Goal: Task Accomplishment & Management: Use online tool/utility

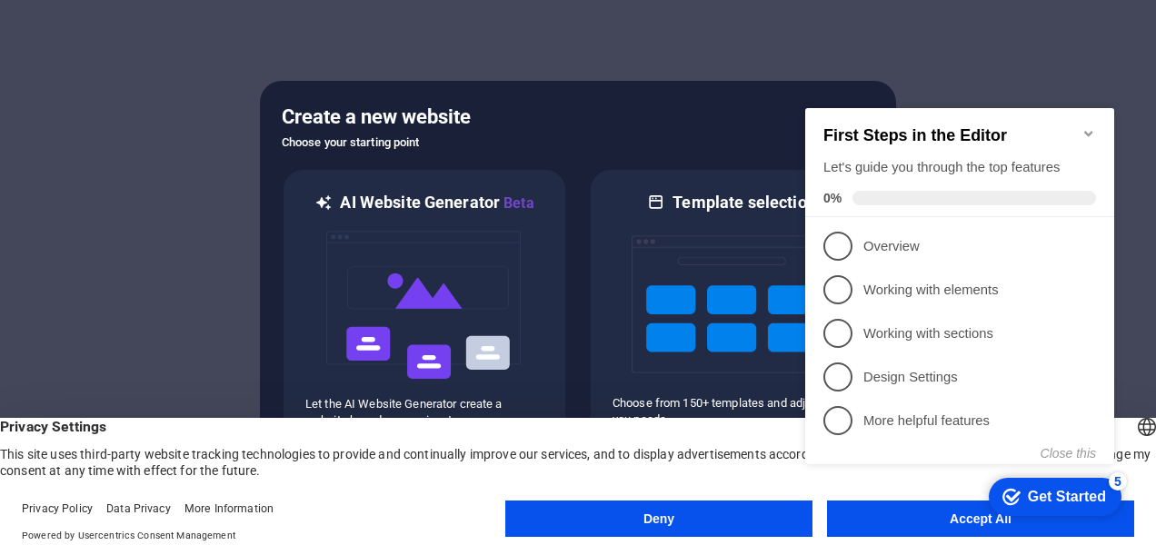
click at [965, 525] on appcues-checklist "Contextual help checklist present on screen" at bounding box center [963, 305] width 331 height 445
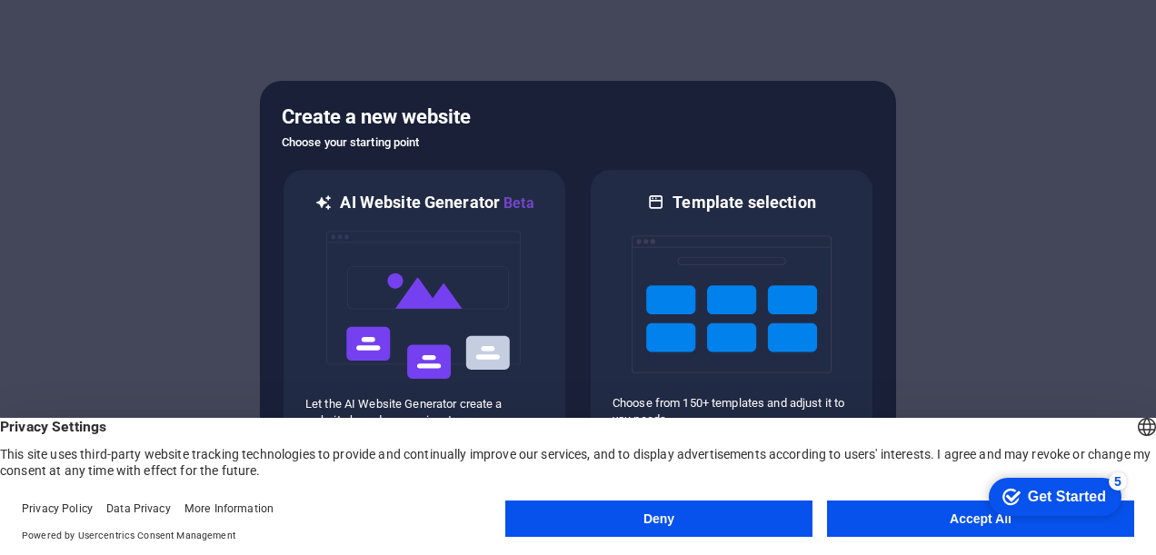
click div "checkmark Get Started 5 First Steps in the Editor Let's guide you through the t…"
click at [933, 518] on button "Accept All" at bounding box center [980, 519] width 307 height 36
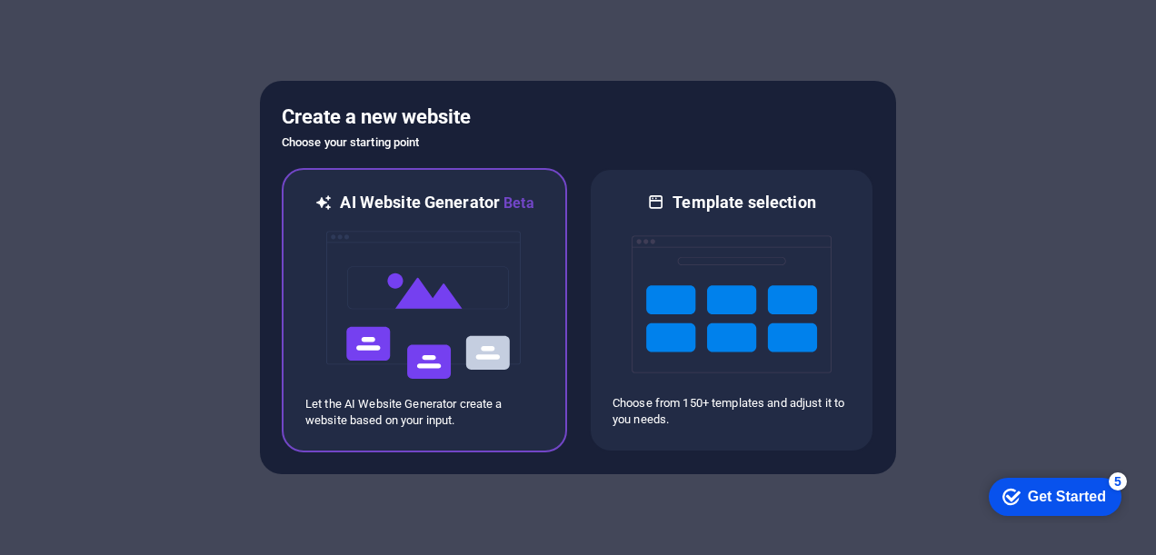
click at [445, 319] on img at bounding box center [425, 306] width 200 height 182
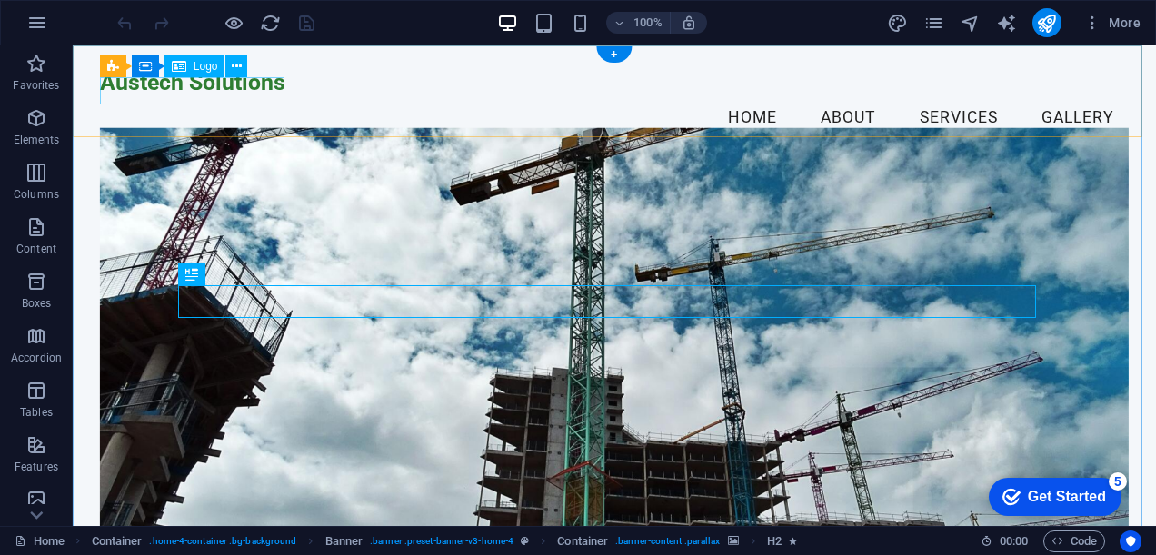
click at [185, 93] on div "Austech Solutions" at bounding box center [614, 82] width 1029 height 27
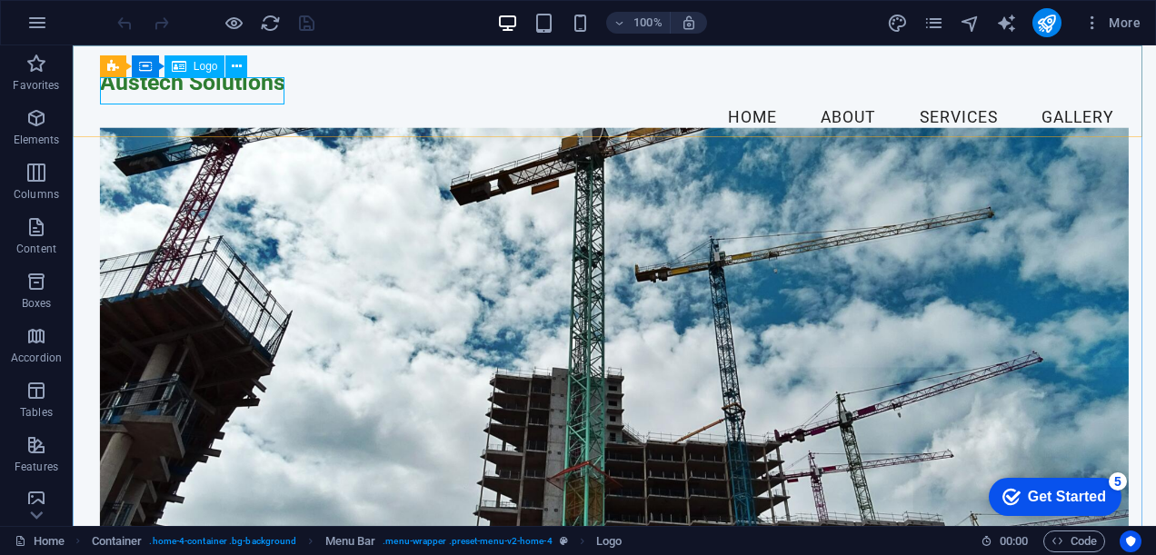
click at [195, 68] on span "Logo" at bounding box center [206, 66] width 25 height 11
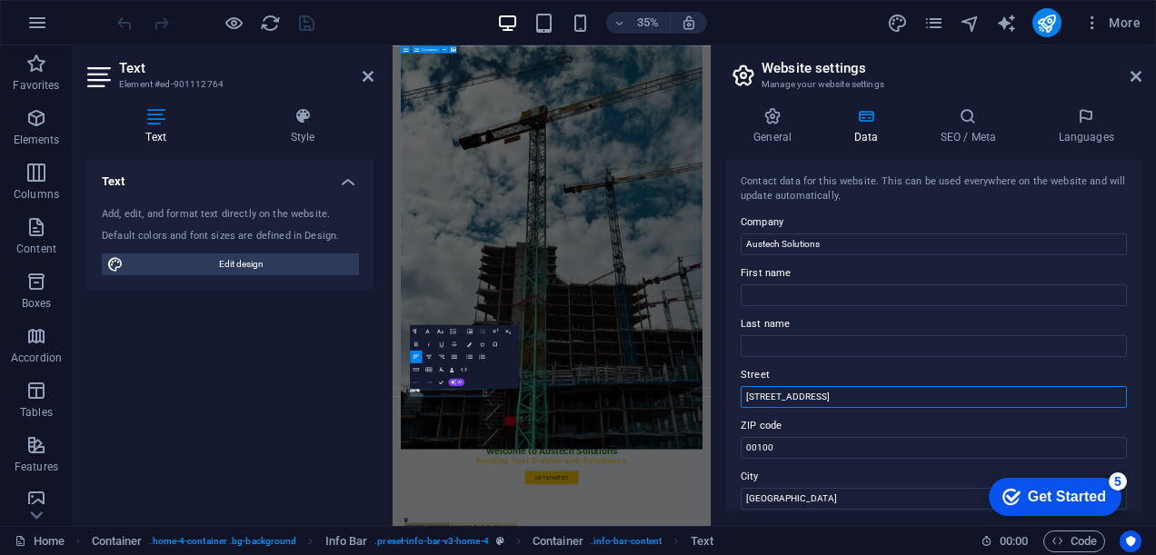
click at [815, 396] on input "[STREET_ADDRESS]" at bounding box center [934, 397] width 386 height 22
drag, startPoint x: 1223, startPoint y: 440, endPoint x: 1241, endPoint y: 1030, distance: 590.3
click at [814, 396] on input "[STREET_ADDRESS]" at bounding box center [934, 397] width 386 height 22
drag, startPoint x: 834, startPoint y: 395, endPoint x: 744, endPoint y: 393, distance: 90.0
click at [744, 393] on input "[STREET_ADDRESS]" at bounding box center [934, 397] width 386 height 22
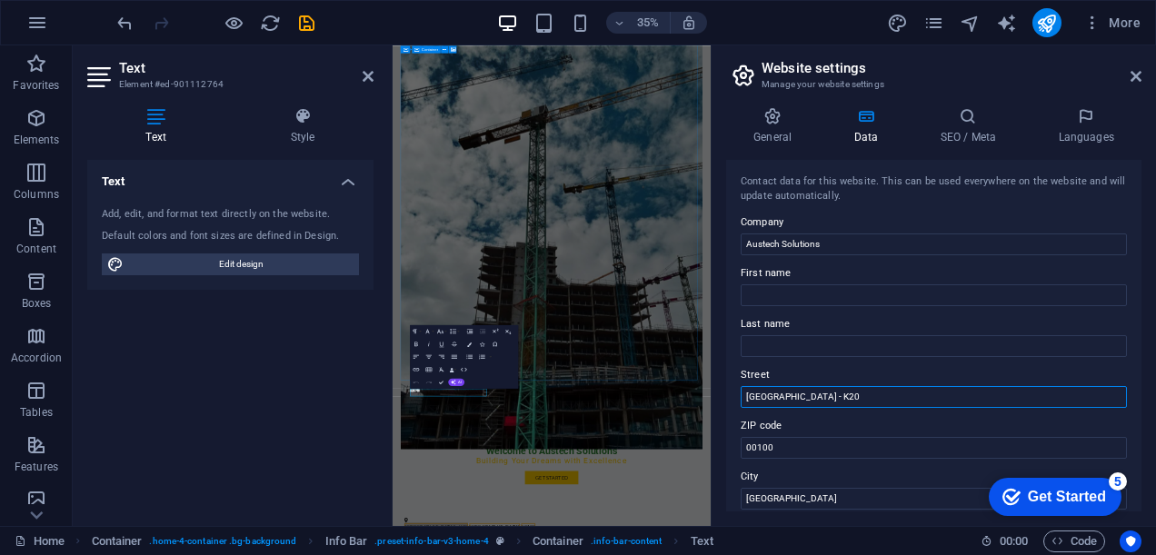
type input "[GEOGRAPHIC_DATA] - K20"
click at [728, 351] on div "Contact data for this website. This can be used everywhere on the website and w…" at bounding box center [933, 336] width 415 height 352
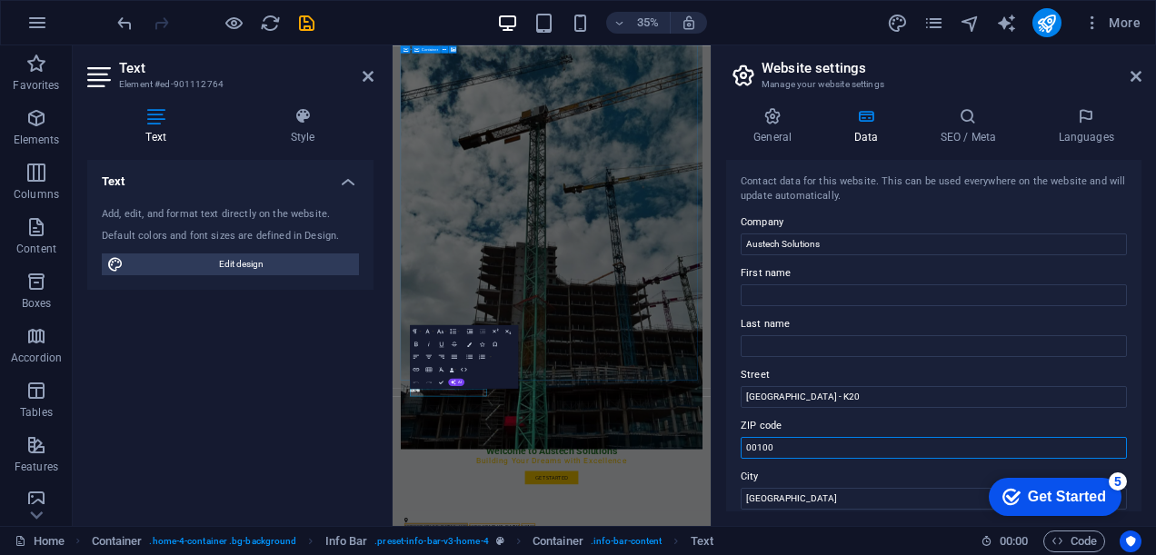
click at [789, 445] on input "00100" at bounding box center [934, 448] width 386 height 22
click at [791, 480] on label "City" at bounding box center [934, 477] width 386 height 22
click at [791, 488] on input "[GEOGRAPHIC_DATA]" at bounding box center [934, 499] width 386 height 22
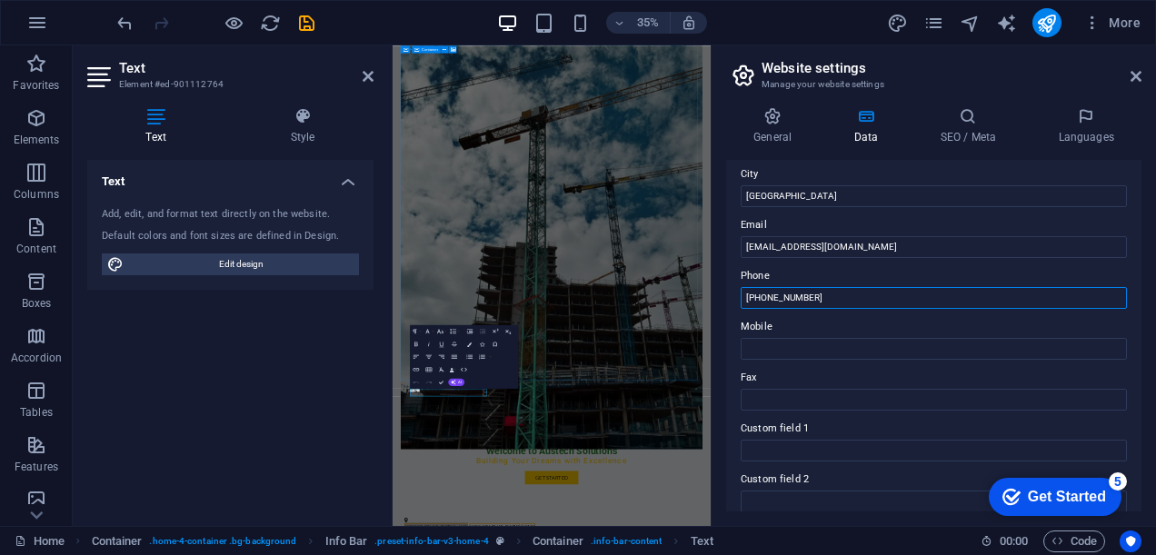
click at [820, 296] on input "[PHONE_NUMBER]" at bounding box center [934, 298] width 386 height 22
drag, startPoint x: 837, startPoint y: 294, endPoint x: 765, endPoint y: 294, distance: 71.8
click at [765, 294] on input "[PHONE_NUMBER]" at bounding box center [934, 298] width 386 height 22
type input "[PHONE_NUMBER]"
drag, startPoint x: 1222, startPoint y: 347, endPoint x: 1287, endPoint y: 769, distance: 426.9
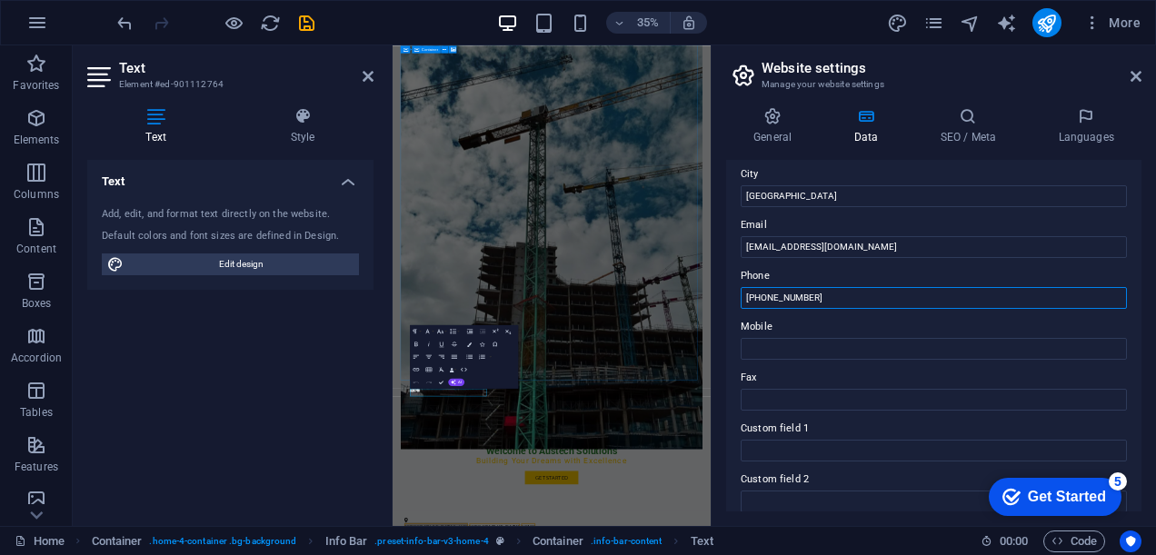
click at [822, 296] on input "[PHONE_NUMBER]" at bounding box center [934, 298] width 386 height 22
drag, startPoint x: 823, startPoint y: 296, endPoint x: 735, endPoint y: 296, distance: 87.3
click at [735, 296] on div "Contact data for this website. This can be used everywhere on the website and w…" at bounding box center [933, 336] width 415 height 352
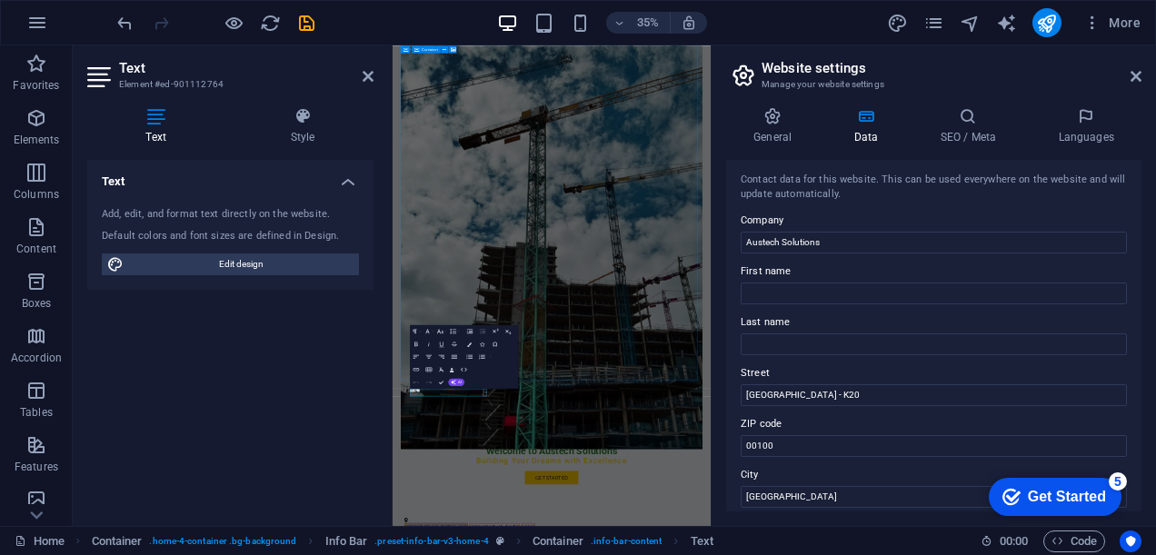
scroll to position [0, 0]
click at [773, 118] on icon at bounding box center [772, 116] width 93 height 18
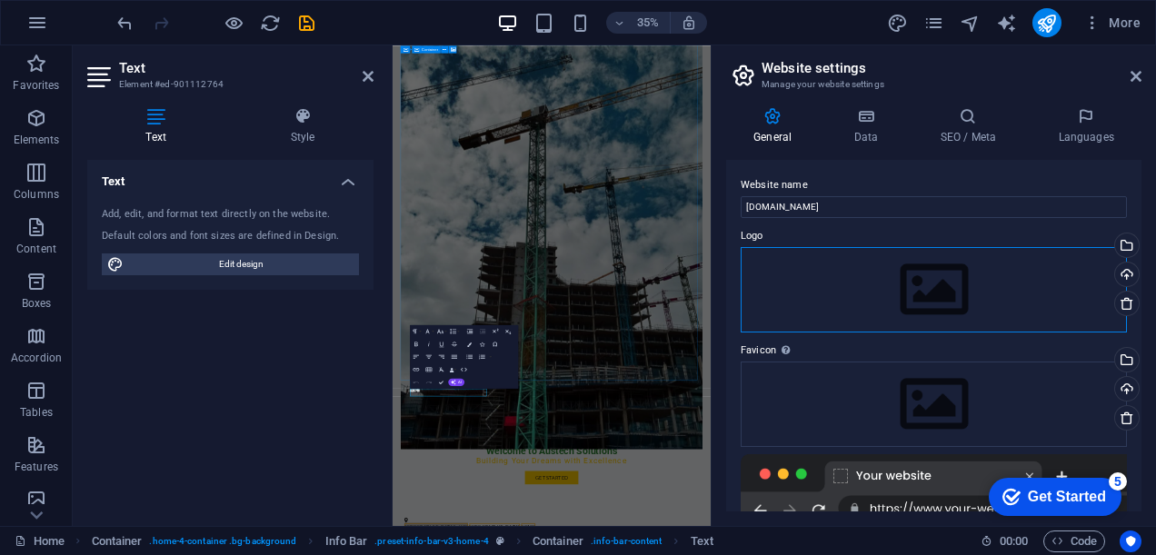
click at [951, 281] on div "Drag files here, click to choose files or select files from Files or our free s…" at bounding box center [934, 289] width 386 height 85
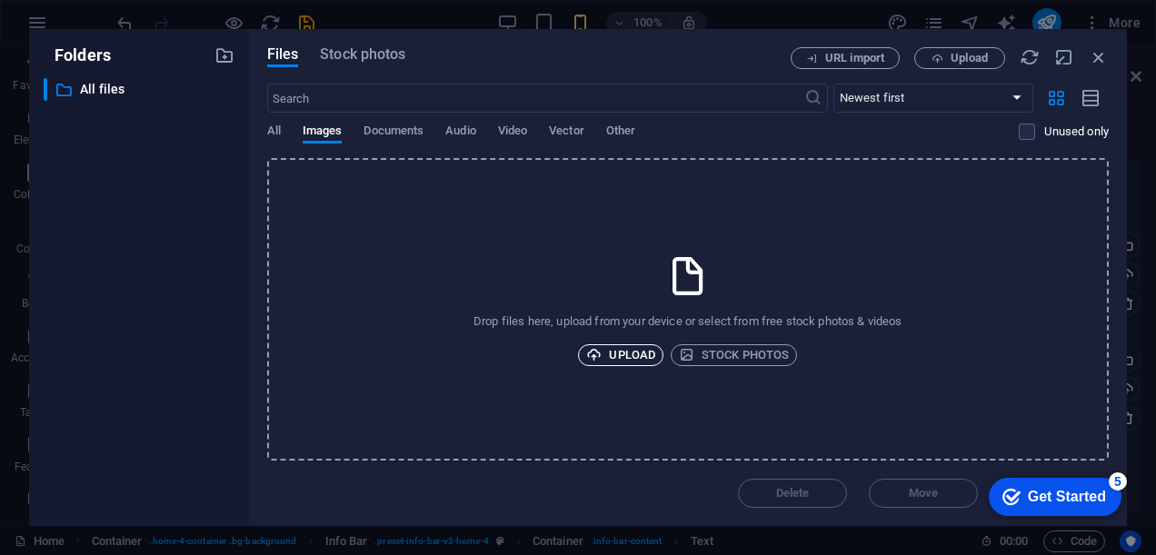
click at [618, 348] on span "Upload" at bounding box center [620, 356] width 69 height 22
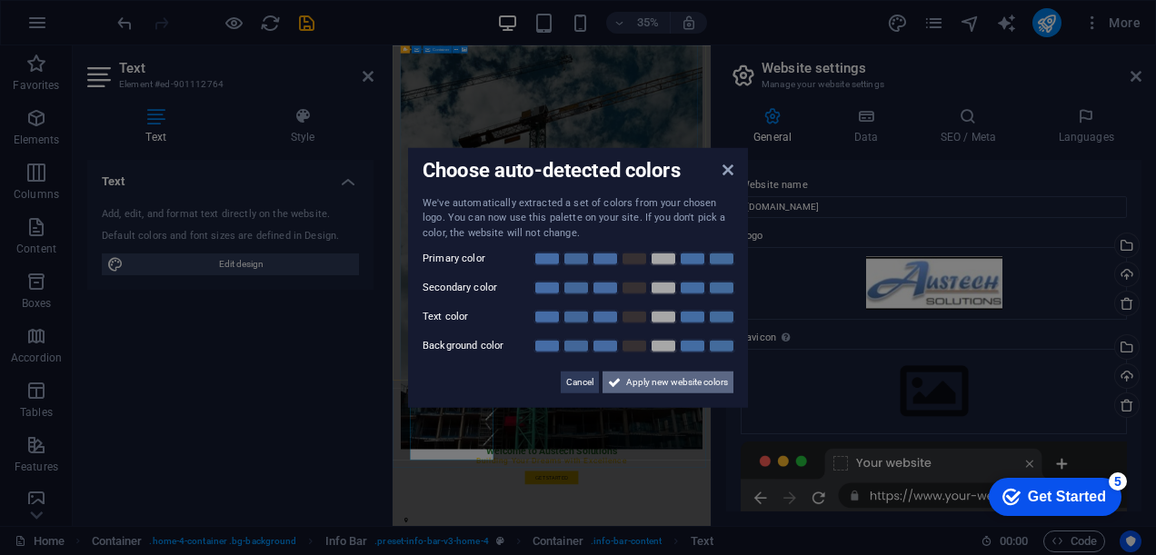
click at [644, 385] on span "Apply new website colors" at bounding box center [677, 383] width 102 height 22
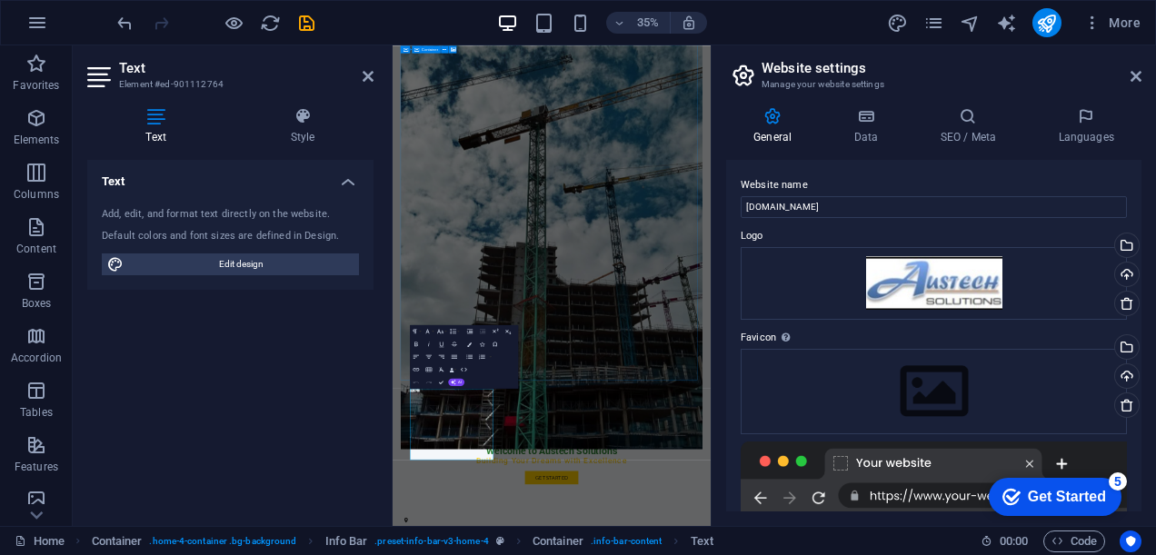
scroll to position [255, 0]
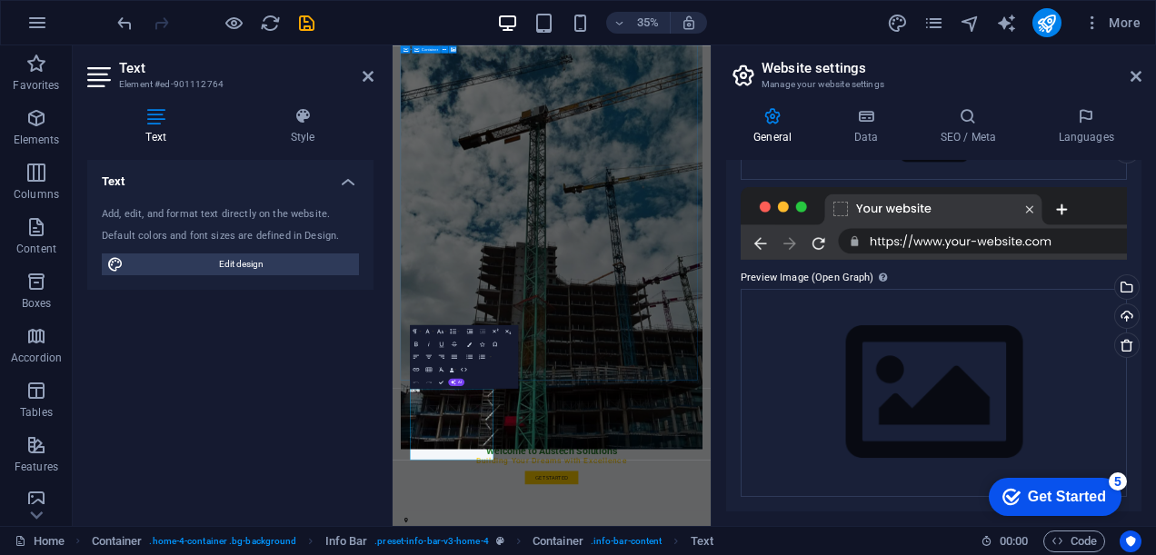
click at [939, 235] on div at bounding box center [934, 223] width 386 height 73
click at [941, 237] on div at bounding box center [934, 223] width 386 height 73
click at [953, 244] on div at bounding box center [934, 223] width 386 height 73
click at [970, 238] on div at bounding box center [934, 223] width 386 height 73
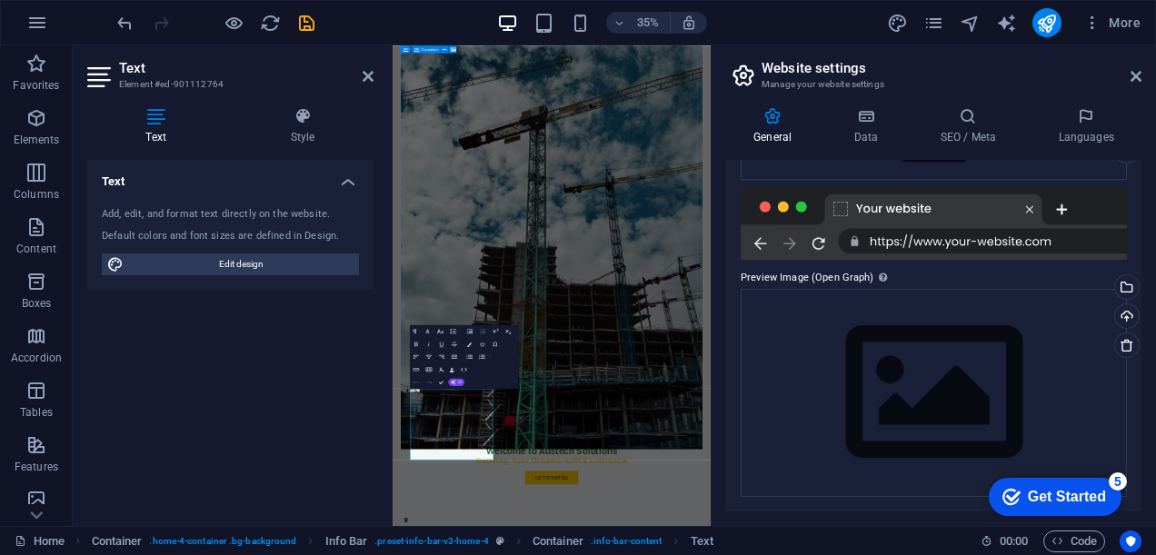
click at [970, 238] on div at bounding box center [934, 223] width 386 height 73
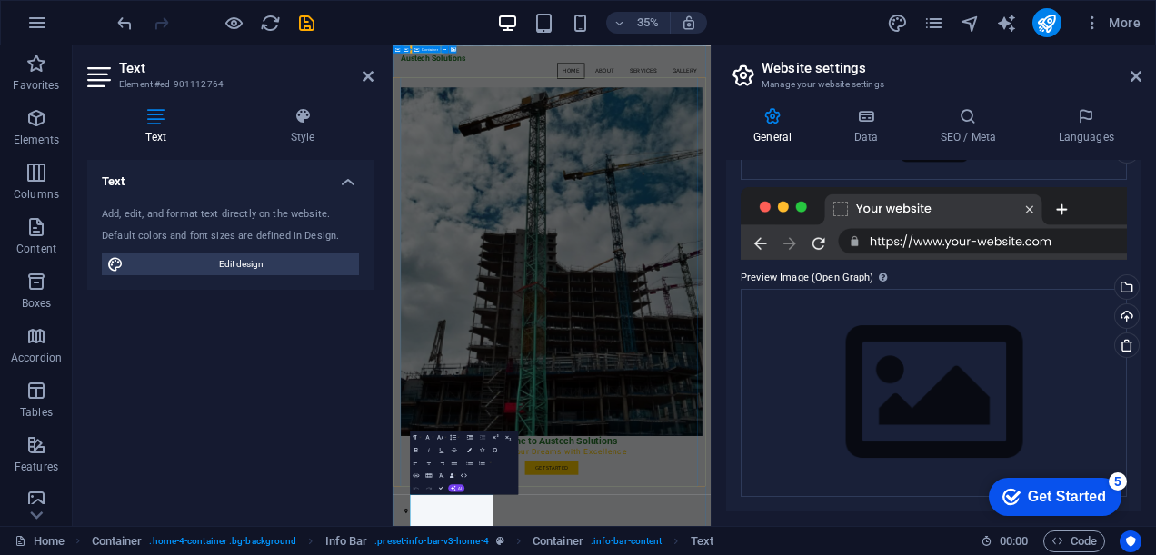
scroll to position [0, 0]
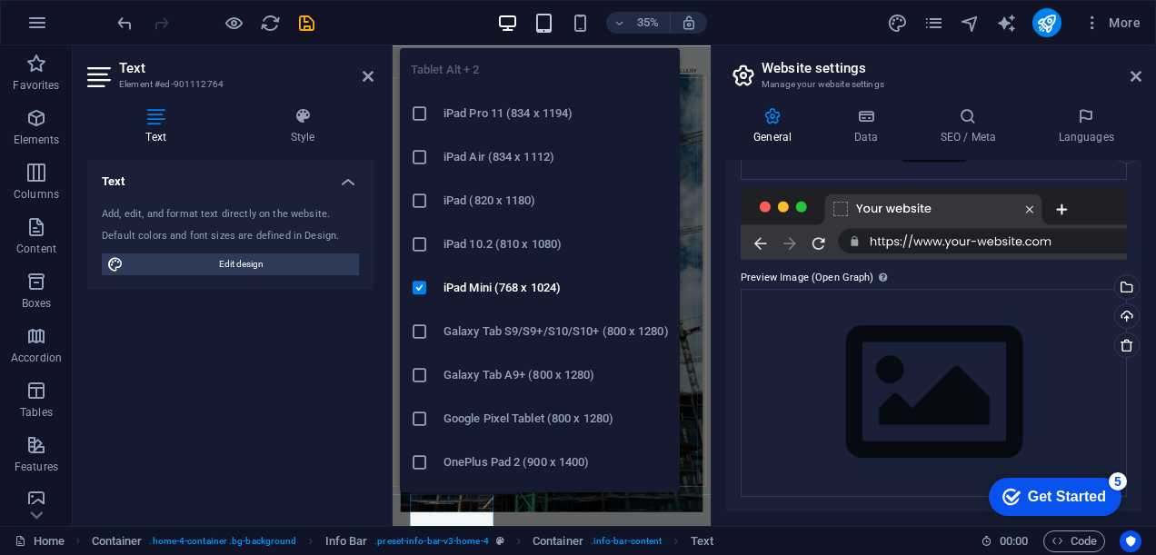
click at [549, 27] on icon "button" at bounding box center [544, 23] width 21 height 21
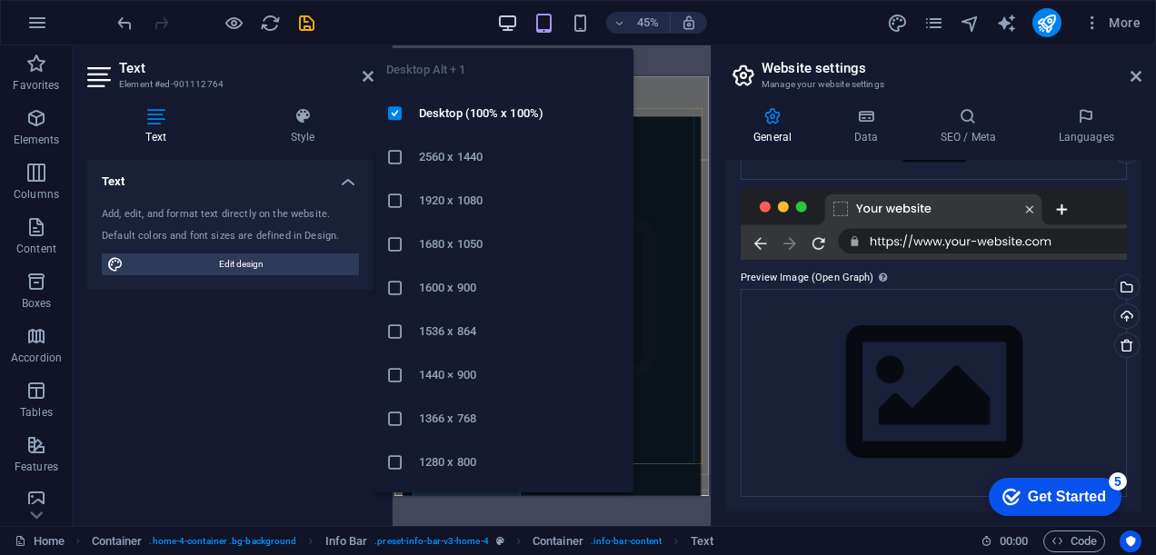
click at [506, 22] on icon "button" at bounding box center [507, 23] width 21 height 21
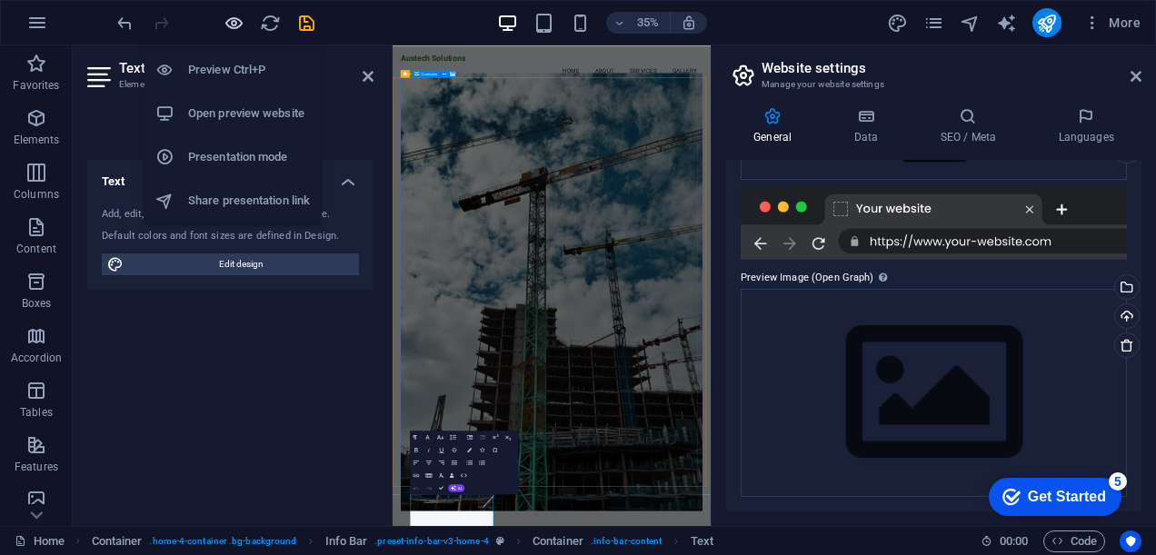
click at [228, 20] on icon "button" at bounding box center [234, 23] width 21 height 21
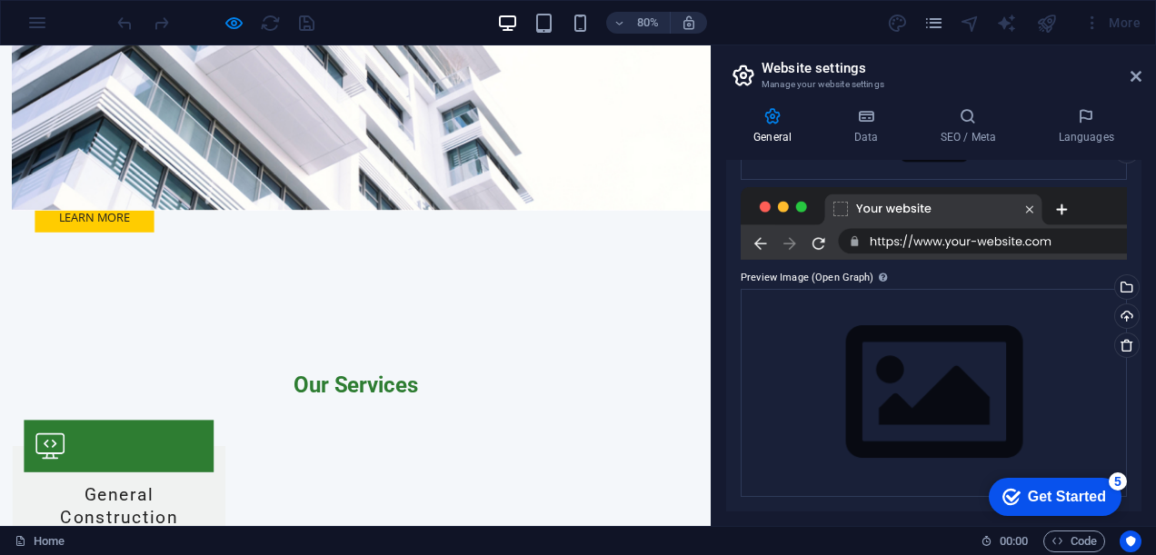
scroll to position [1916, 0]
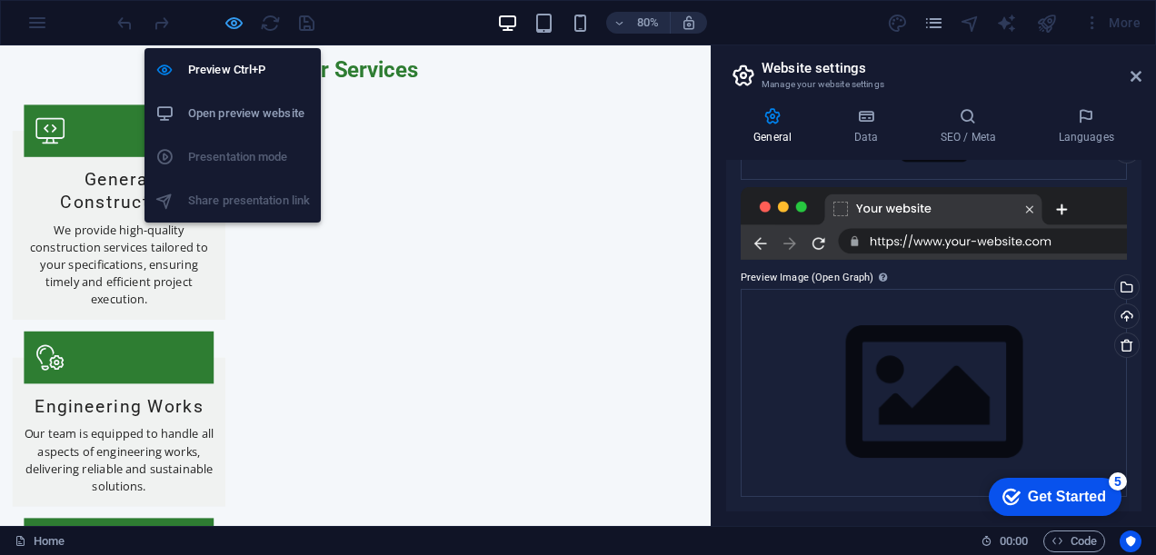
click at [243, 24] on icon "button" at bounding box center [234, 23] width 21 height 21
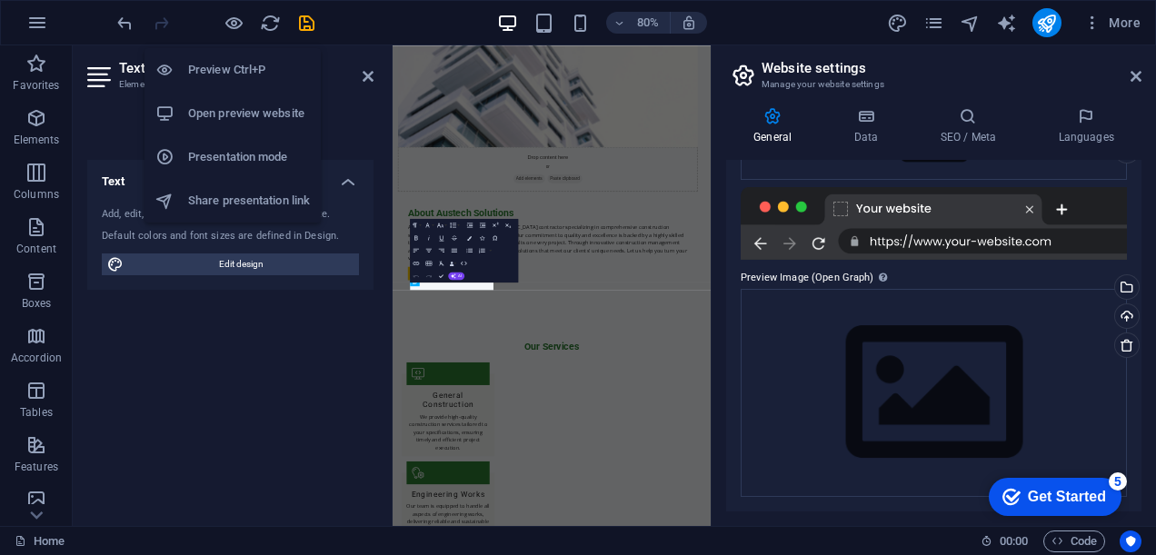
scroll to position [606, 0]
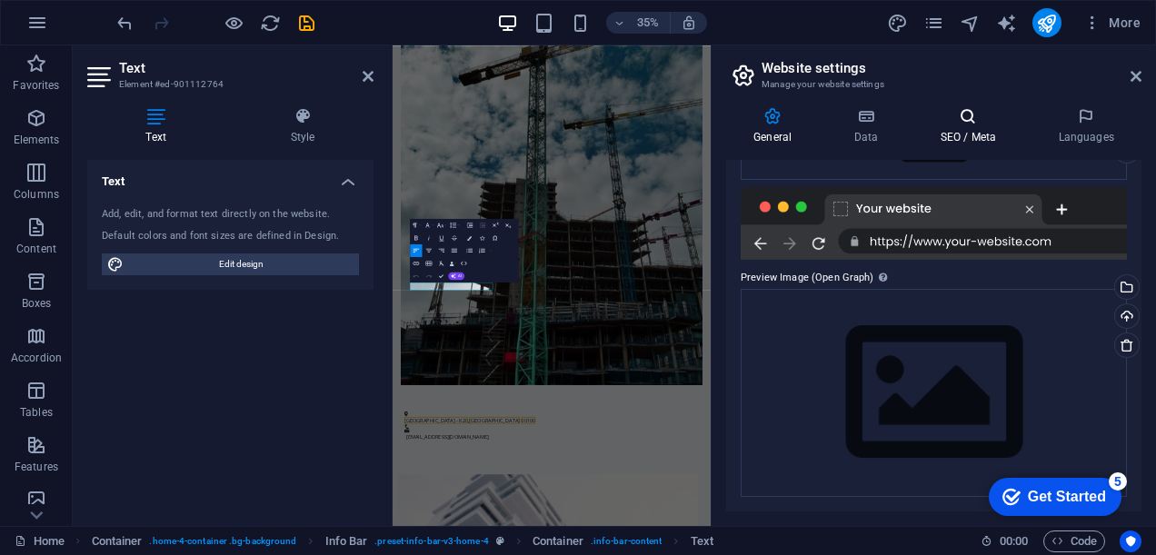
click at [967, 127] on h4 "SEO / Meta" at bounding box center [972, 126] width 118 height 38
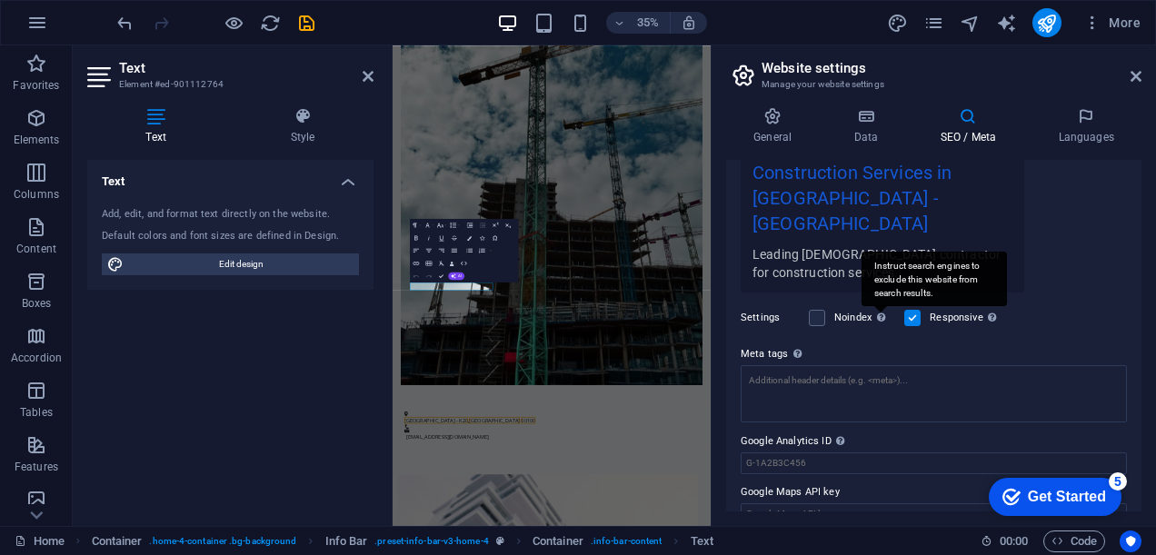
scroll to position [0, 0]
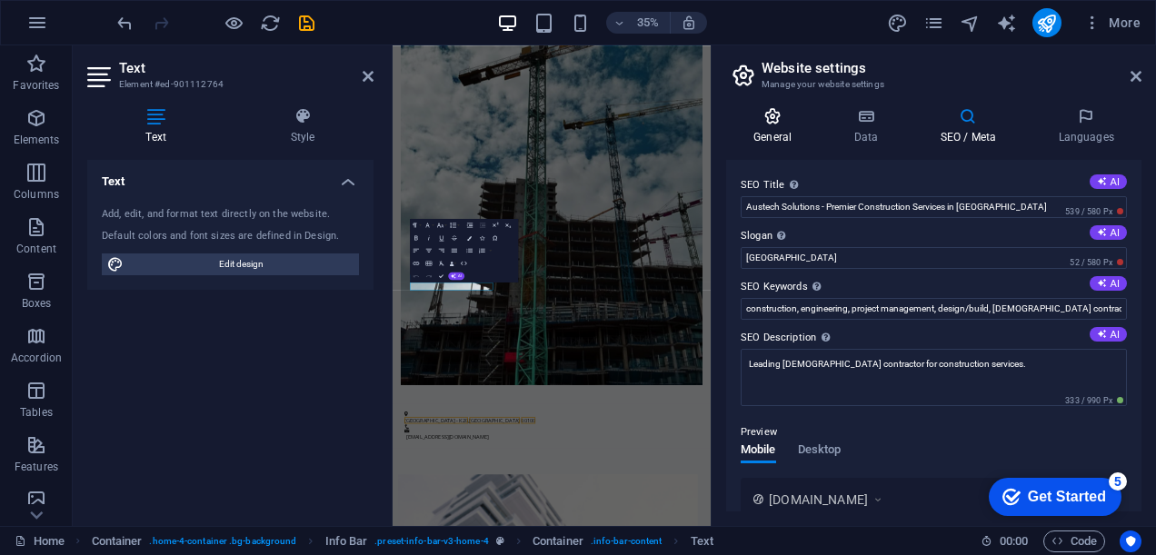
click at [775, 121] on icon at bounding box center [772, 116] width 93 height 18
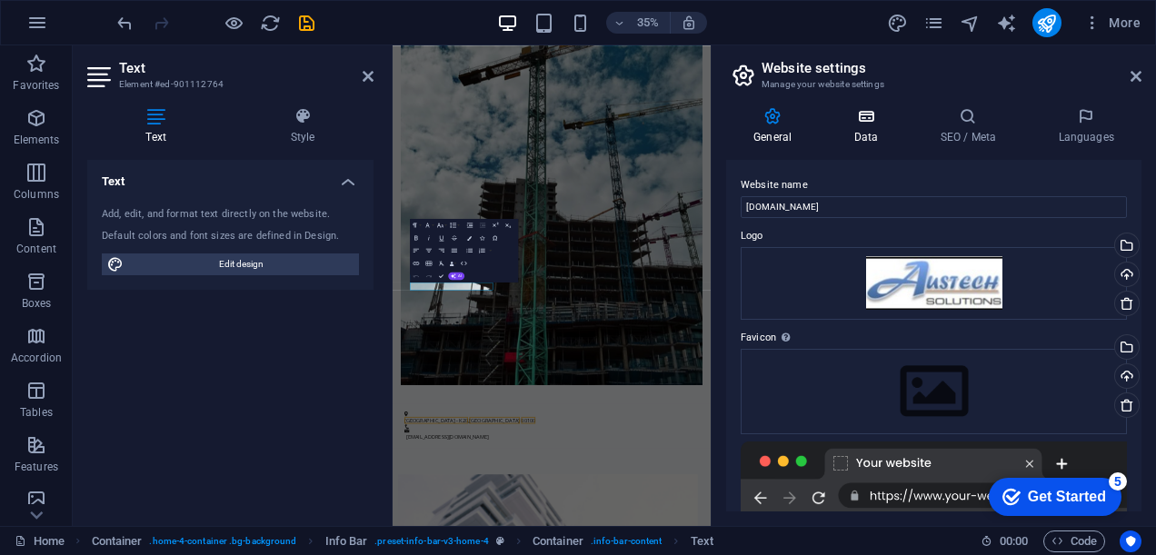
click at [875, 140] on h4 "Data" at bounding box center [869, 126] width 86 height 38
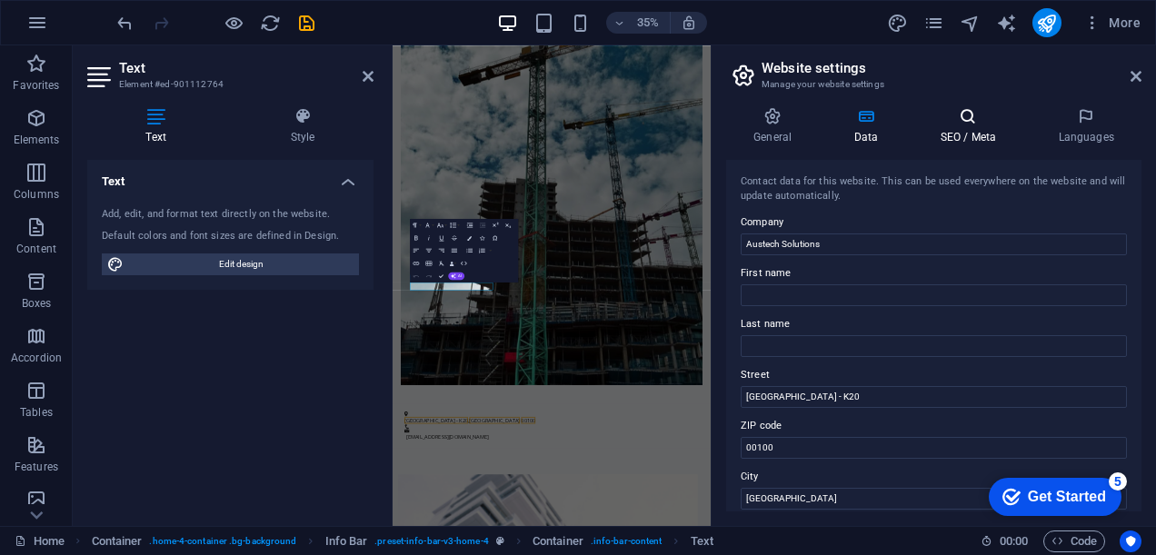
click at [953, 139] on h4 "SEO / Meta" at bounding box center [972, 126] width 118 height 38
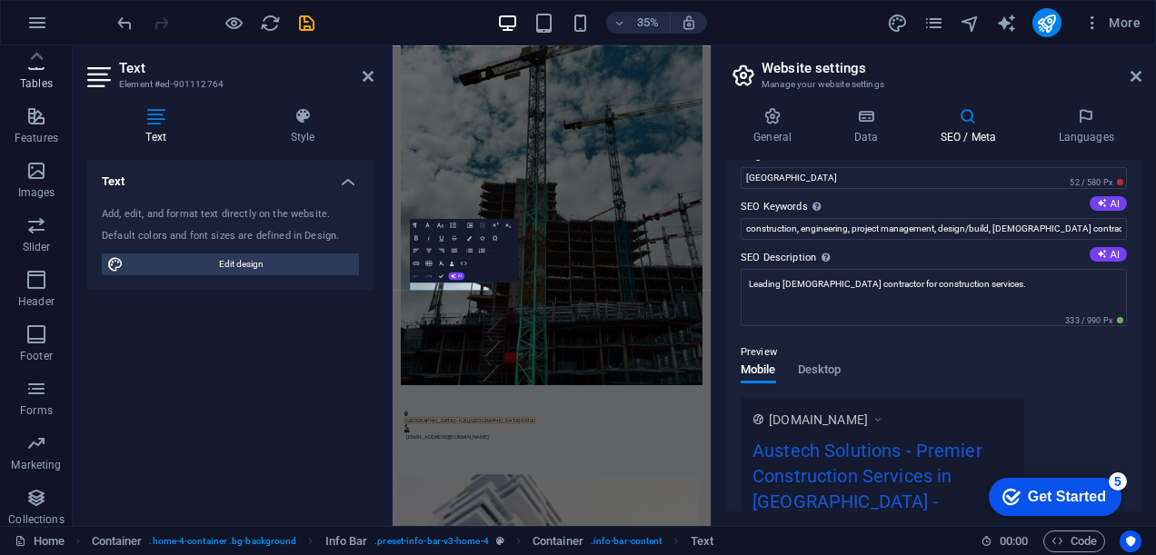
scroll to position [336, 0]
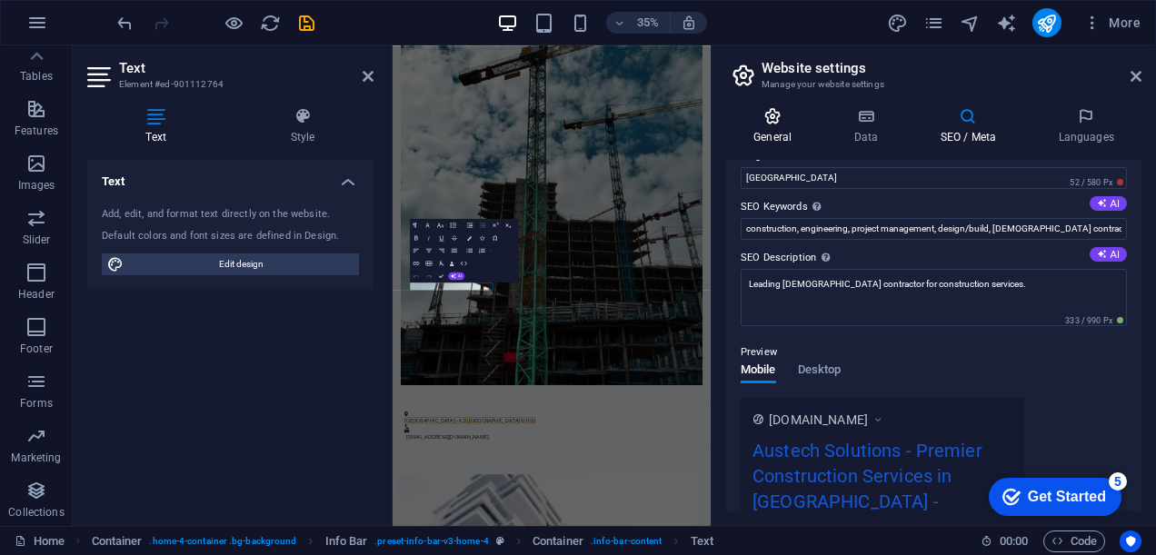
click at [784, 120] on icon at bounding box center [772, 116] width 93 height 18
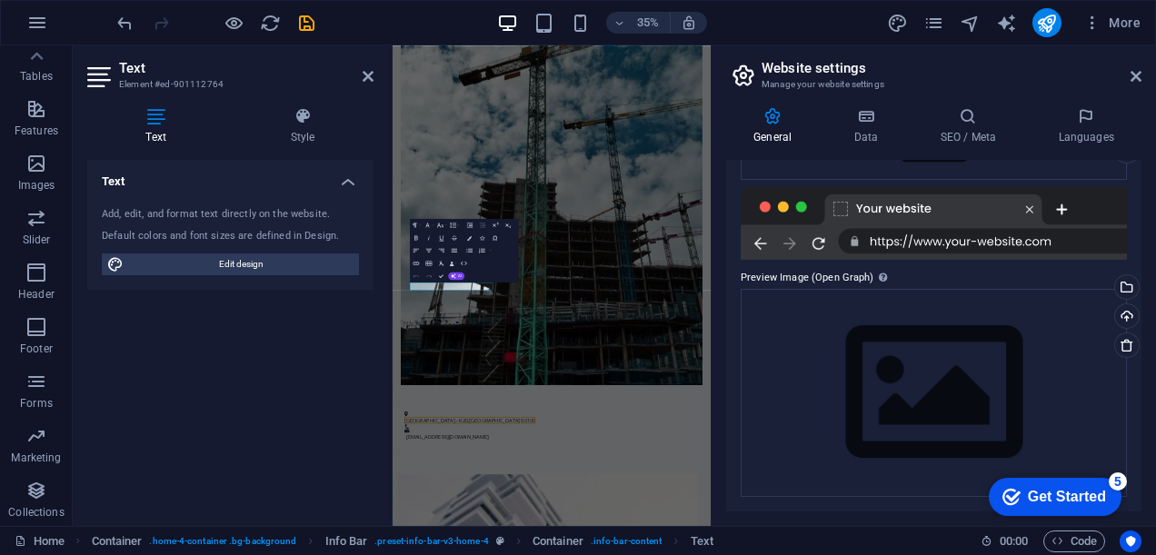
scroll to position [0, 0]
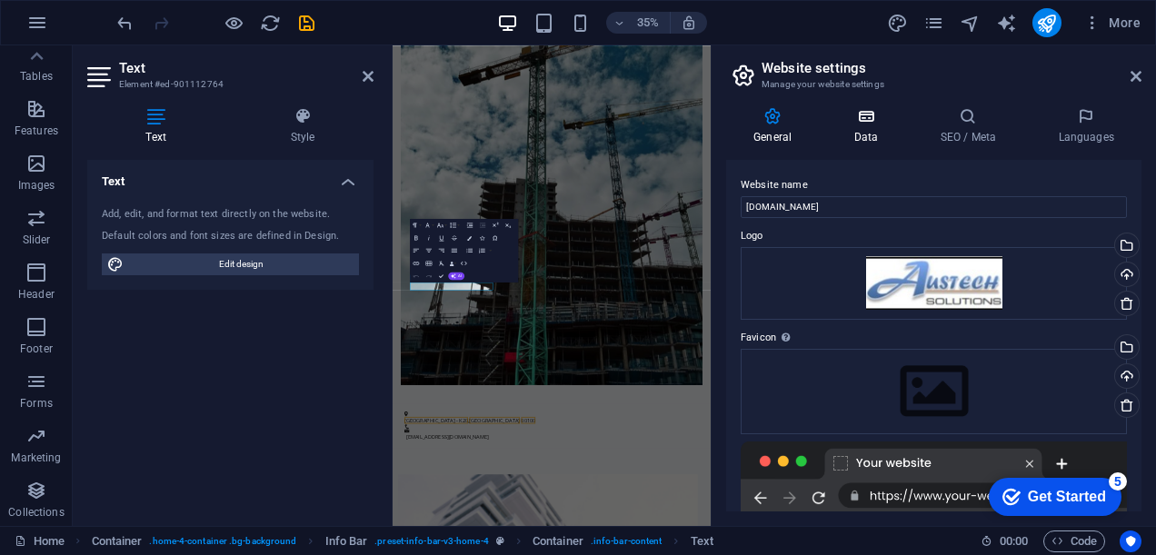
click at [863, 128] on h4 "Data" at bounding box center [869, 126] width 86 height 38
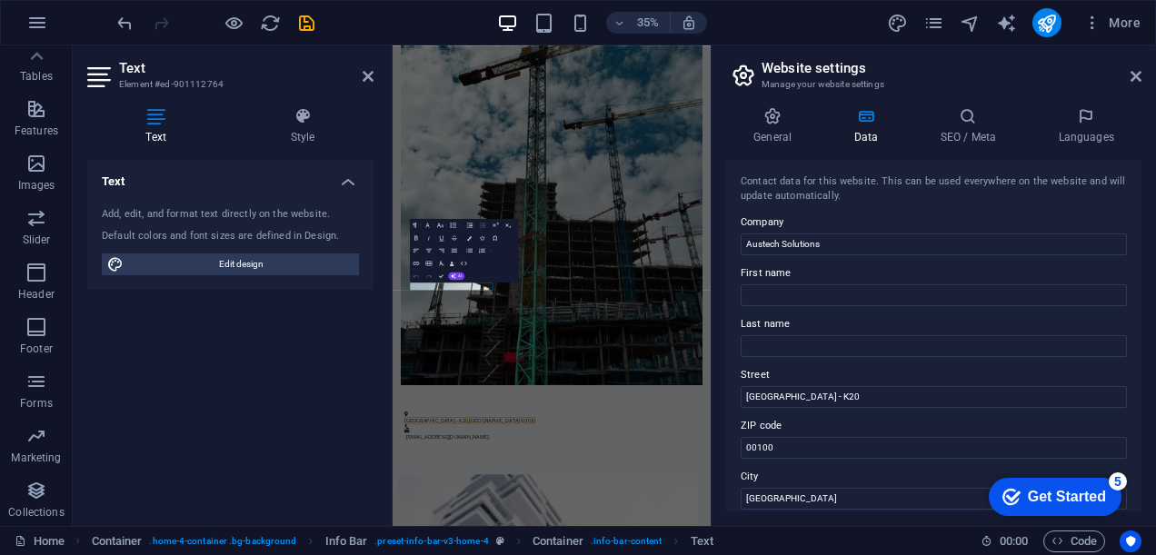
scroll to position [303, 0]
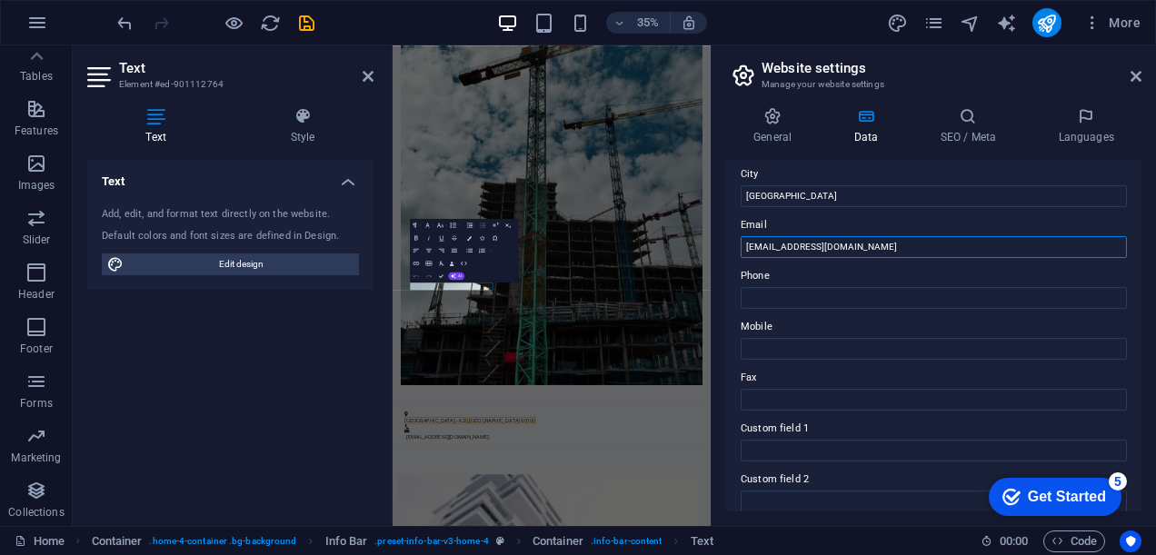
click at [825, 244] on input "[EMAIL_ADDRESS][DOMAIN_NAME]" at bounding box center [934, 247] width 386 height 22
drag, startPoint x: 838, startPoint y: 244, endPoint x: 802, endPoint y: 244, distance: 36.4
click at [802, 244] on input "[EMAIL_ADDRESS][DOMAIN_NAME]" at bounding box center [934, 247] width 386 height 22
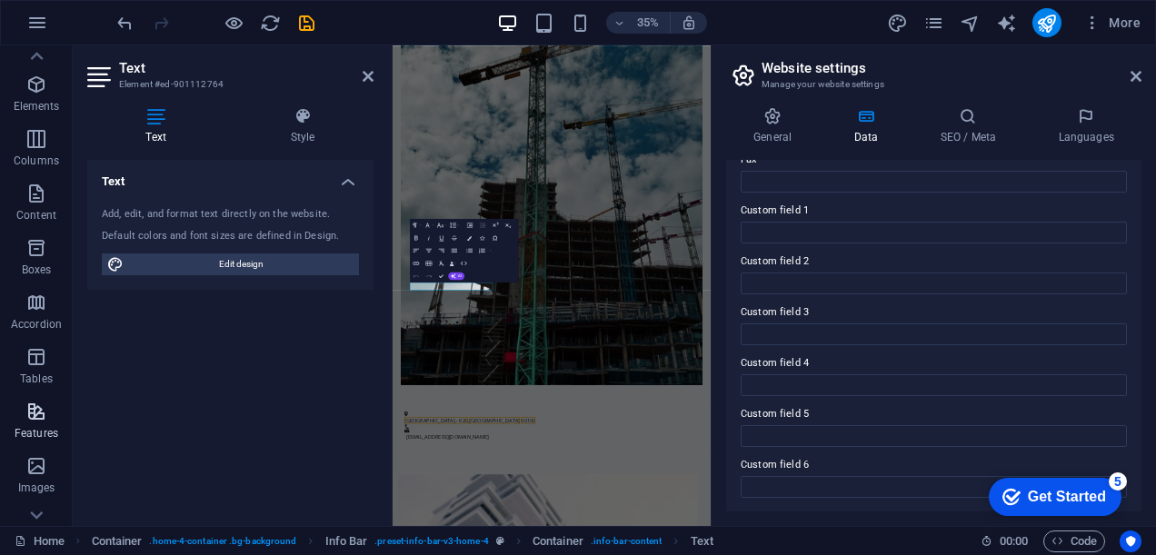
scroll to position [0, 0]
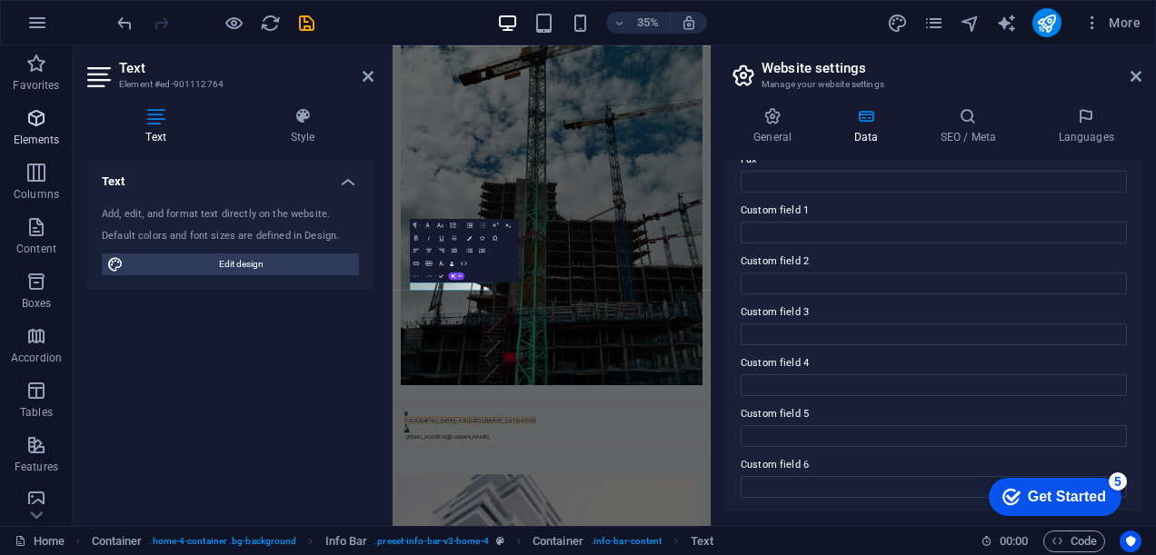
type input "[EMAIL_ADDRESS][DOMAIN_NAME]"
click at [39, 116] on icon "button" at bounding box center [36, 118] width 22 height 22
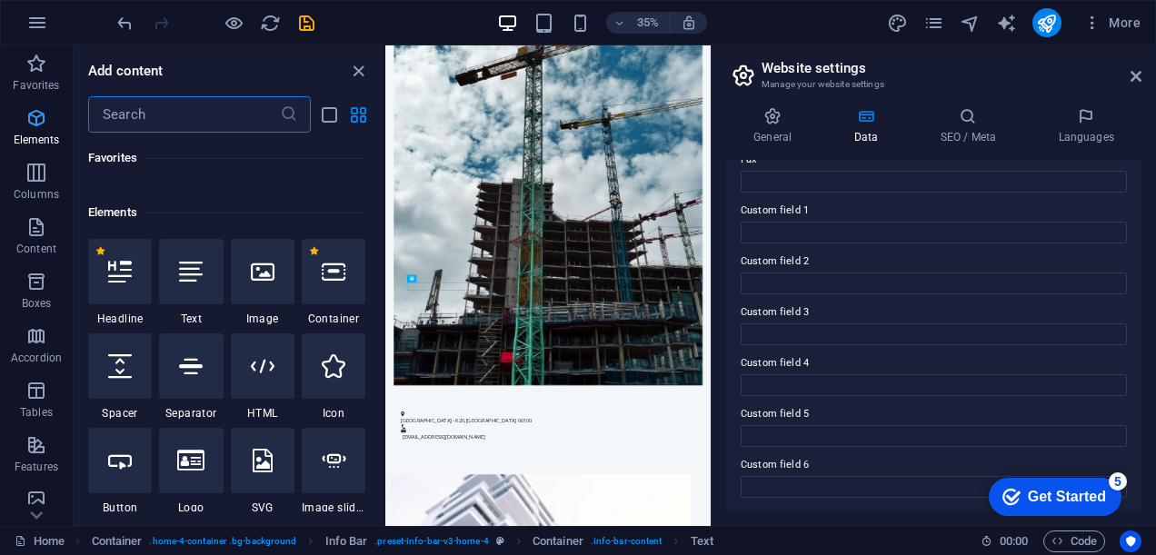
scroll to position [194, 0]
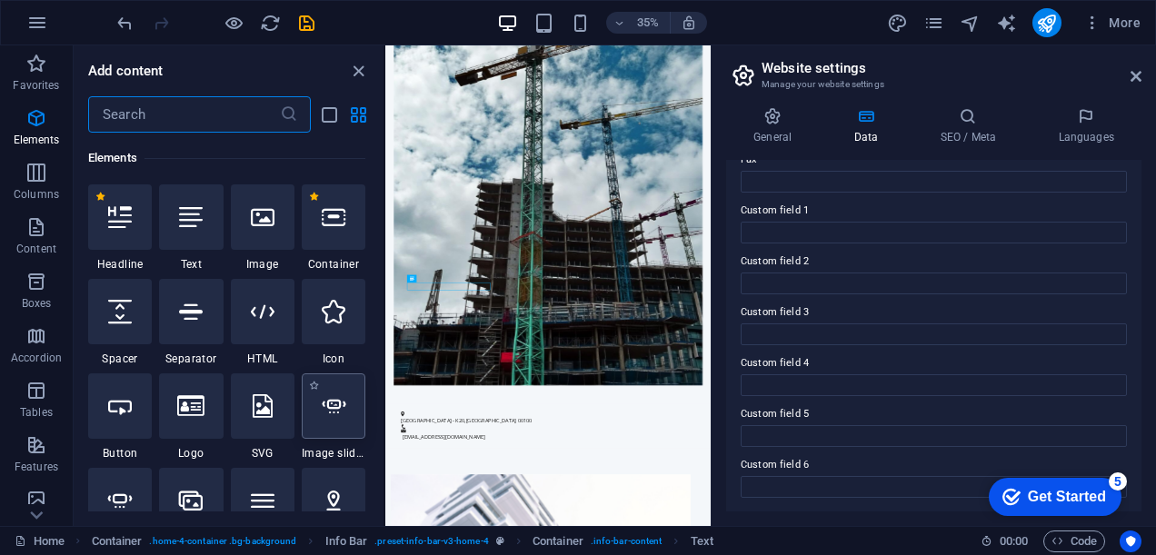
click at [333, 431] on div at bounding box center [334, 406] width 64 height 65
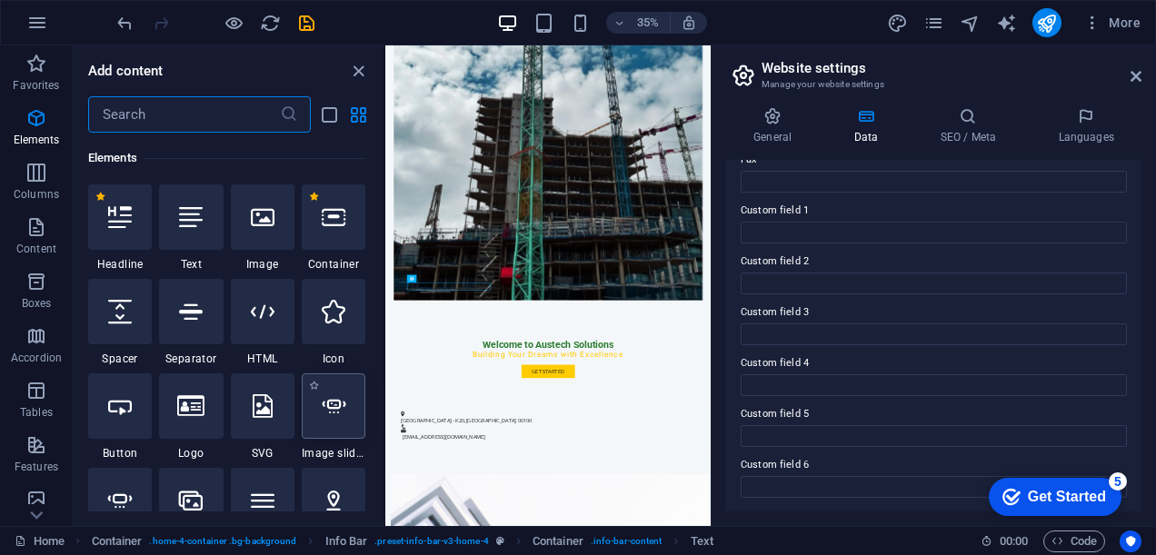
select select "ms"
select select "s"
select select "progressive"
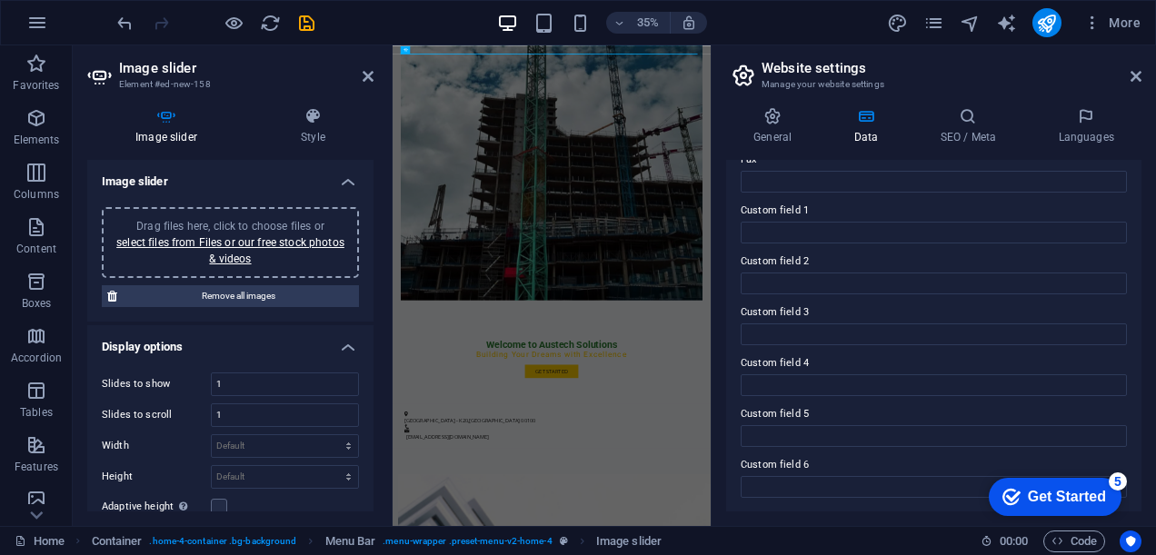
scroll to position [0, 0]
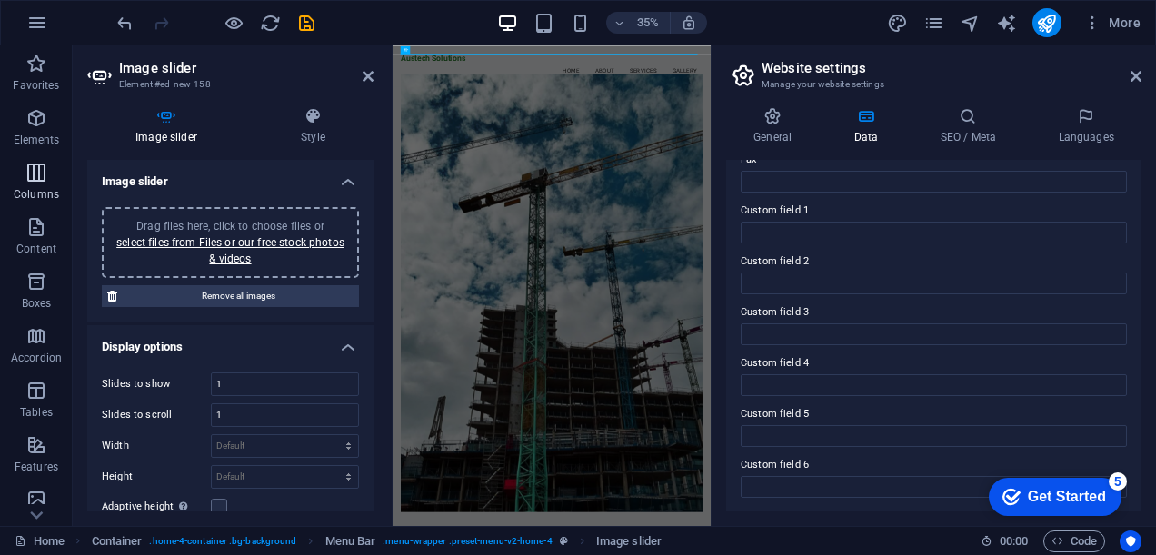
click at [26, 178] on icon "button" at bounding box center [36, 173] width 22 height 22
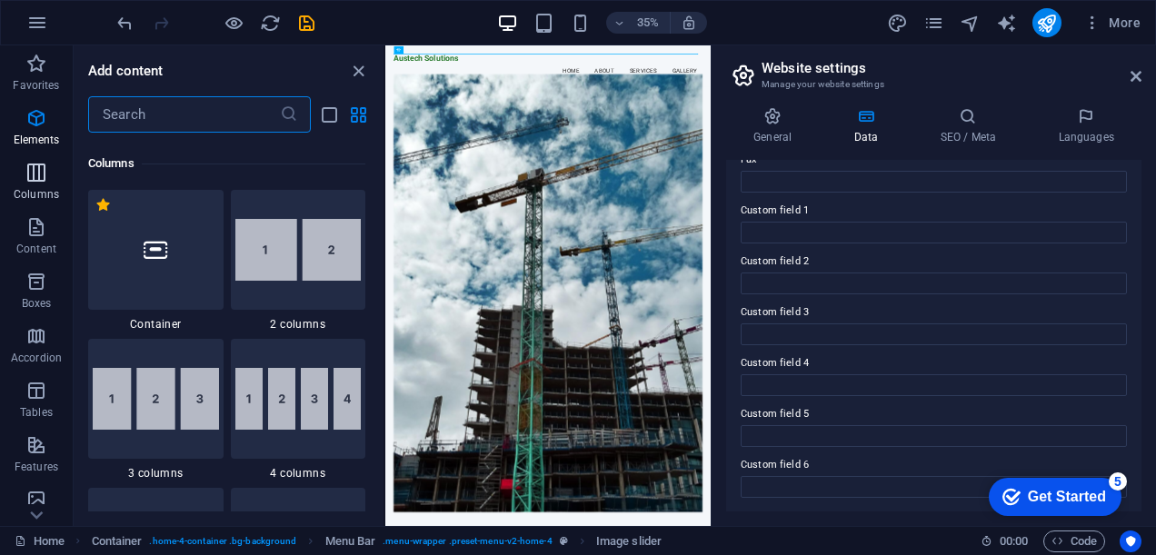
scroll to position [900, 0]
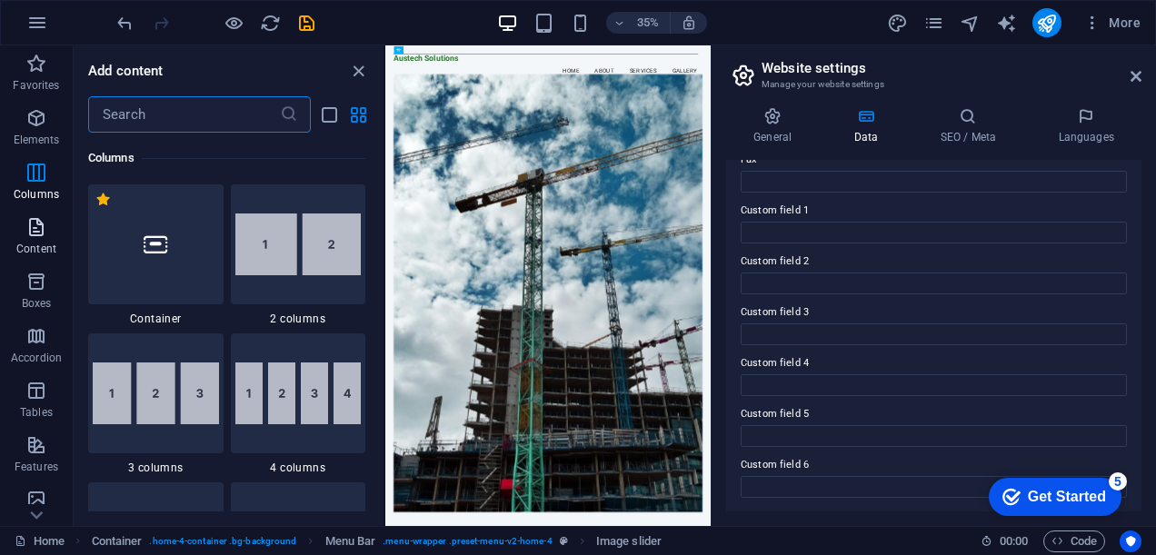
click at [34, 235] on icon "button" at bounding box center [36, 227] width 22 height 22
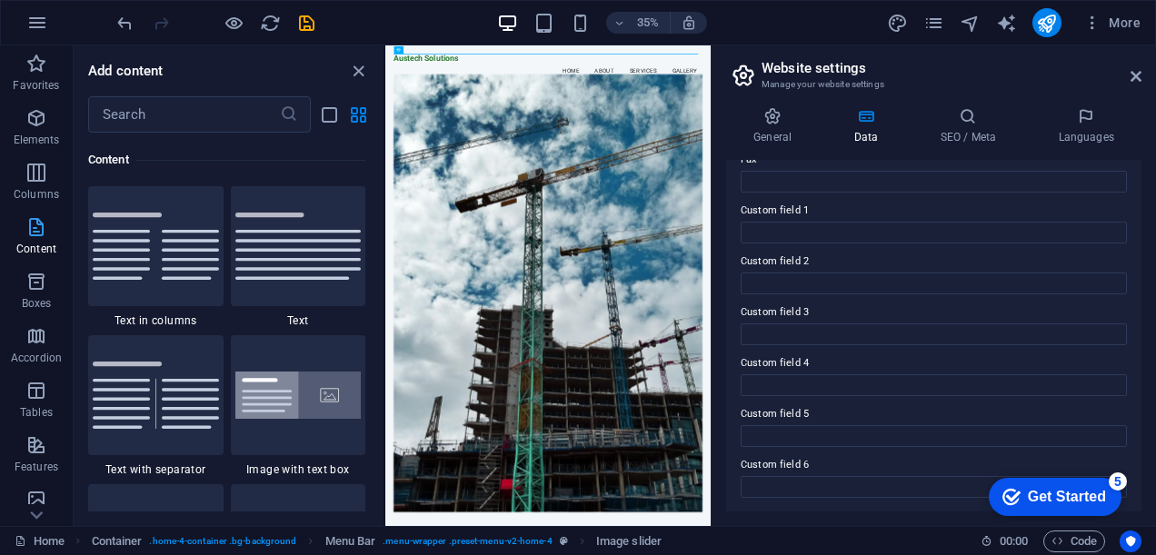
scroll to position [3181, 0]
click at [31, 285] on icon "button" at bounding box center [36, 282] width 22 height 22
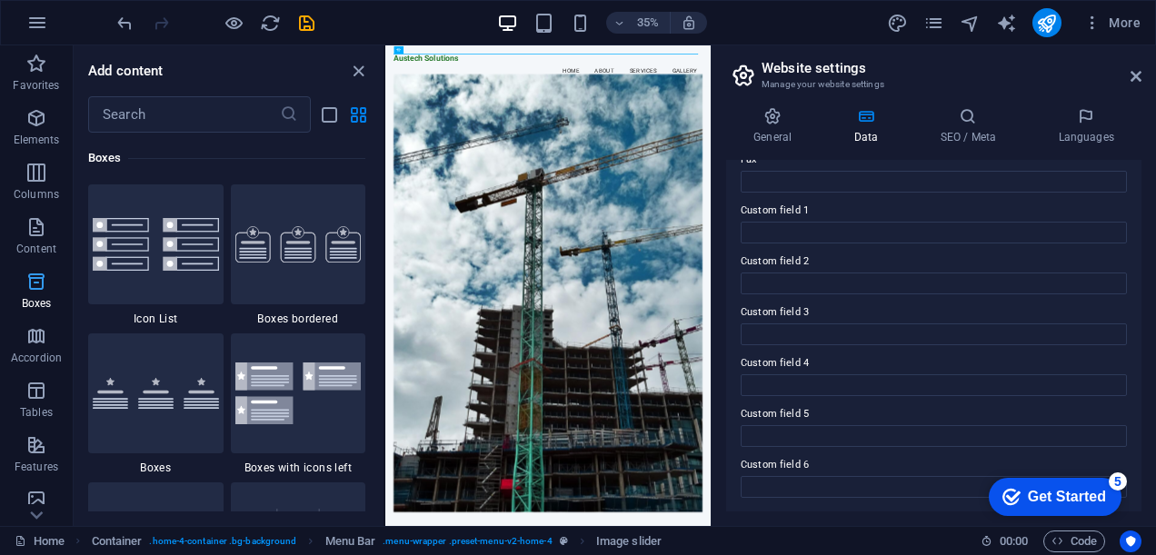
scroll to position [5015, 0]
click at [33, 320] on button "Accordion" at bounding box center [36, 345] width 73 height 55
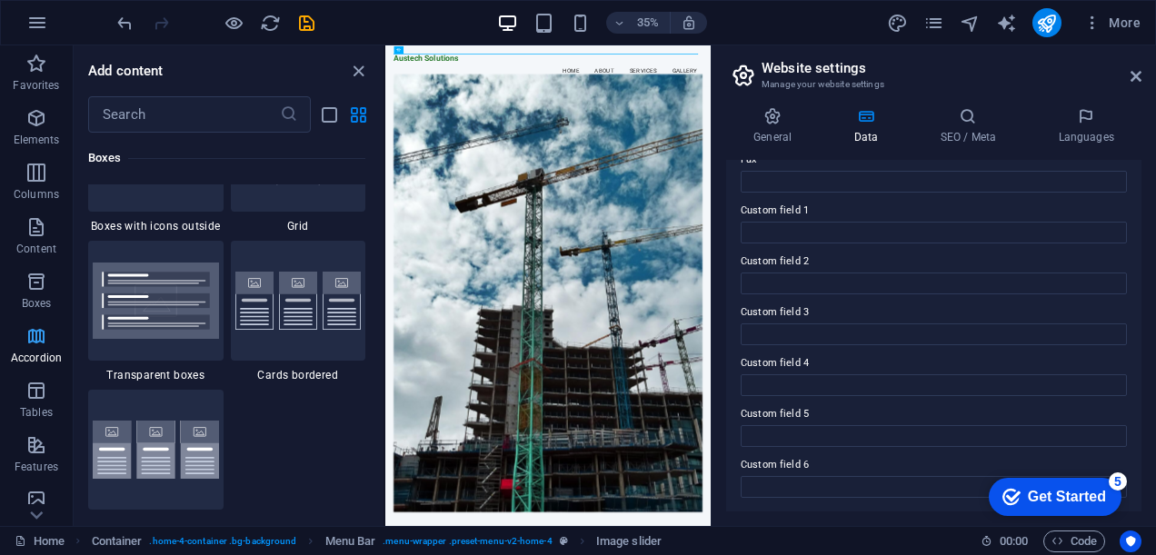
scroll to position [5804, 0]
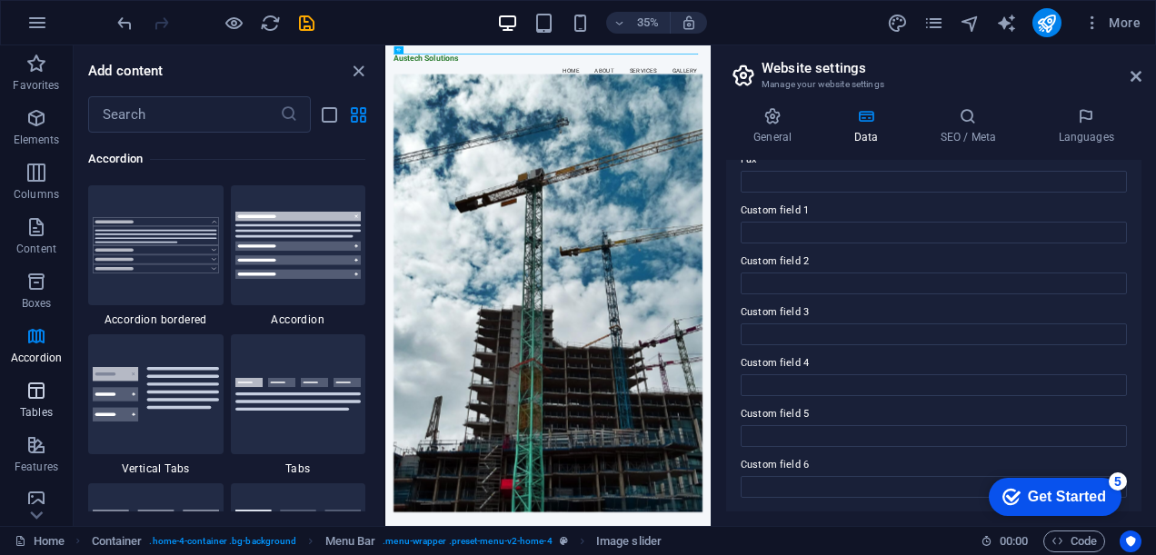
click at [32, 389] on icon "button" at bounding box center [36, 391] width 22 height 22
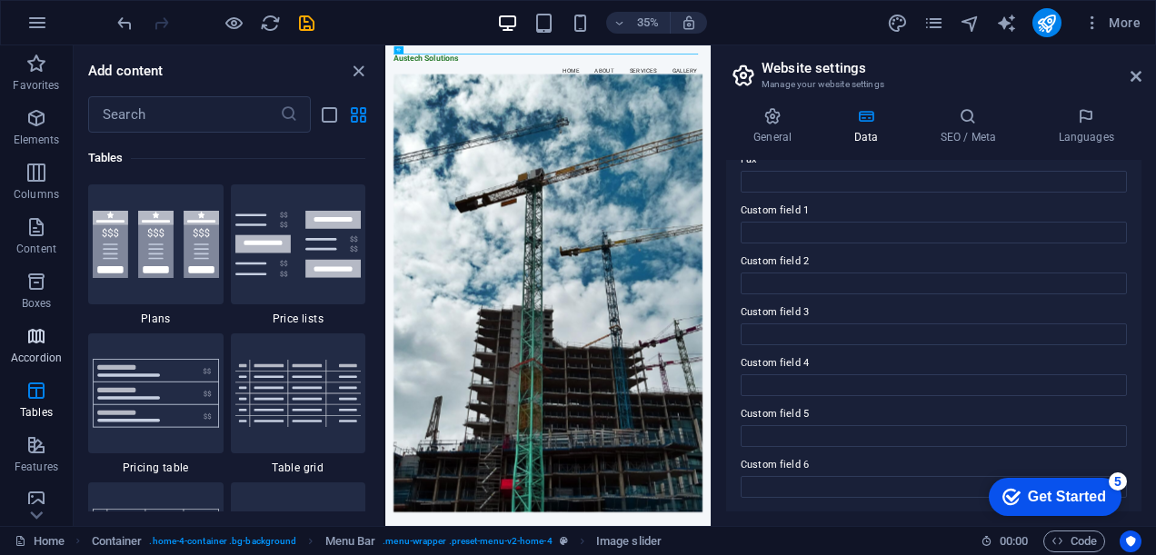
scroll to position [303, 0]
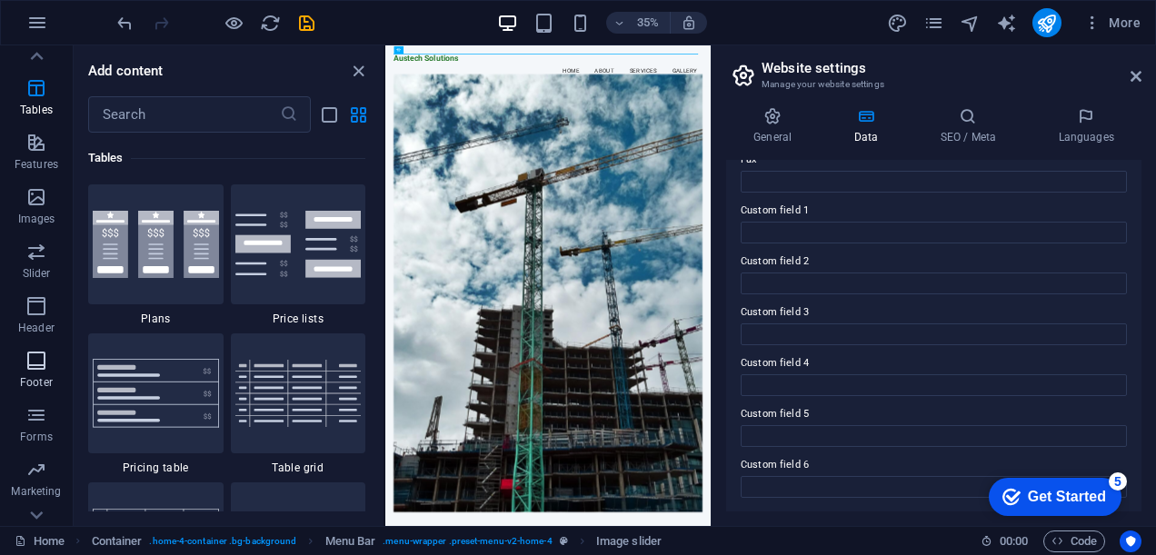
click at [45, 363] on icon "button" at bounding box center [36, 361] width 22 height 22
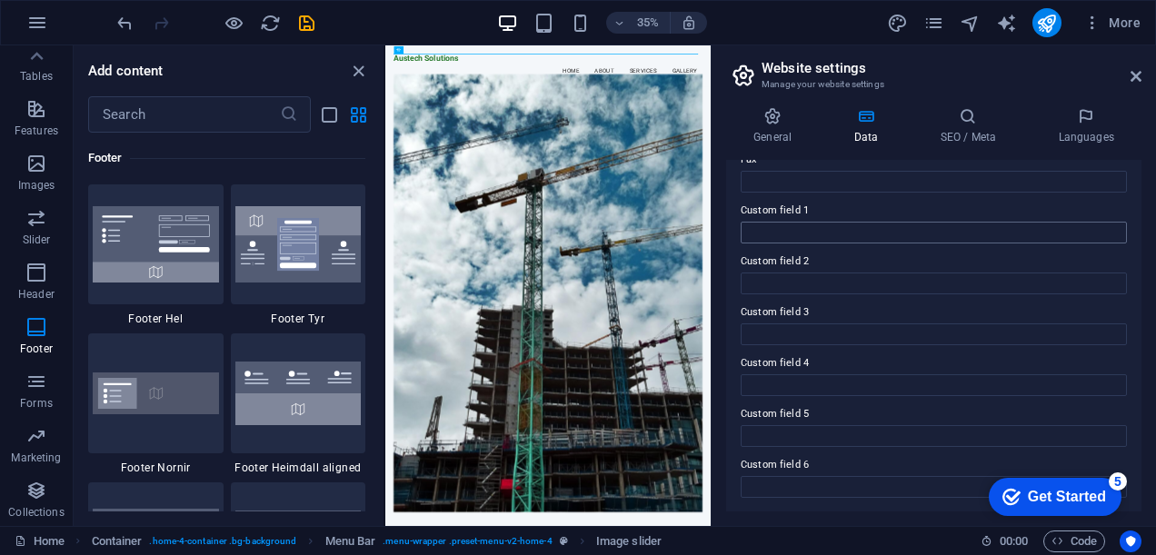
scroll to position [0, 0]
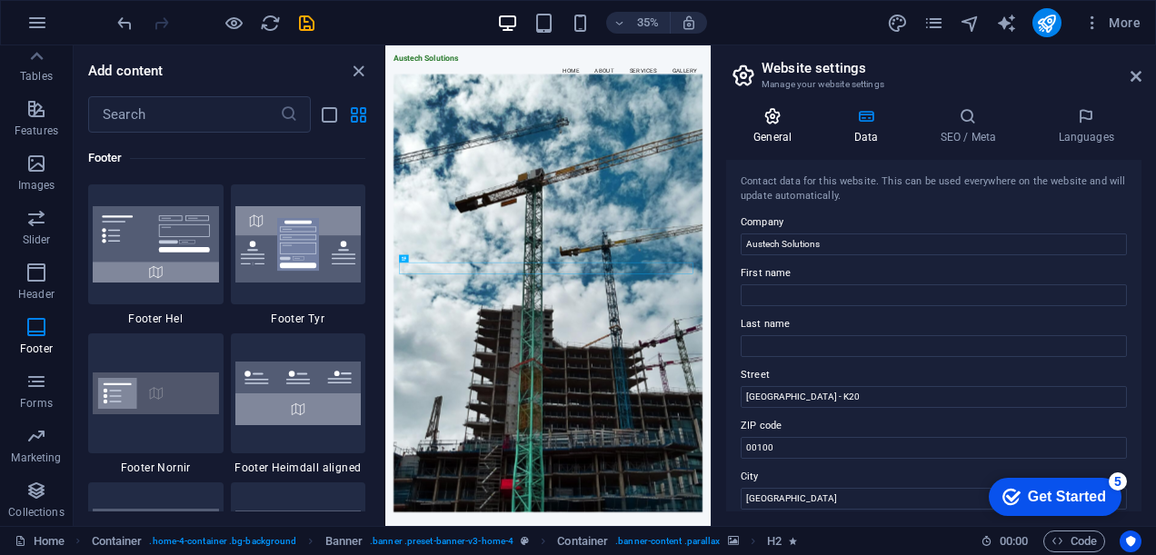
click at [784, 126] on h4 "General" at bounding box center [776, 126] width 100 height 38
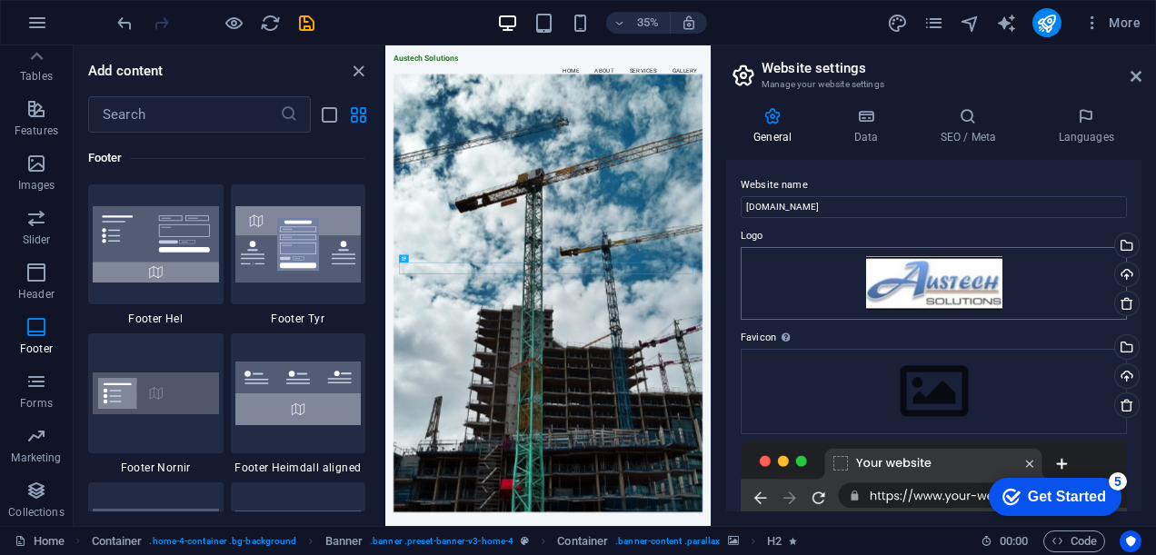
scroll to position [255, 0]
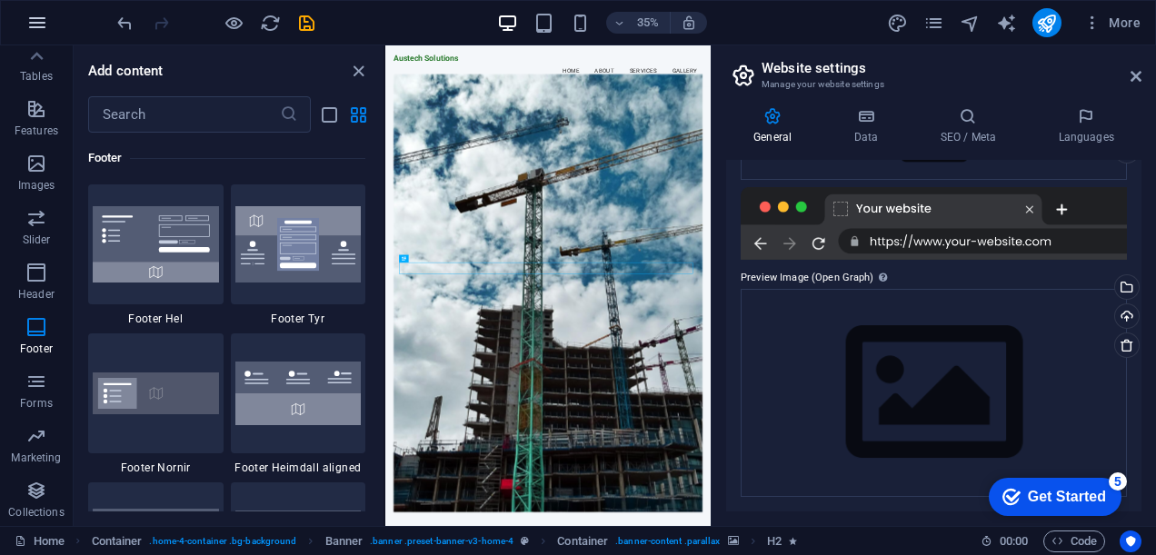
click at [33, 25] on icon "button" at bounding box center [37, 23] width 22 height 22
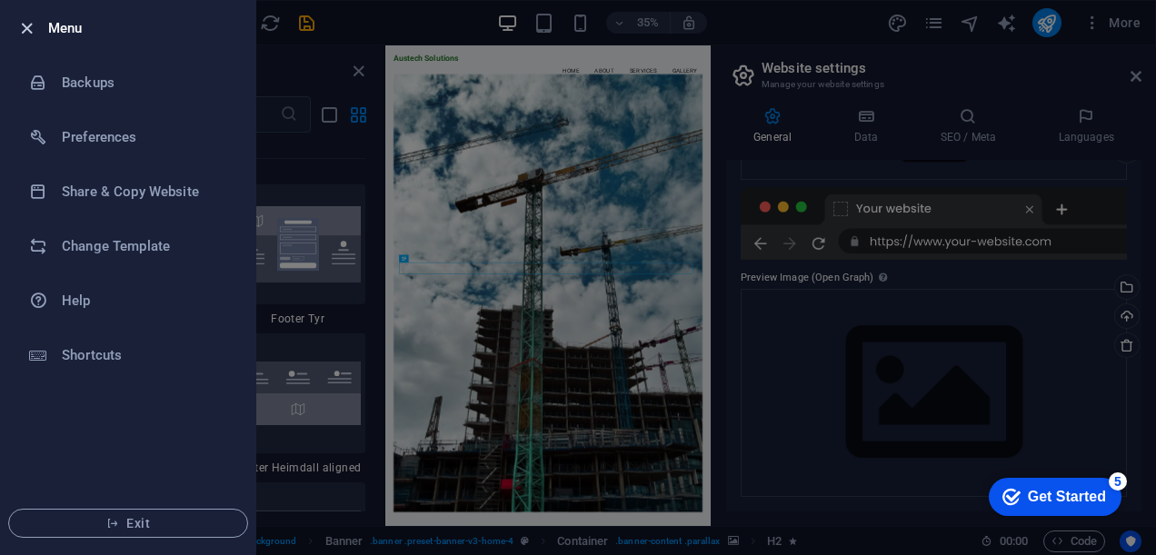
click at [31, 25] on icon "button" at bounding box center [26, 28] width 21 height 21
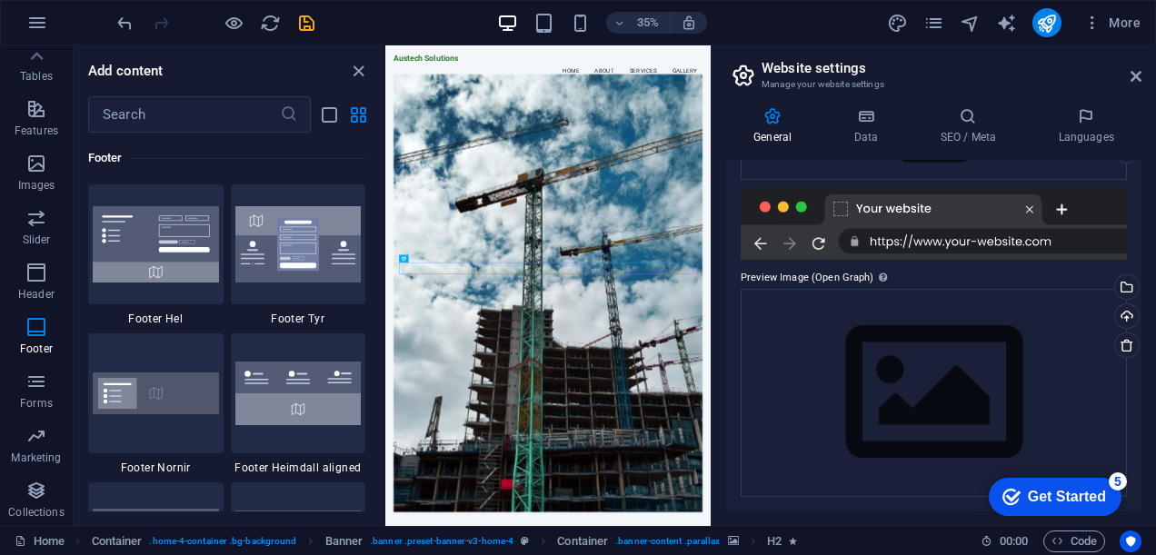
click at [783, 205] on div at bounding box center [934, 223] width 386 height 73
click at [862, 123] on icon at bounding box center [865, 116] width 79 height 18
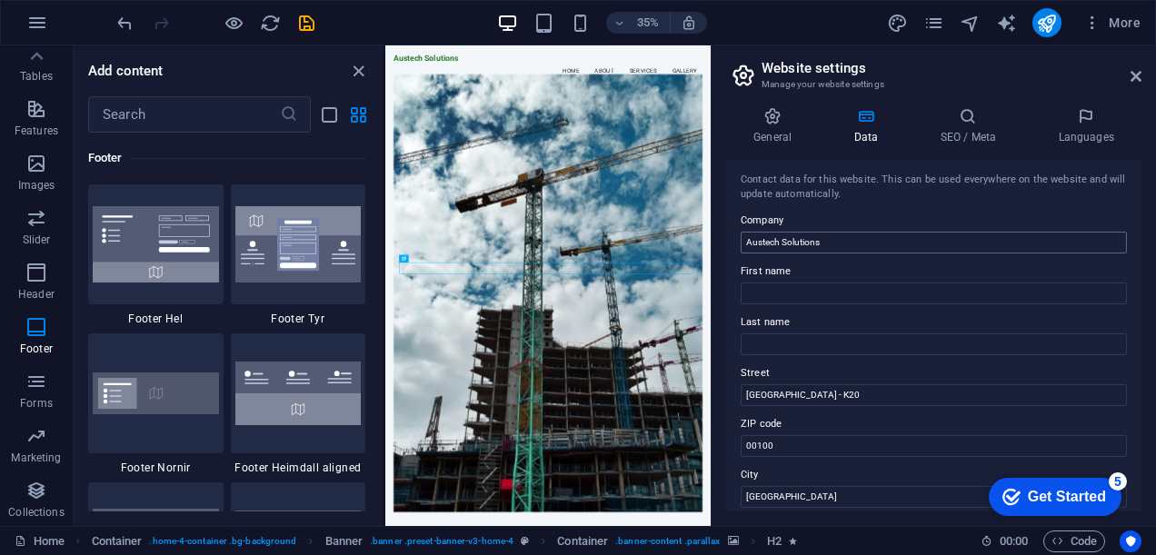
scroll to position [0, 0]
click at [962, 131] on h4 "SEO / Meta" at bounding box center [972, 126] width 118 height 38
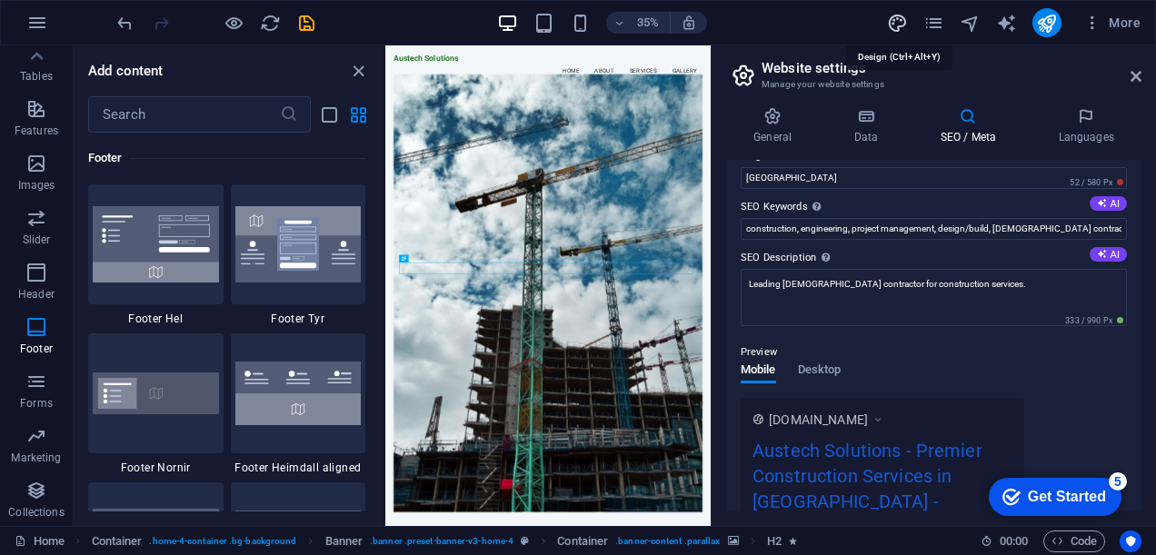
click at [900, 20] on icon "design" at bounding box center [897, 23] width 21 height 21
select select "px"
select select "200"
select select "px"
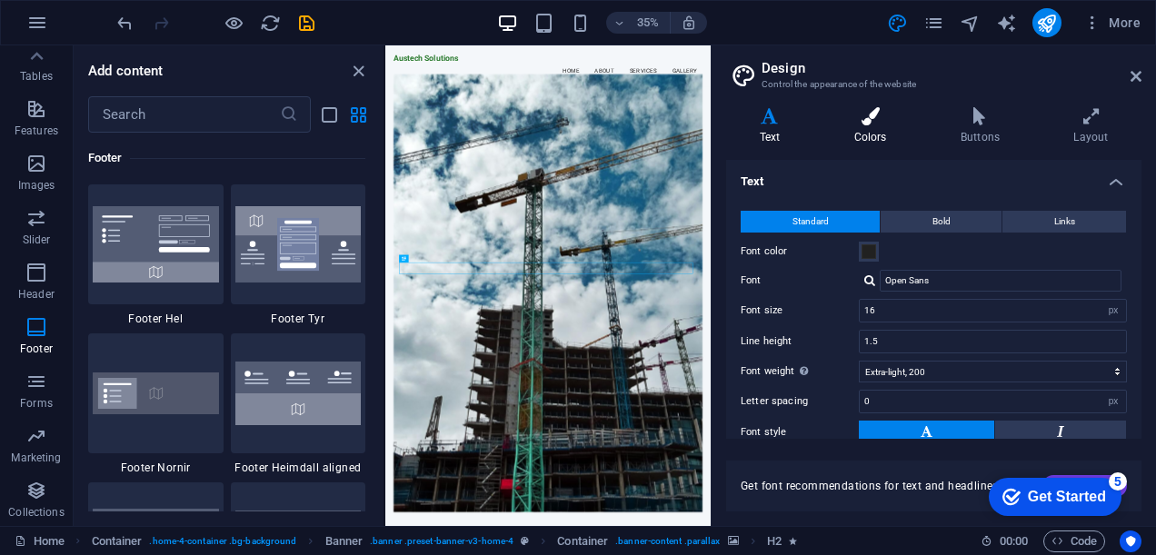
click at [864, 124] on icon at bounding box center [870, 116] width 99 height 18
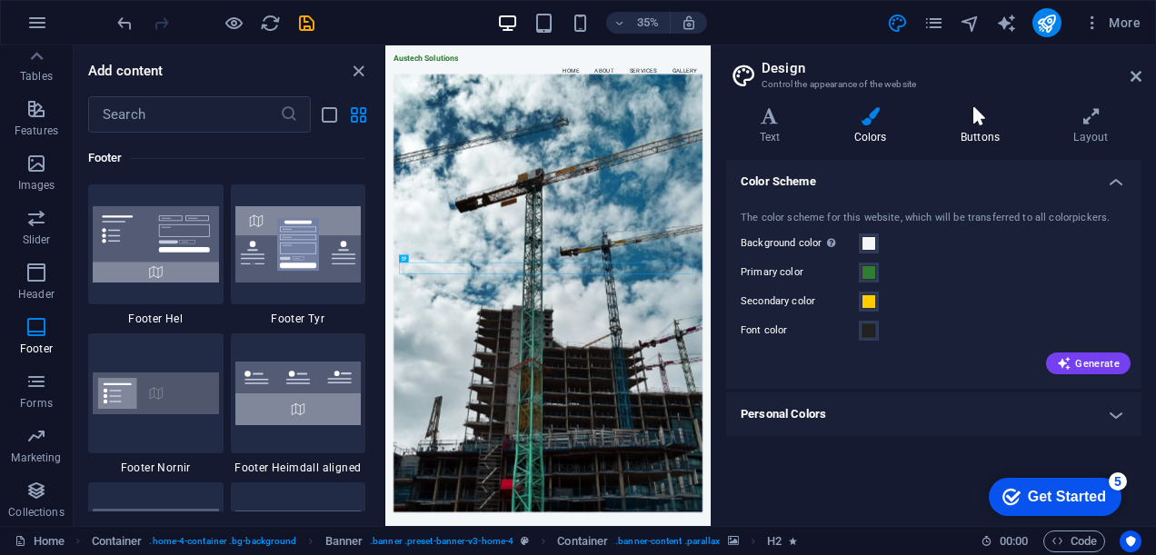
click at [975, 138] on h4 "Buttons" at bounding box center [983, 126] width 113 height 38
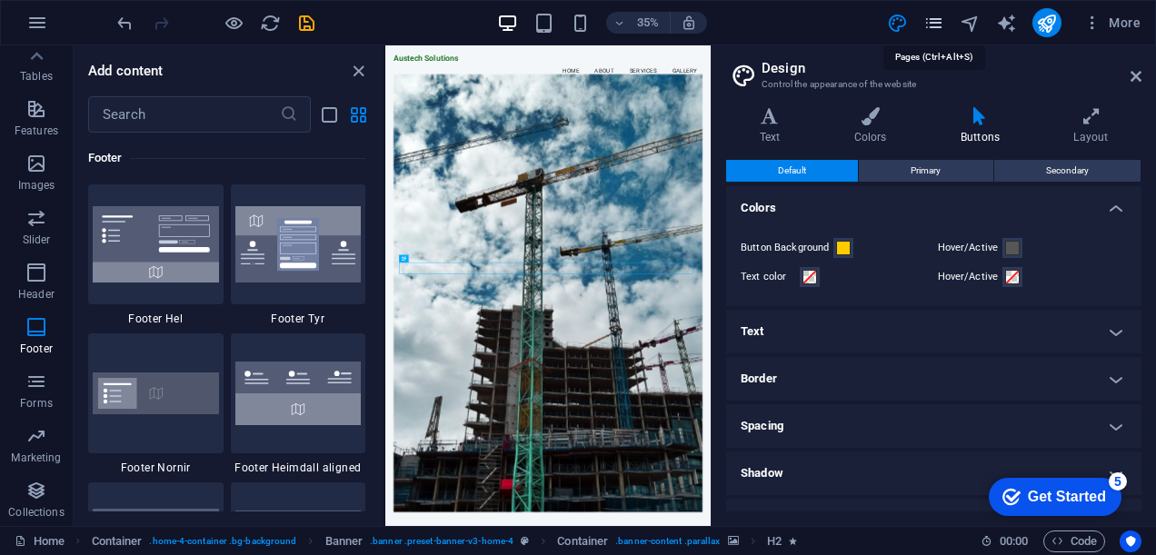
click at [940, 24] on icon "pages" at bounding box center [934, 23] width 21 height 21
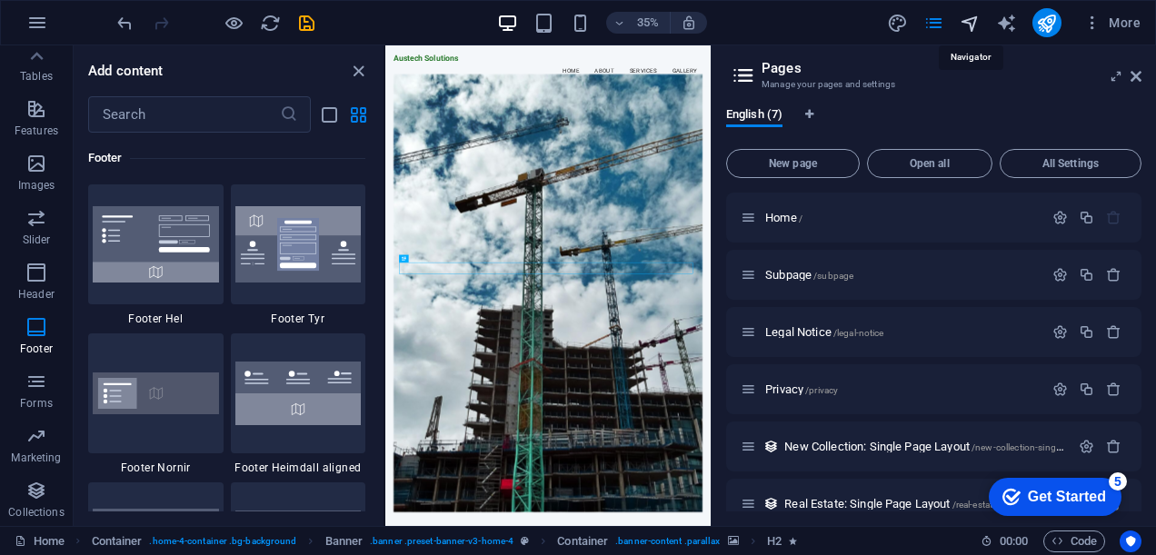
click at [970, 18] on icon "navigator" at bounding box center [970, 23] width 21 height 21
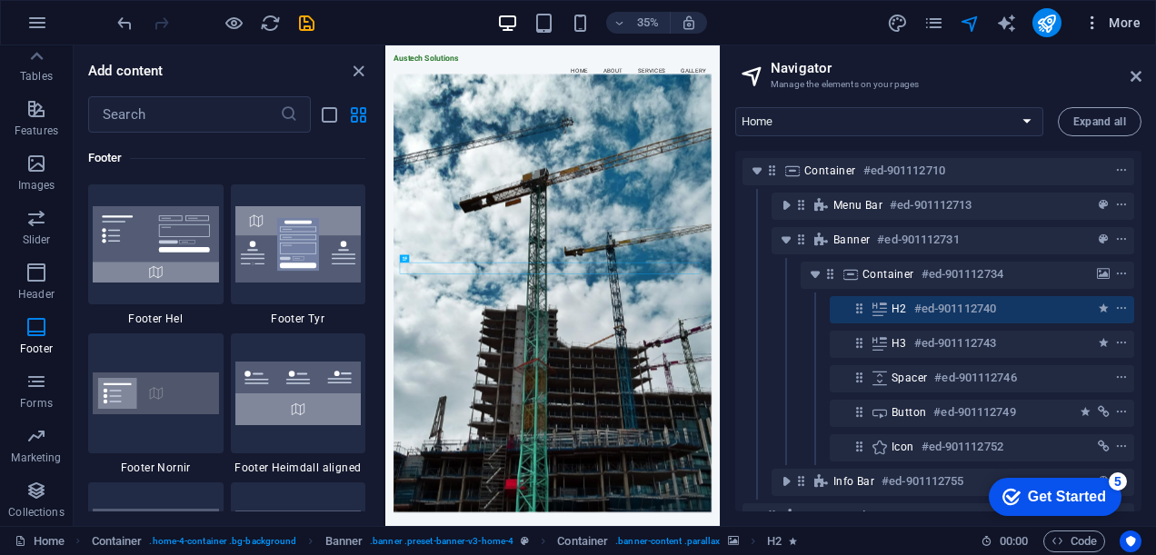
click at [1106, 19] on span "More" at bounding box center [1112, 23] width 57 height 18
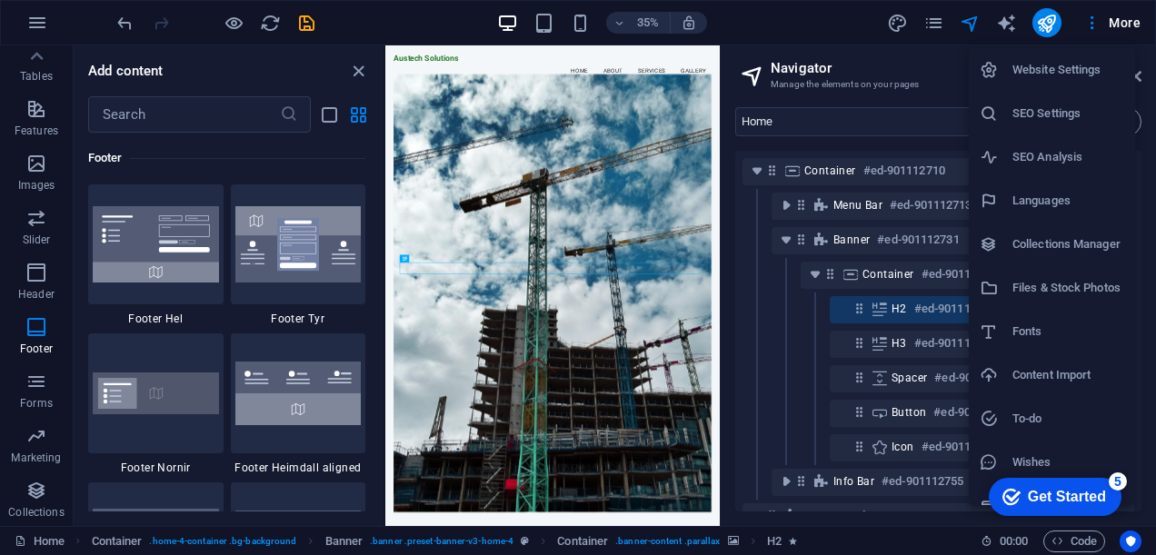
click at [1039, 324] on h6 "Fonts" at bounding box center [1069, 332] width 112 height 22
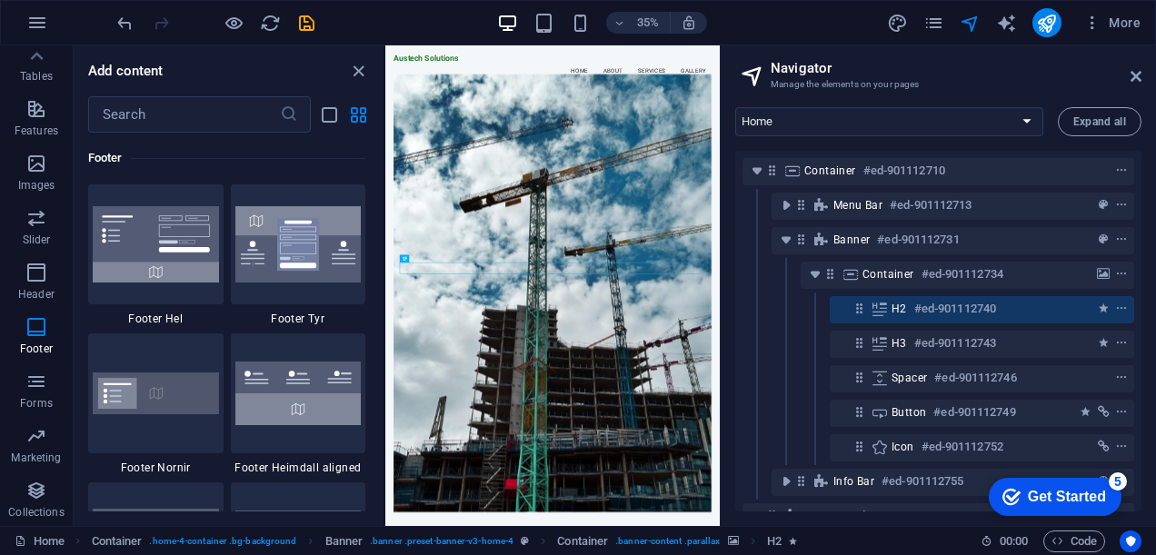
select select "popularity"
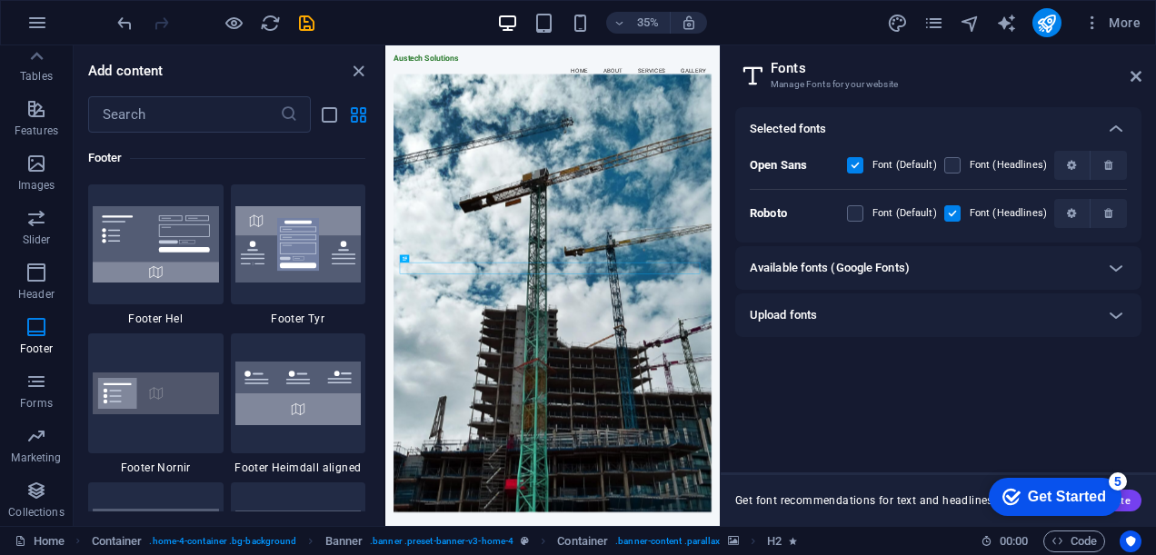
click at [1128, 71] on h2 "Fonts" at bounding box center [956, 68] width 371 height 16
click at [1133, 75] on icon at bounding box center [1136, 76] width 11 height 15
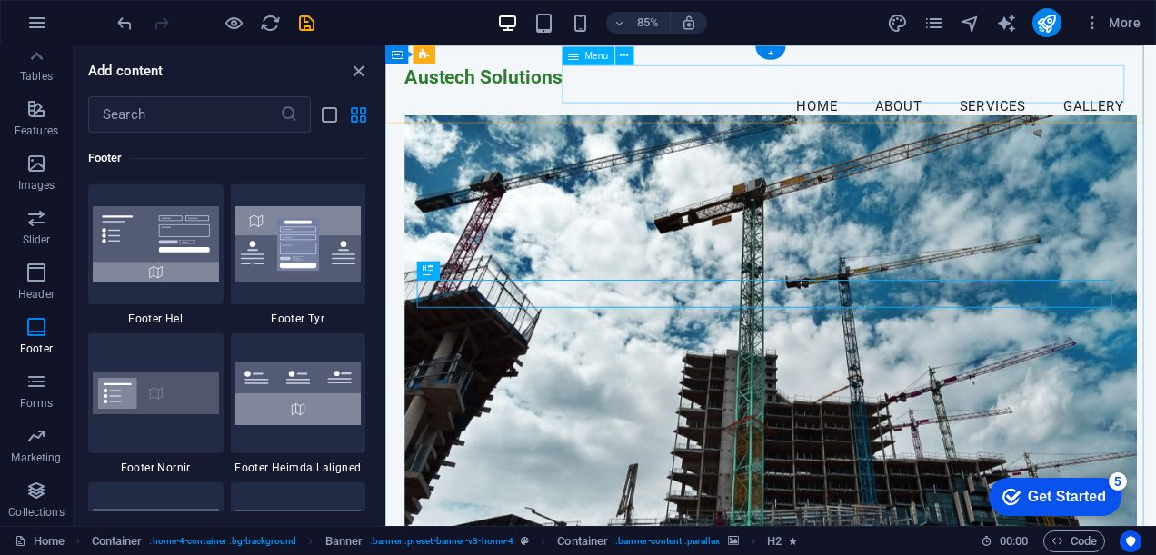
click at [881, 95] on nav "Home About Services Gallery" at bounding box center [839, 117] width 862 height 45
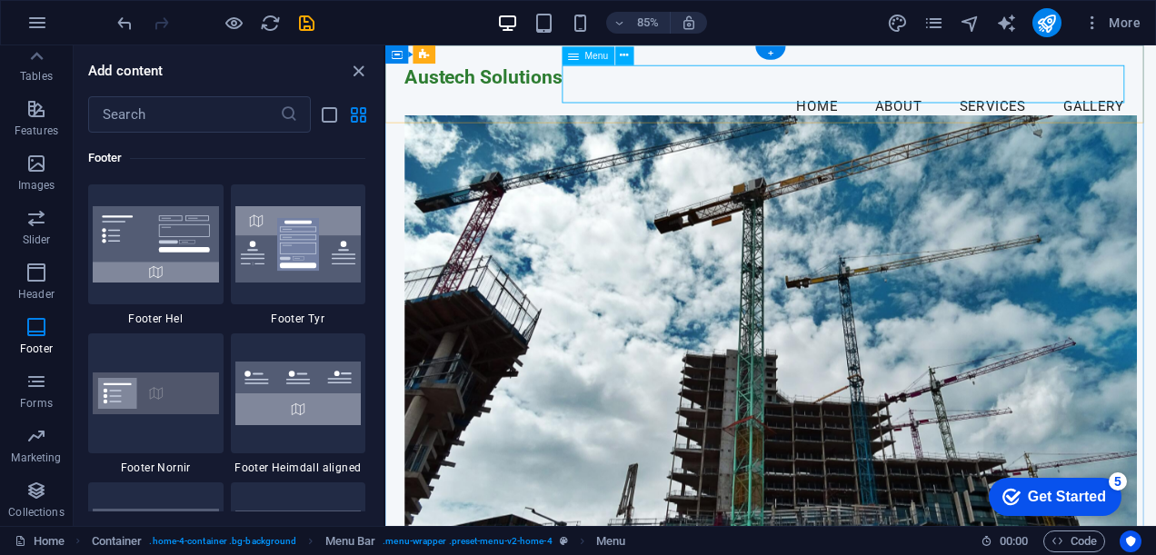
click at [1103, 95] on nav "Home About Services Gallery" at bounding box center [839, 117] width 862 height 45
click at [1096, 95] on nav "Home About Services Gallery" at bounding box center [839, 117] width 862 height 45
click at [1118, 27] on span "More" at bounding box center [1112, 23] width 57 height 18
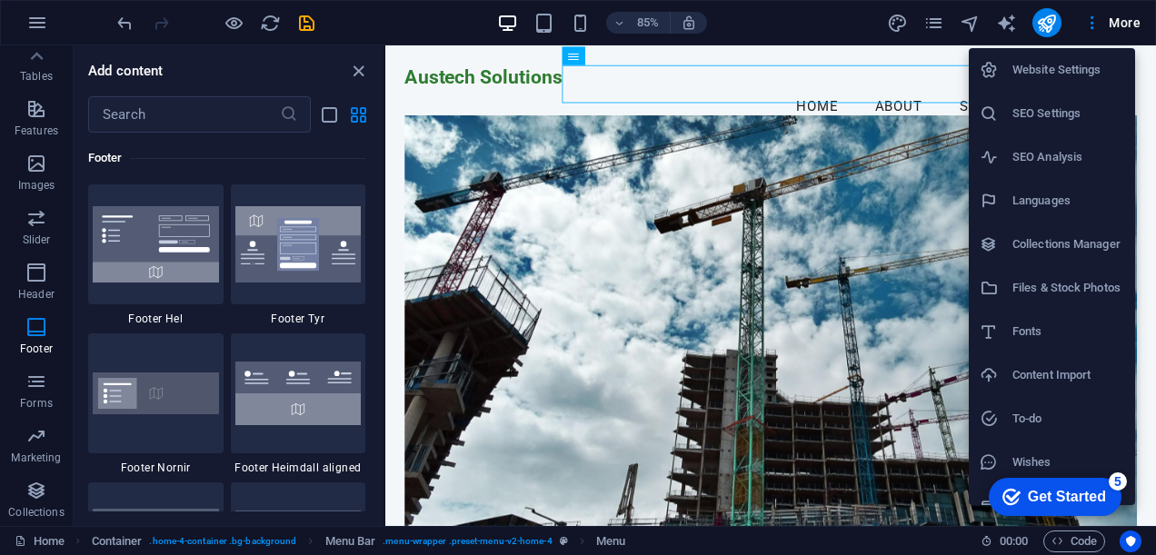
click at [1060, 74] on h6 "Website Settings" at bounding box center [1069, 70] width 112 height 22
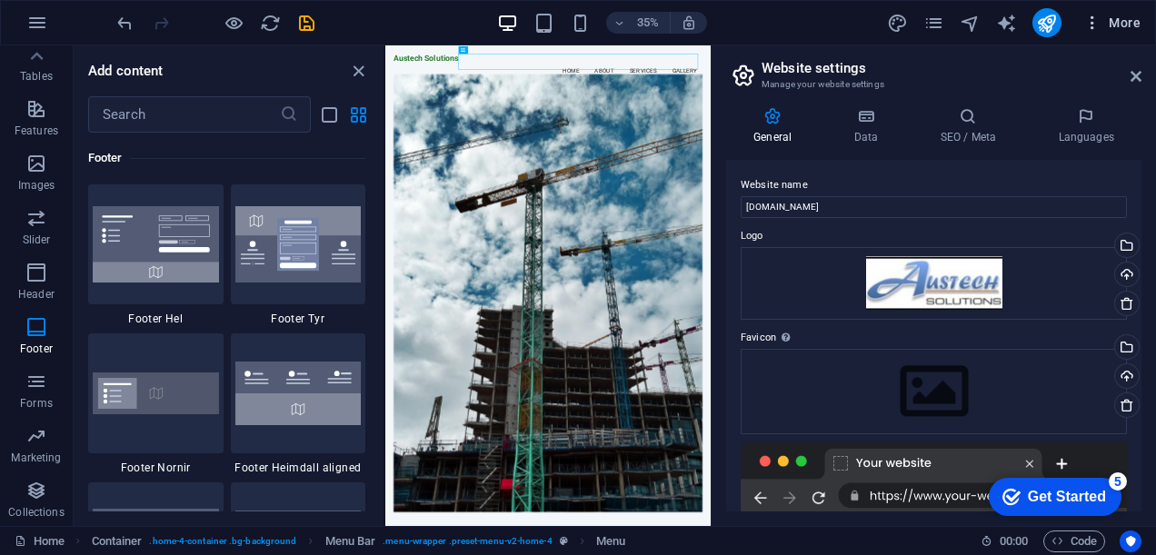
click at [1096, 18] on icon "button" at bounding box center [1093, 23] width 18 height 18
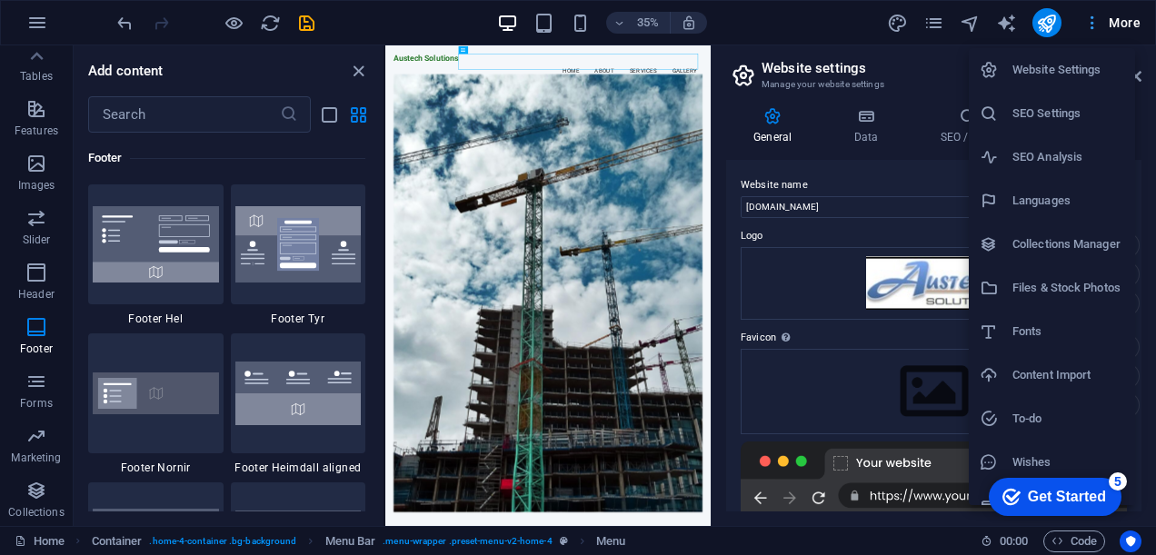
click at [1096, 18] on div at bounding box center [578, 277] width 1156 height 555
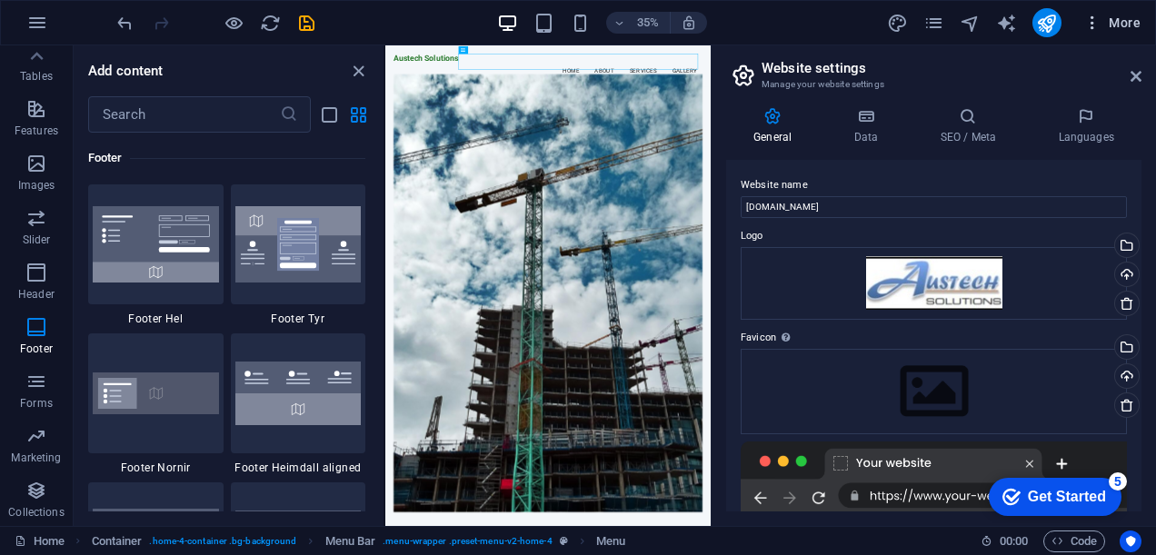
click at [1129, 23] on span "More" at bounding box center [1112, 23] width 57 height 18
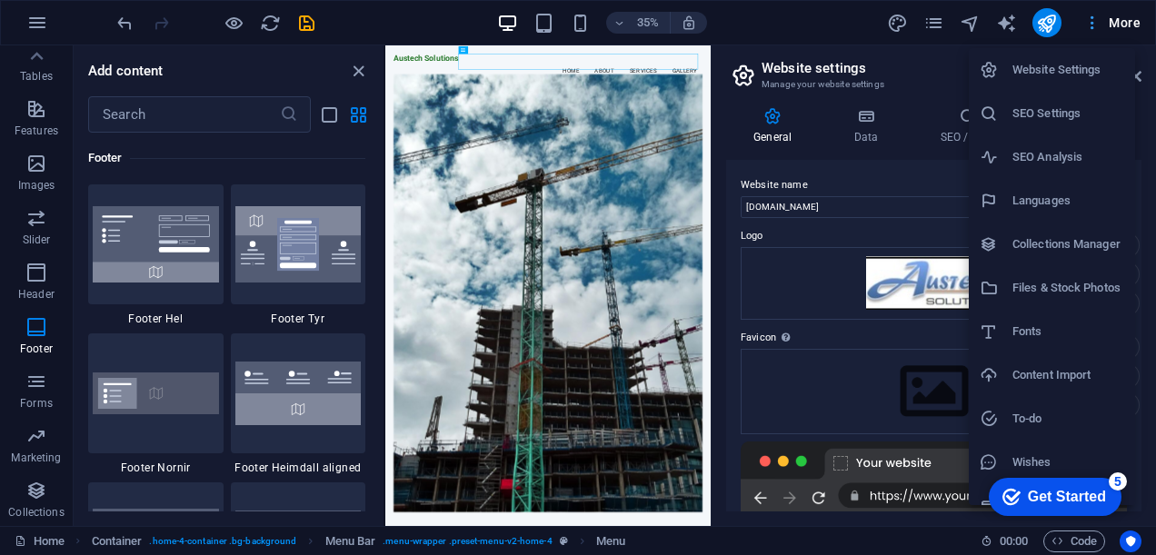
click at [1129, 23] on div at bounding box center [578, 277] width 1156 height 555
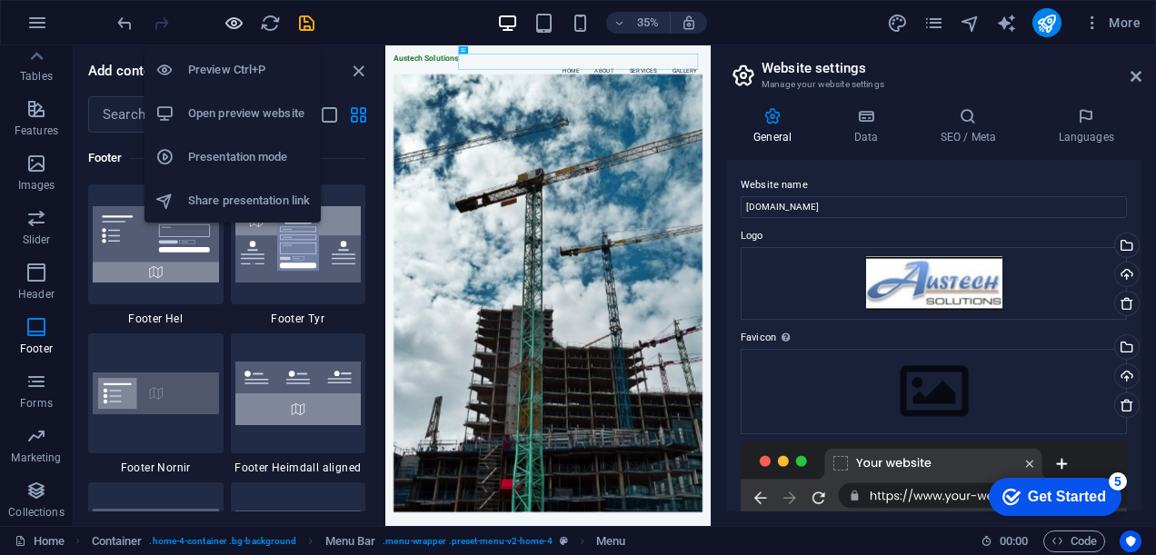
click at [226, 24] on icon "button" at bounding box center [234, 23] width 21 height 21
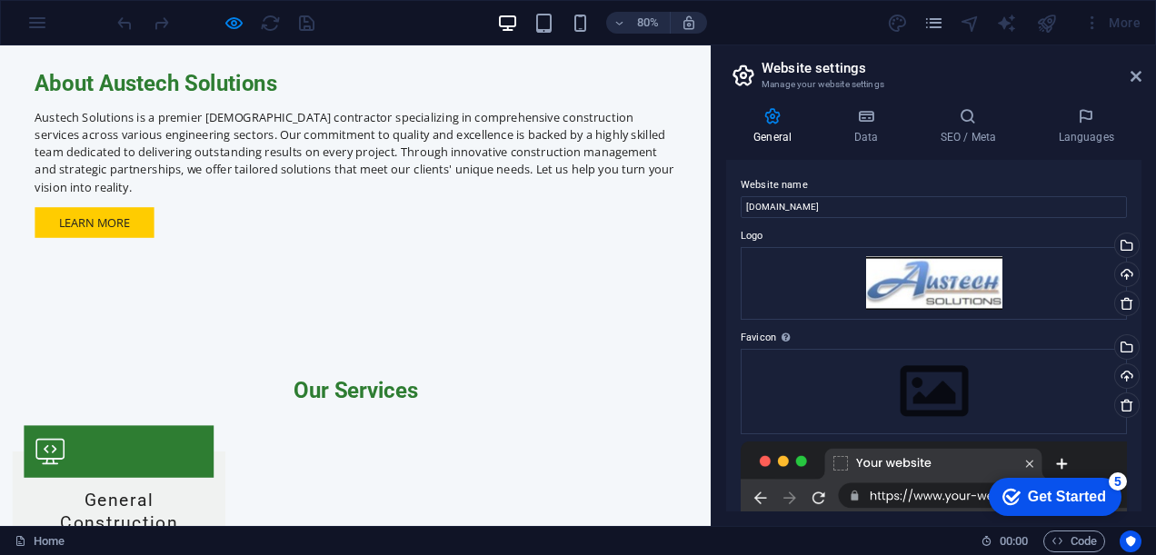
scroll to position [1916, 0]
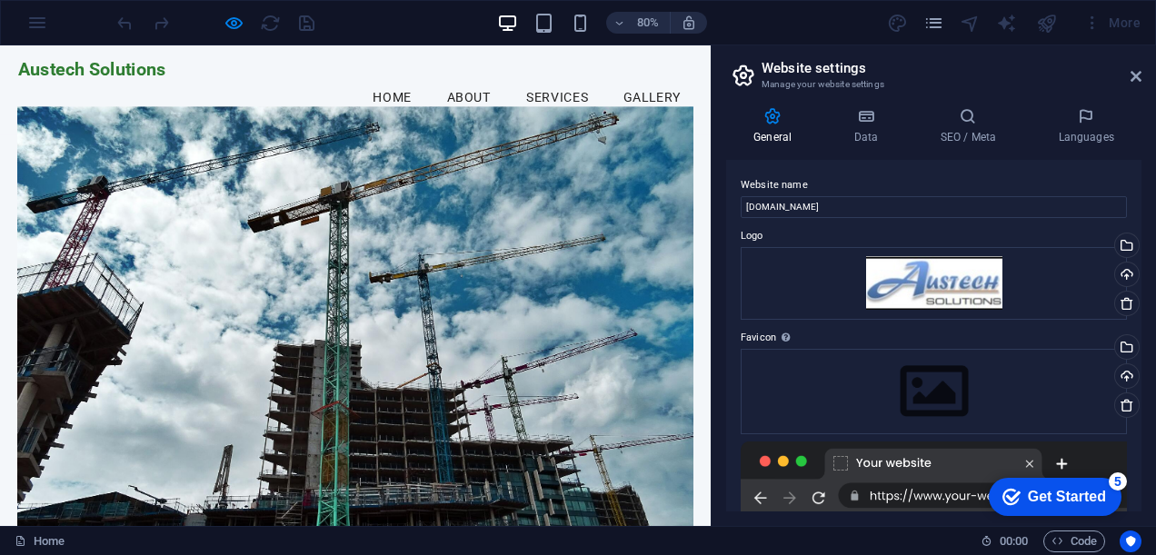
scroll to position [0, 0]
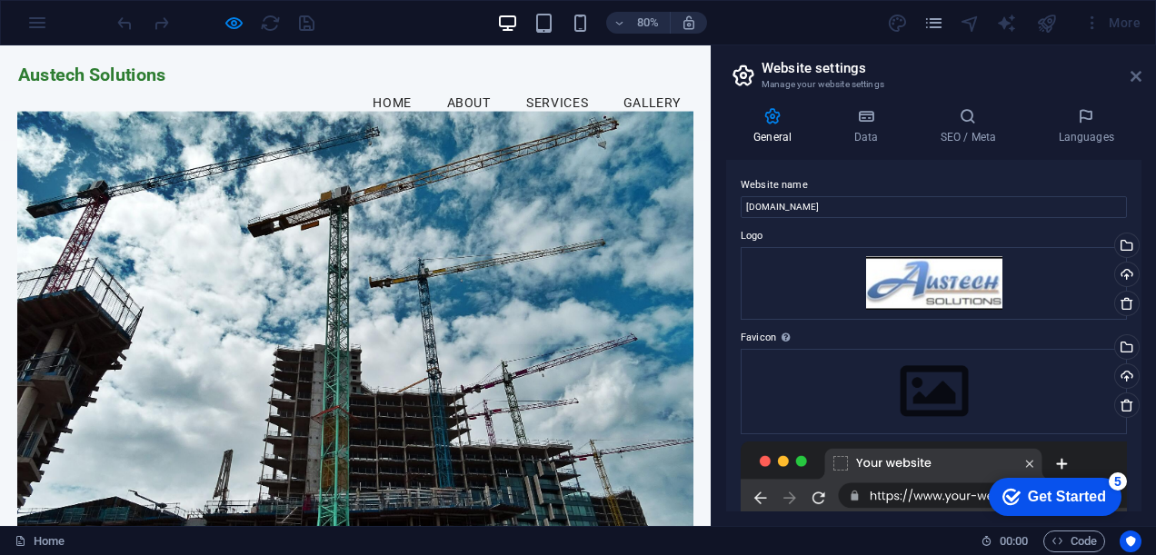
click at [1133, 71] on icon at bounding box center [1136, 76] width 11 height 15
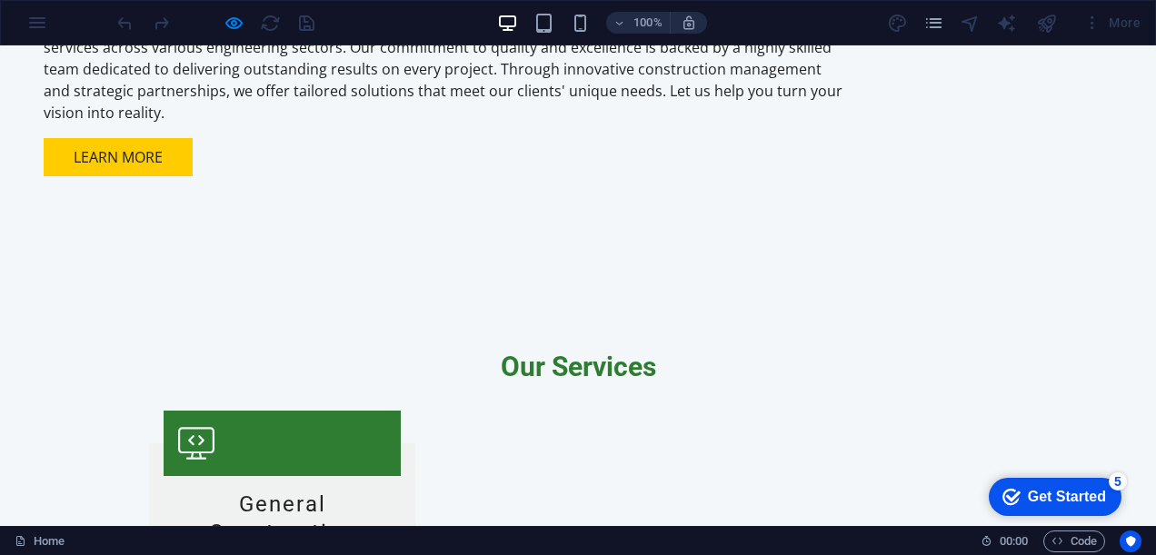
scroll to position [1966, 0]
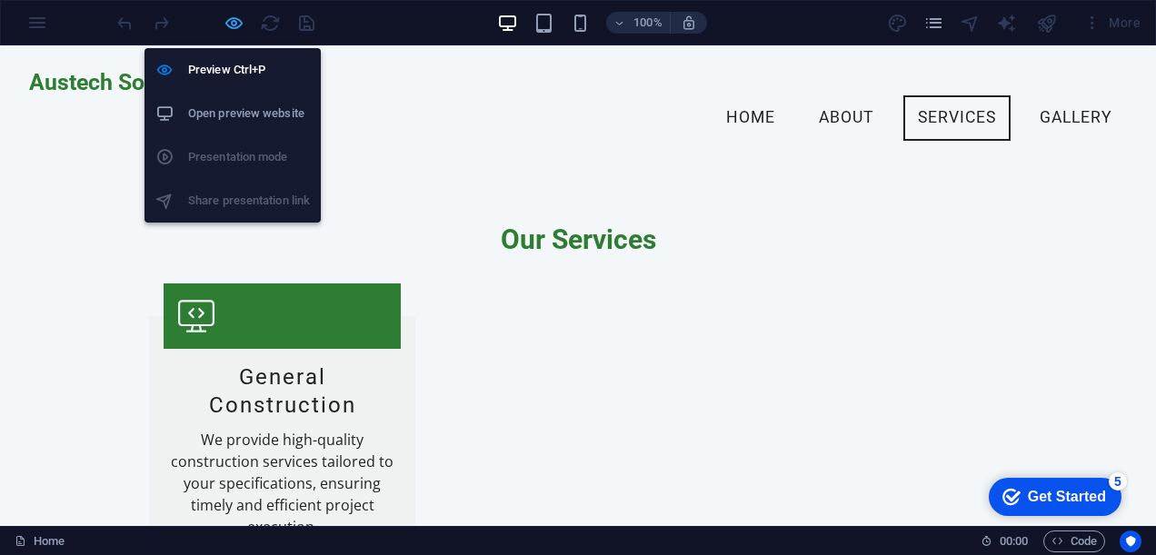
click at [233, 16] on icon "button" at bounding box center [234, 23] width 21 height 21
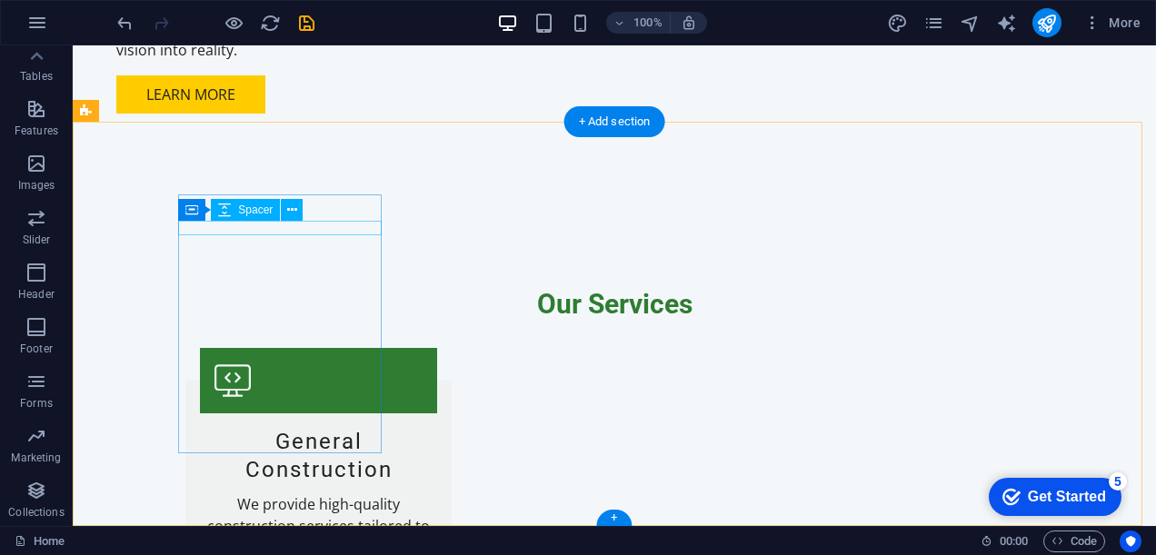
scroll to position [1952, 0]
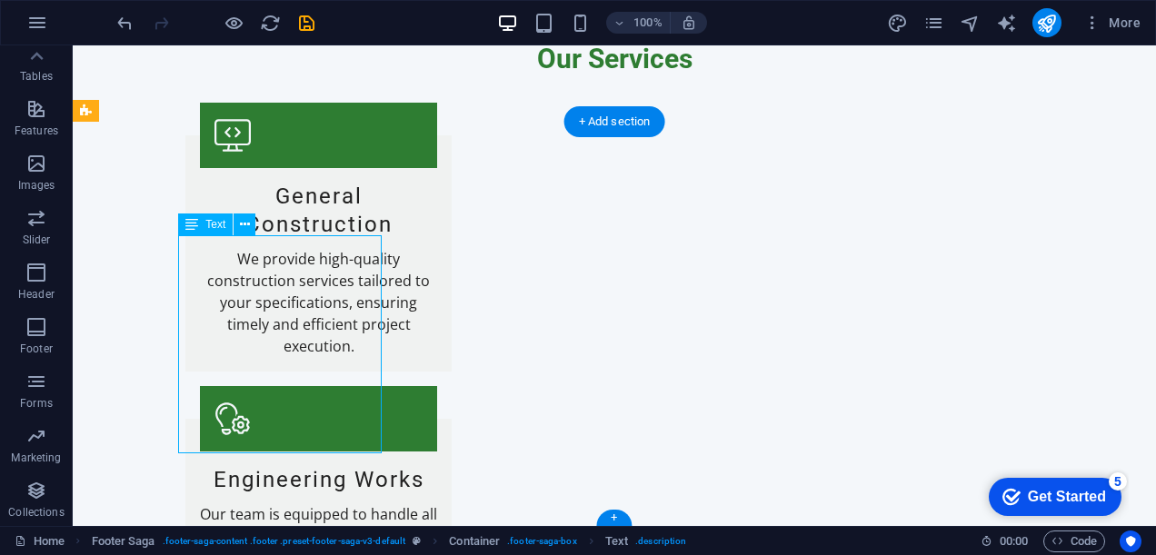
click at [253, 251] on div "H2 Container Banner Container Menu Bar Menu Menu Bar Container Logo Info Bar Co…" at bounding box center [615, 285] width 1084 height 481
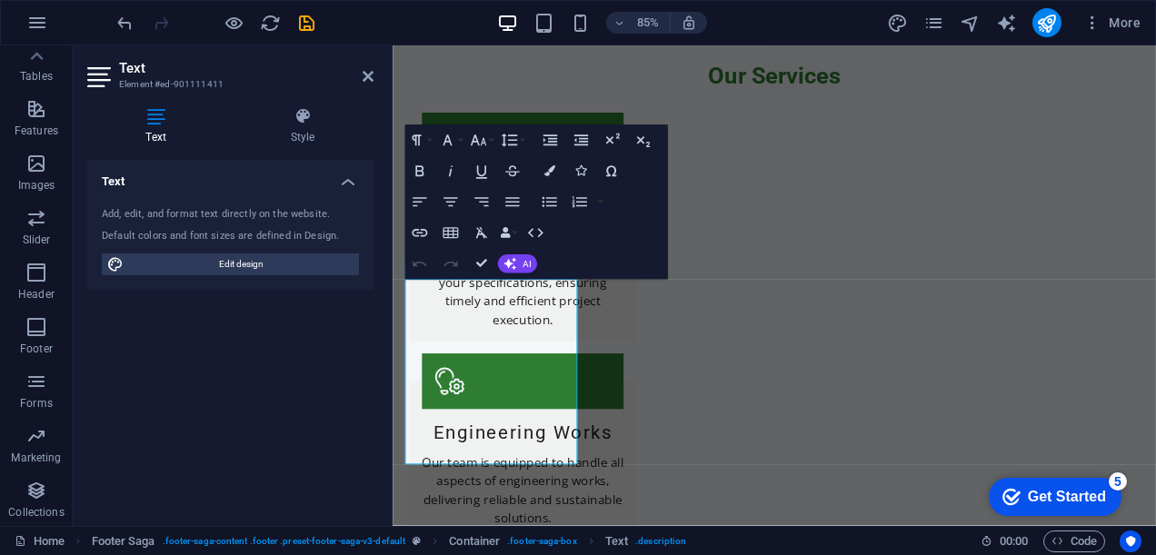
scroll to position [1902, 0]
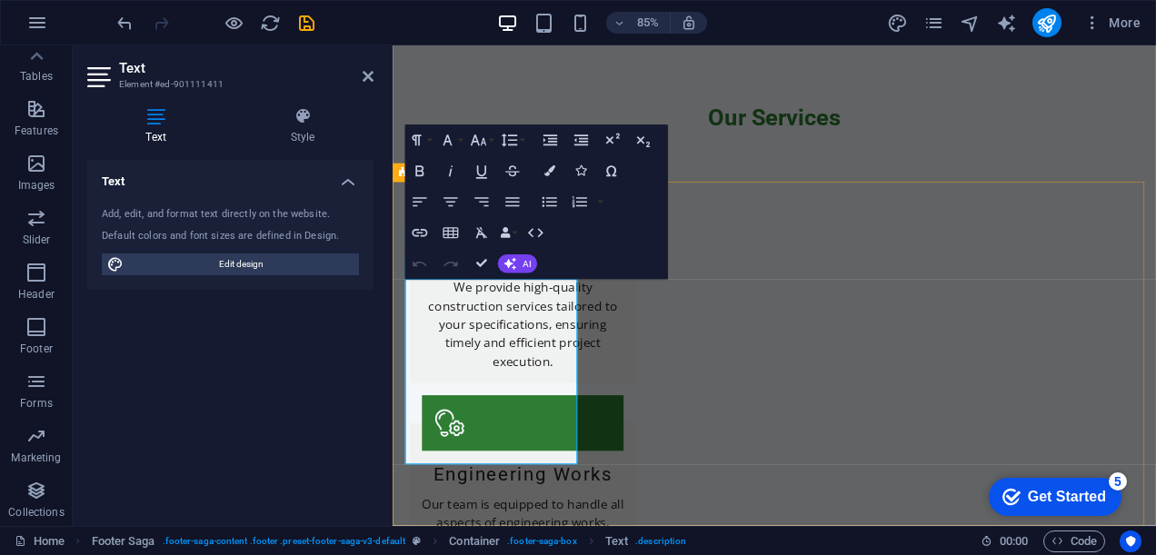
drag, startPoint x: 592, startPoint y: 531, endPoint x: 552, endPoint y: 495, distance: 53.5
drag, startPoint x: 493, startPoint y: 405, endPoint x: 492, endPoint y: 421, distance: 15.5
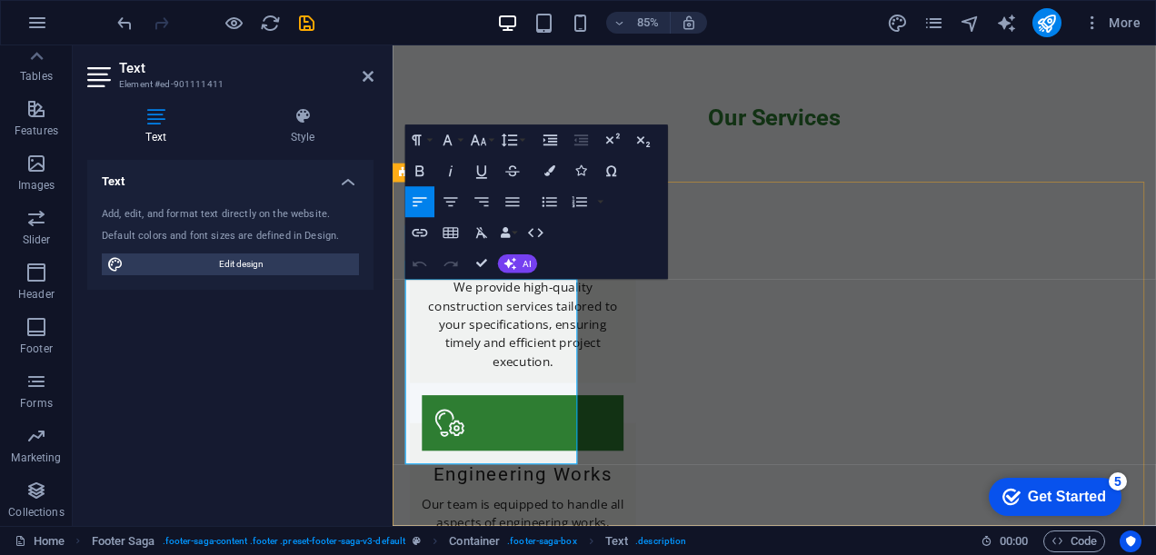
drag, startPoint x: 591, startPoint y: 525, endPoint x: 397, endPoint y: 306, distance: 291.7
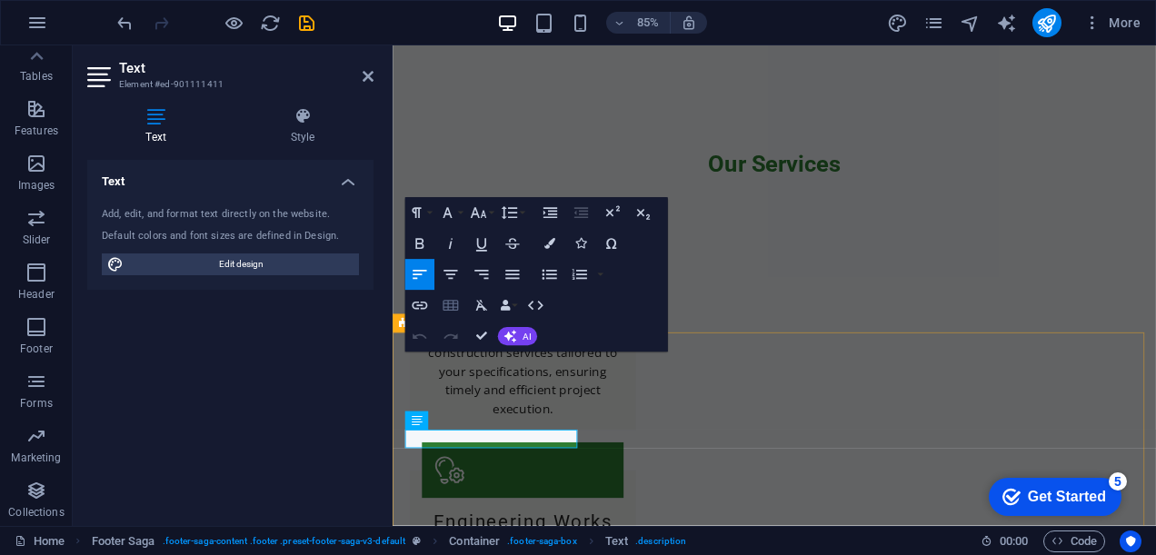
scroll to position [1816, 0]
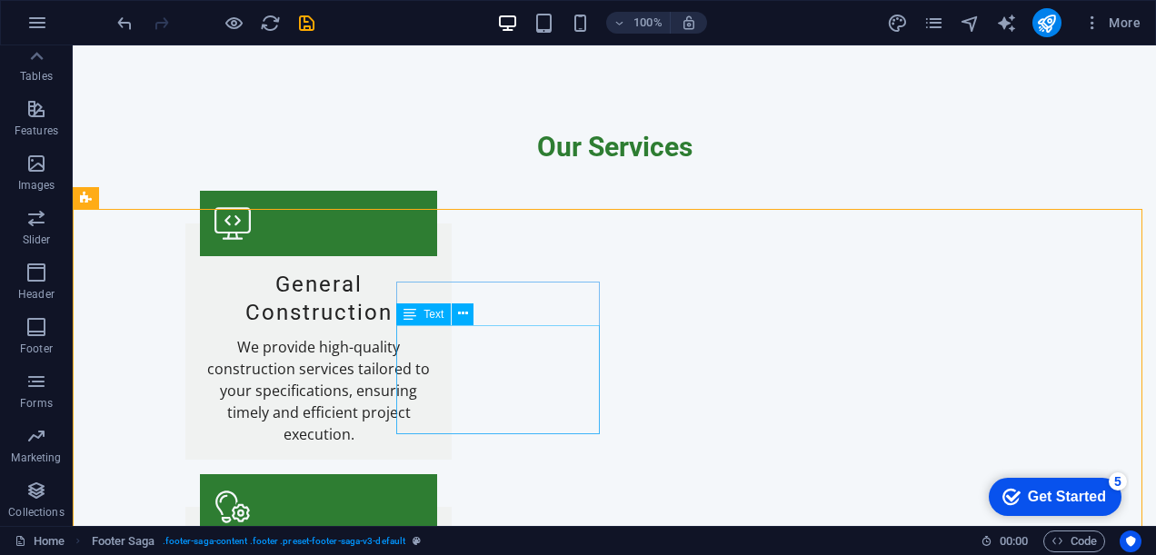
scroll to position [1866, 0]
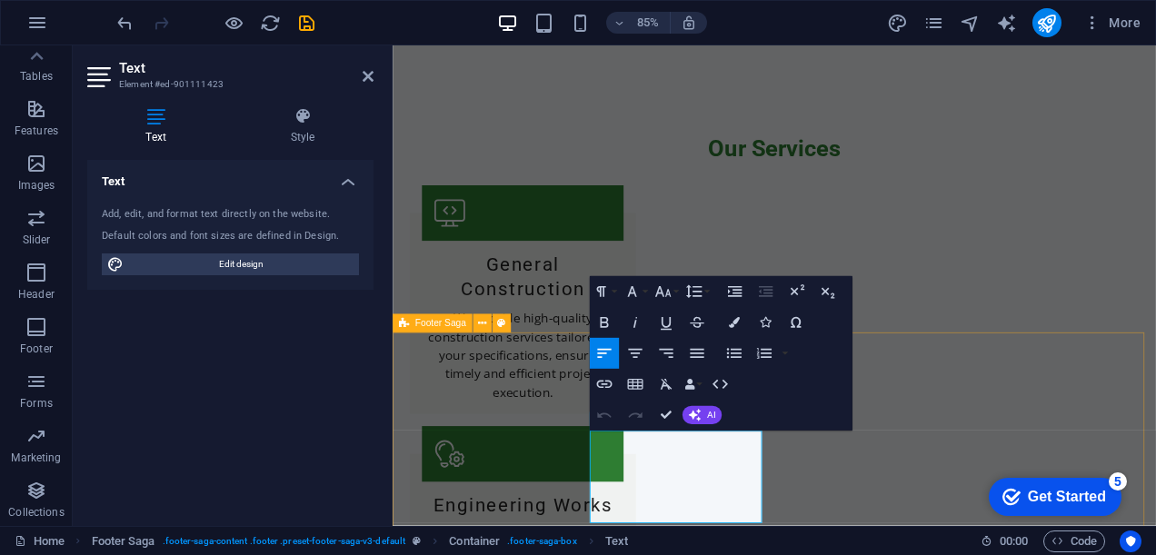
scroll to position [1816, 0]
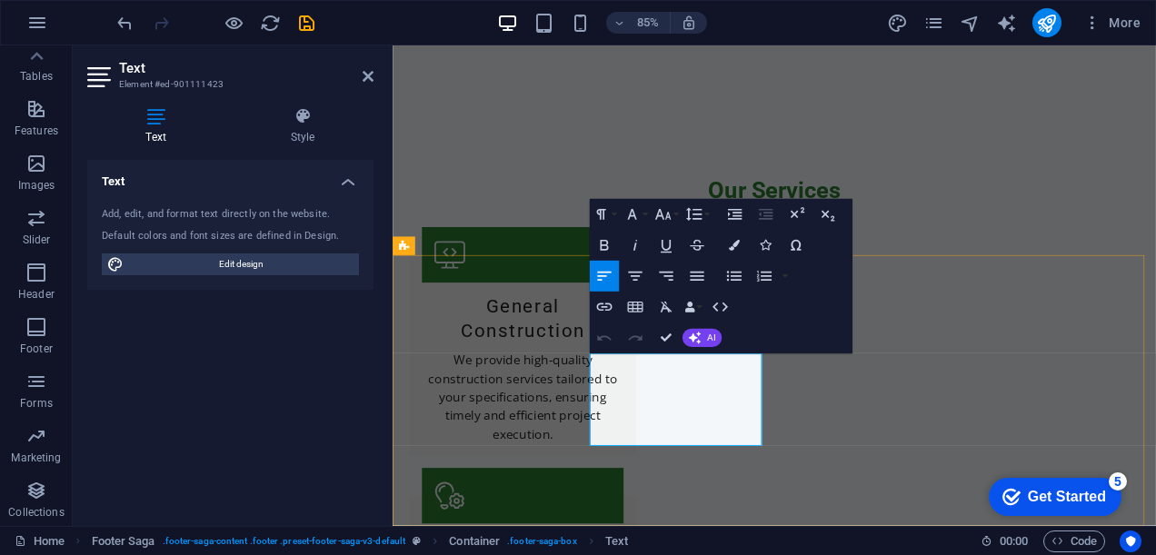
drag, startPoint x: 694, startPoint y: 478, endPoint x: 619, endPoint y: 468, distance: 75.2
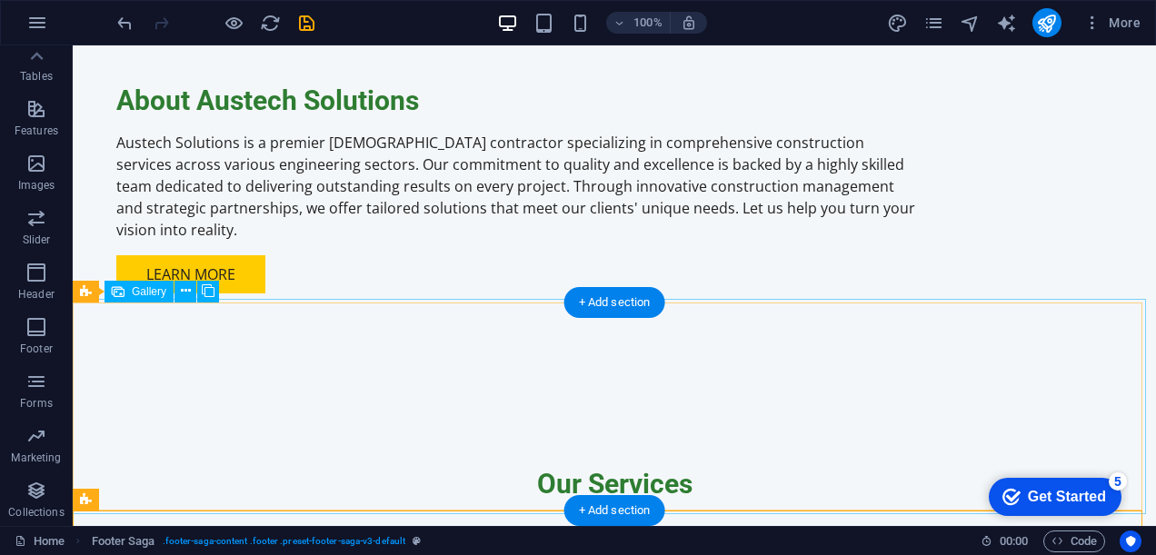
scroll to position [1866, 0]
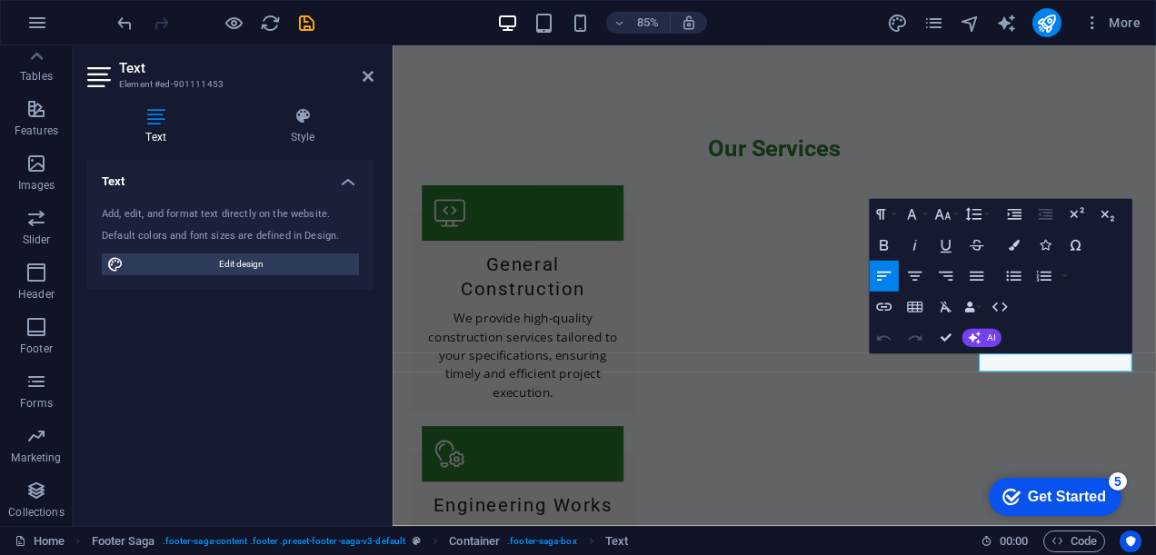
scroll to position [1816, 0]
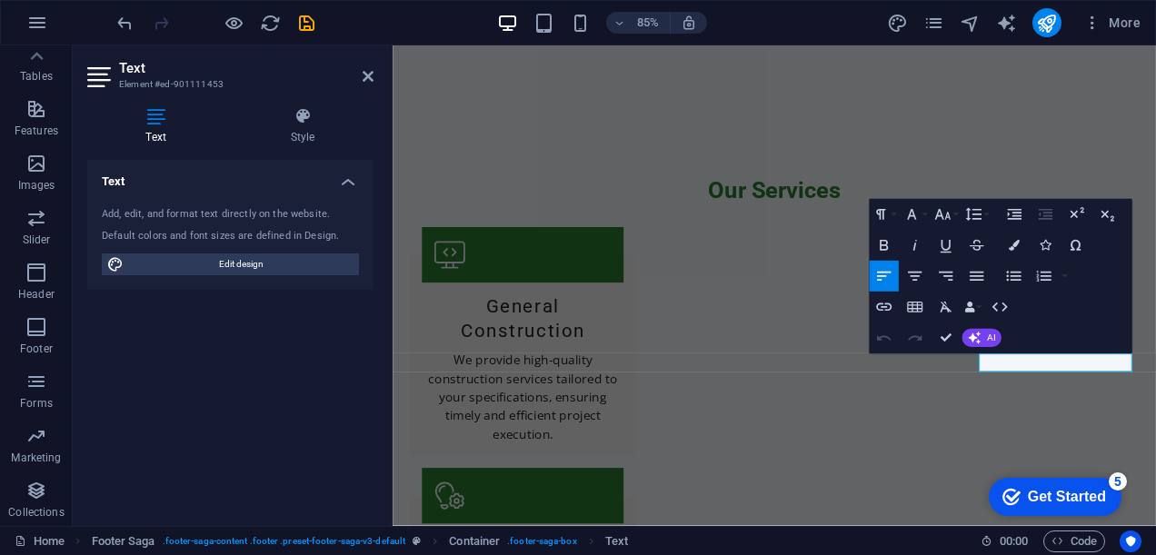
click at [164, 309] on div "Text Add, edit, and format text directly on the website. Default colors and fon…" at bounding box center [230, 336] width 286 height 352
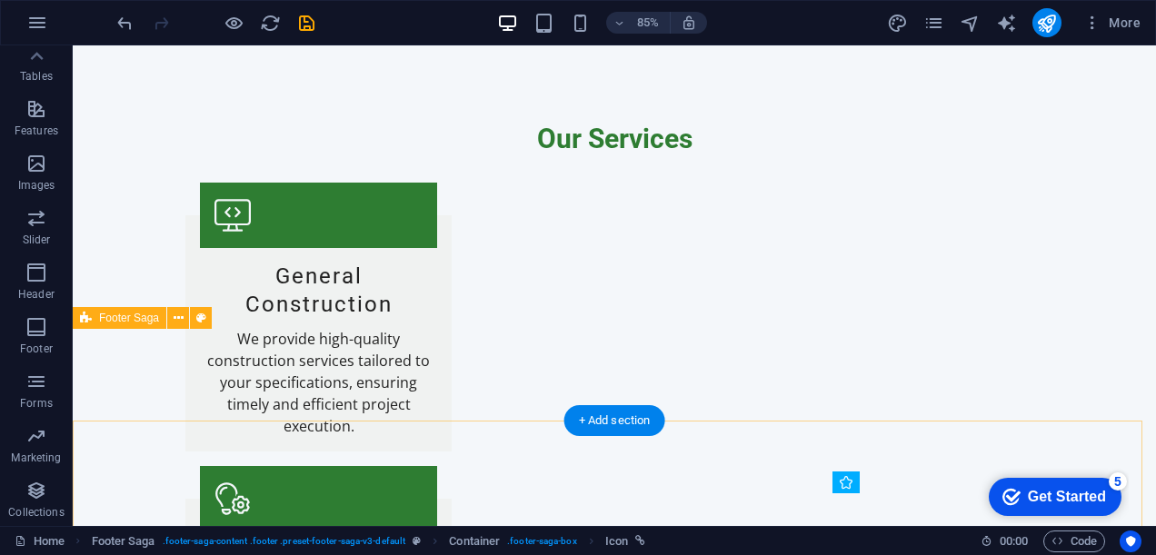
scroll to position [1744, 0]
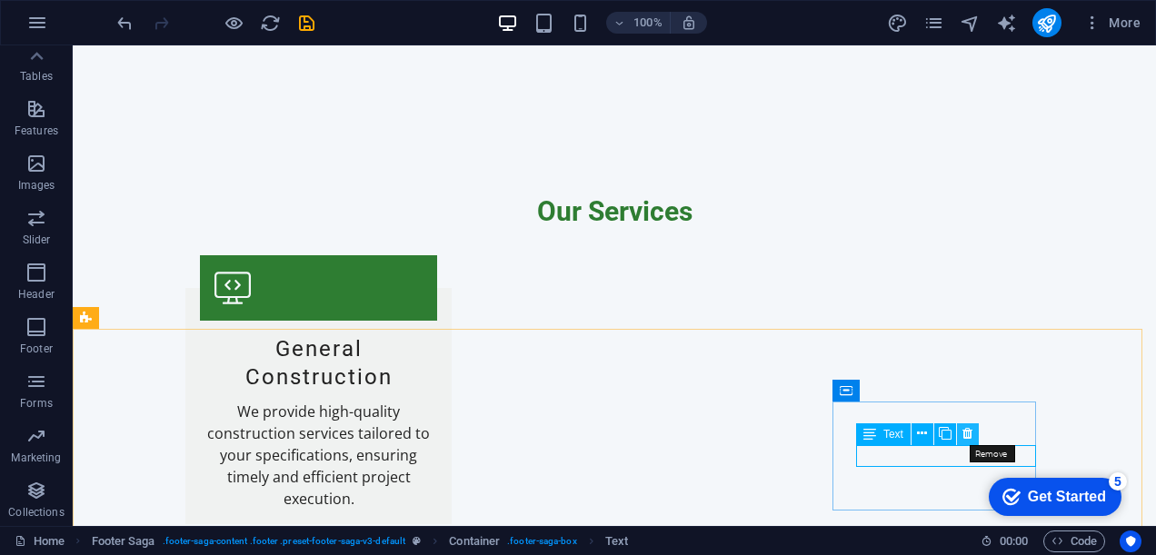
click at [969, 432] on icon at bounding box center [968, 434] width 10 height 19
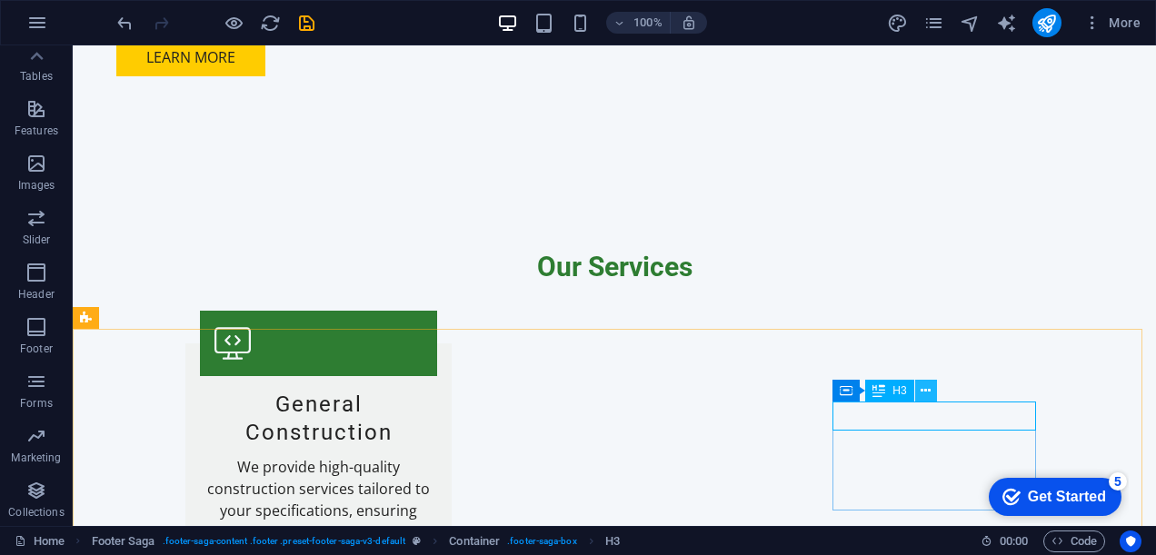
click at [929, 393] on icon at bounding box center [926, 391] width 10 height 19
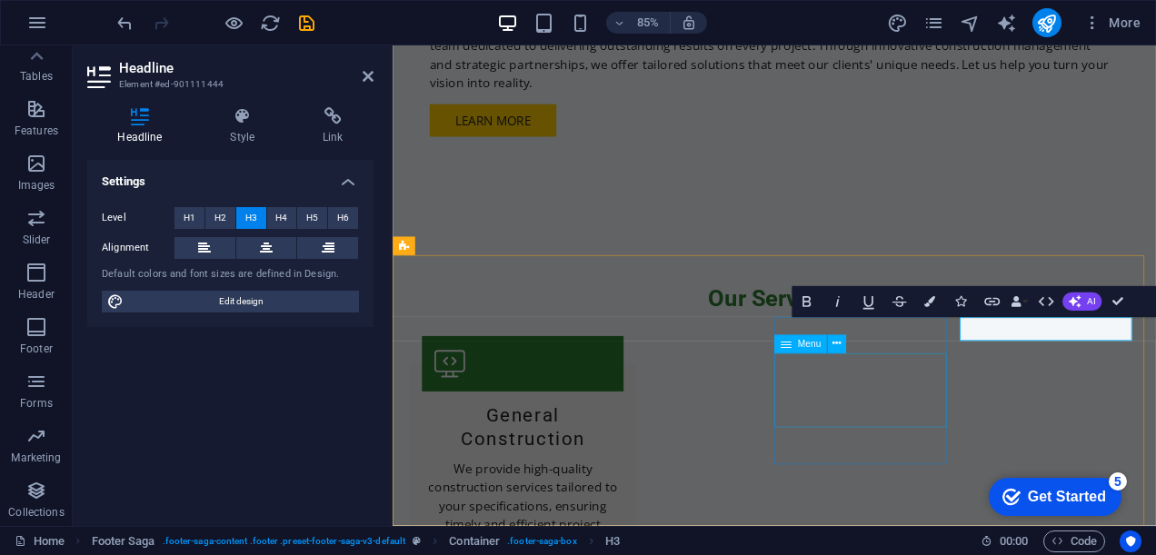
scroll to position [1816, 0]
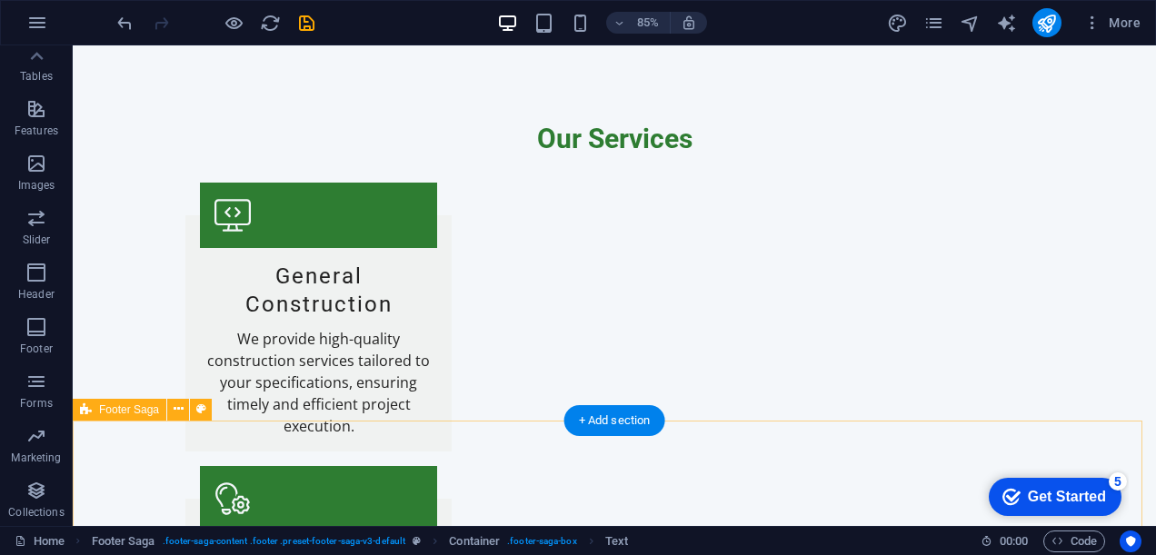
scroll to position [1744, 0]
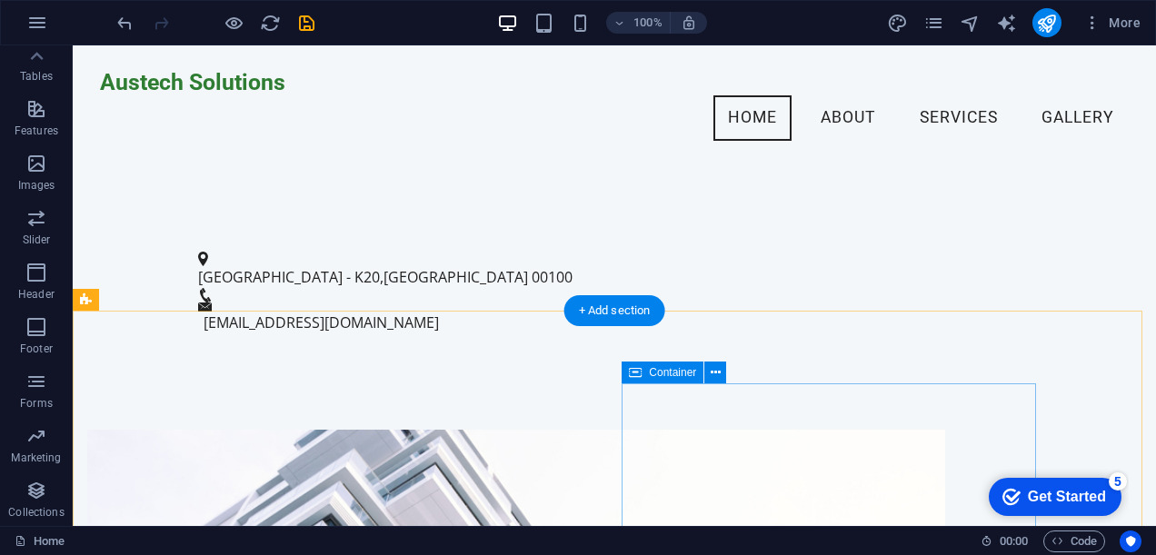
scroll to position [211, 0]
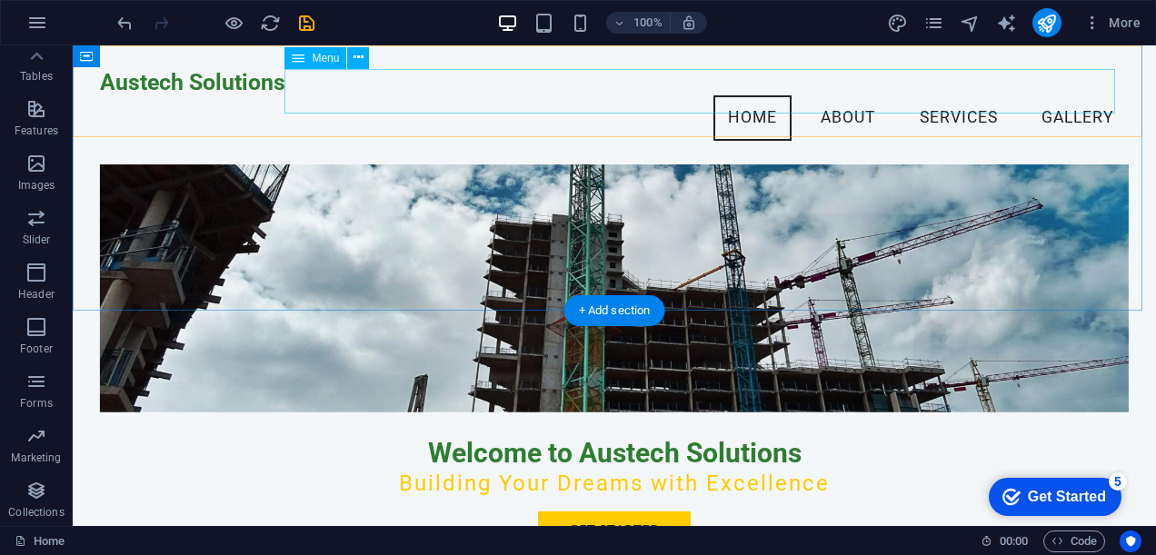
click at [836, 95] on nav "Home About Services Gallery" at bounding box center [614, 117] width 1029 height 45
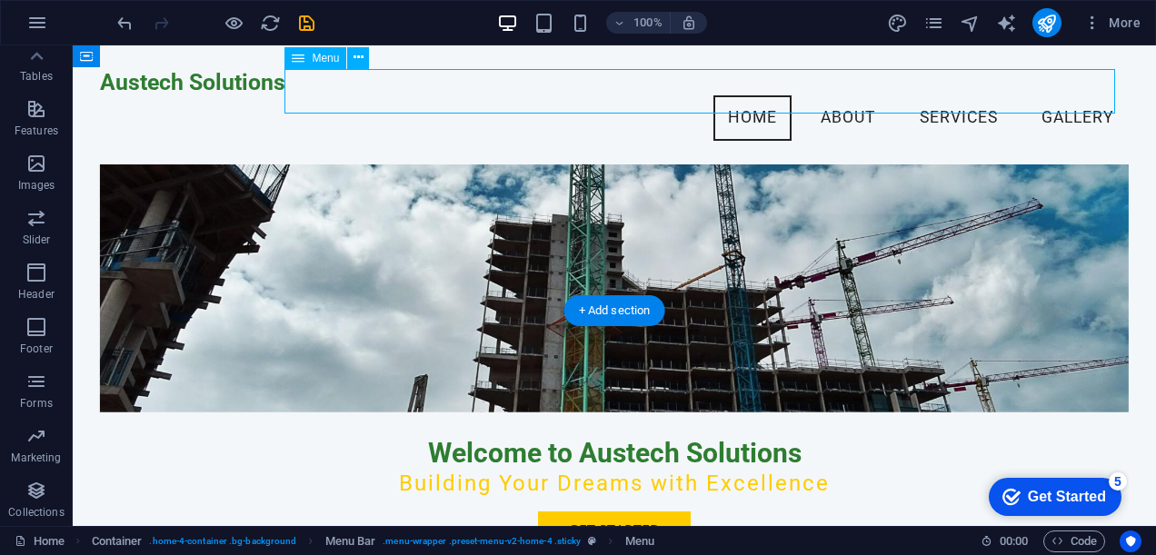
click at [836, 95] on nav "Home About Services Gallery" at bounding box center [614, 117] width 1029 height 45
select select
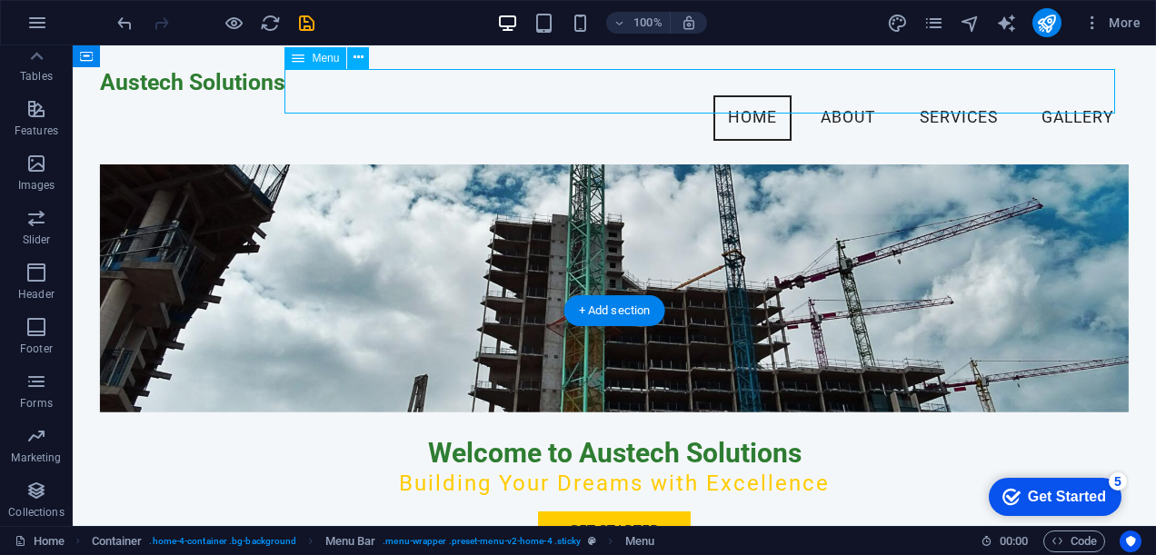
select select
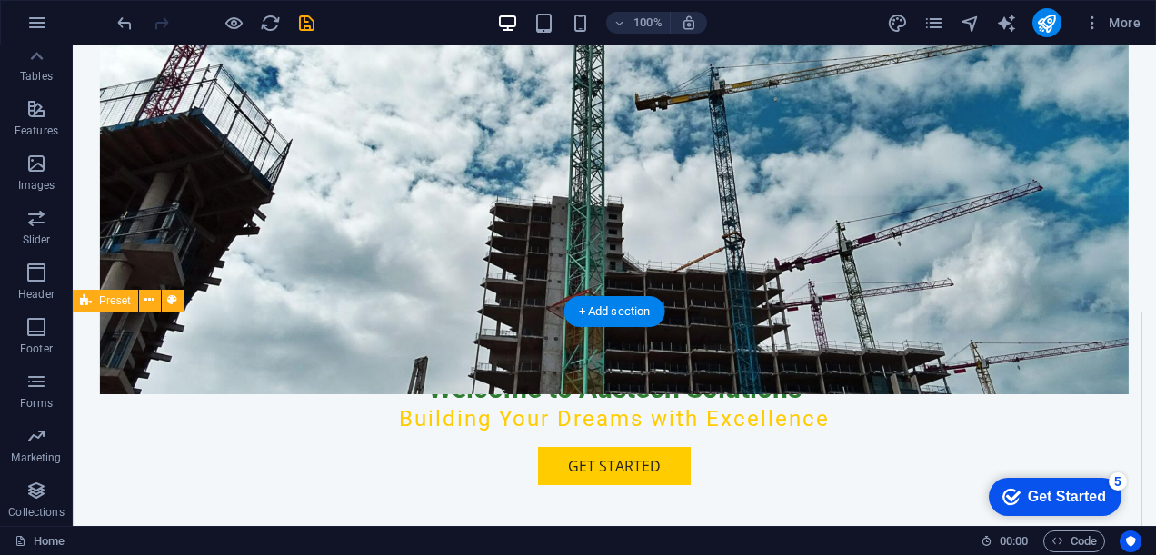
scroll to position [605, 0]
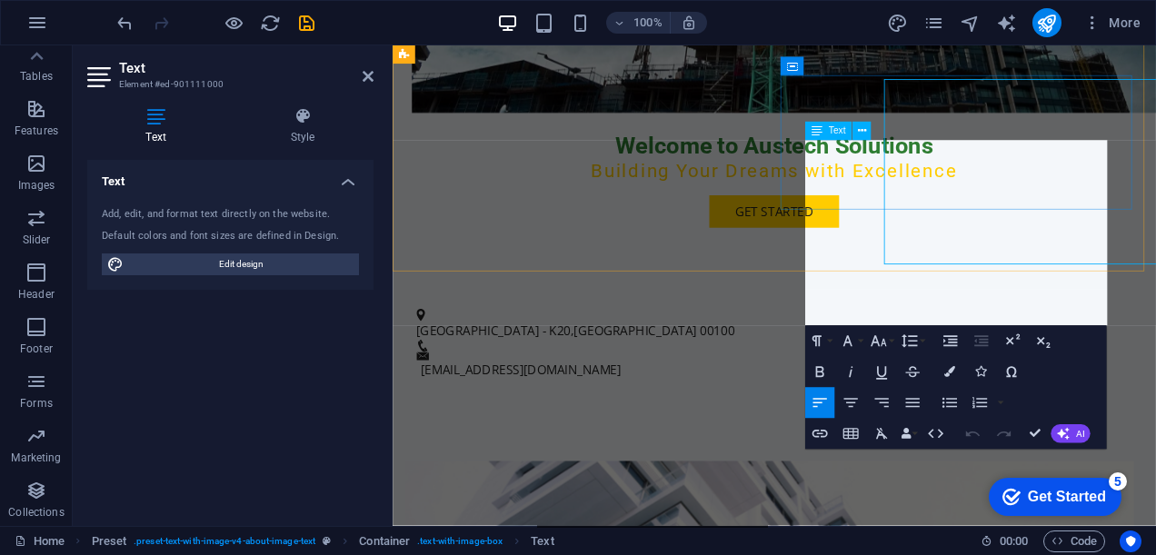
scroll to position [678, 0]
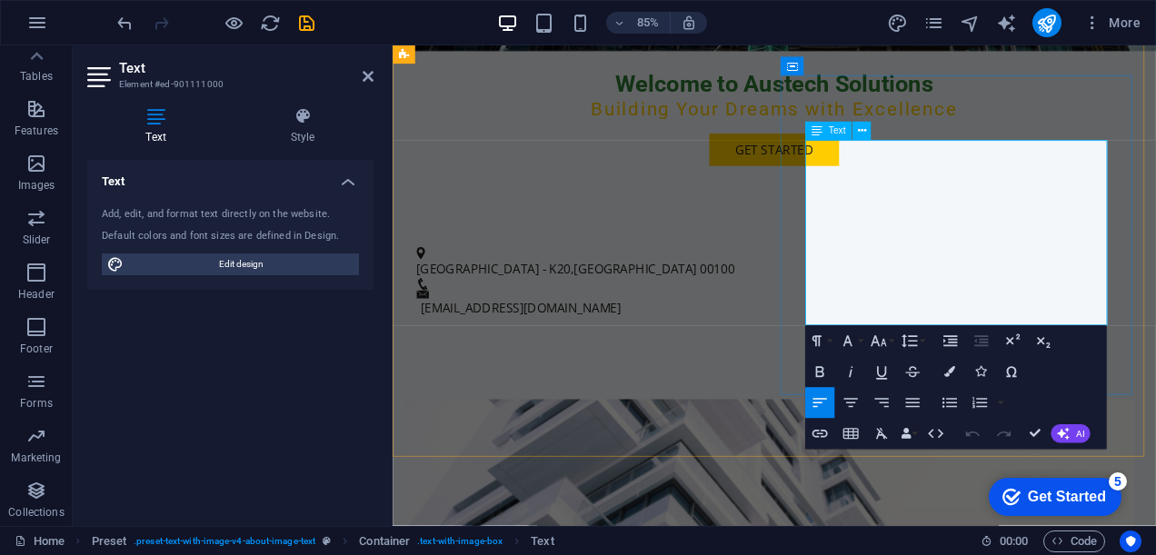
click at [911, 404] on icon "button" at bounding box center [913, 404] width 18 height 18
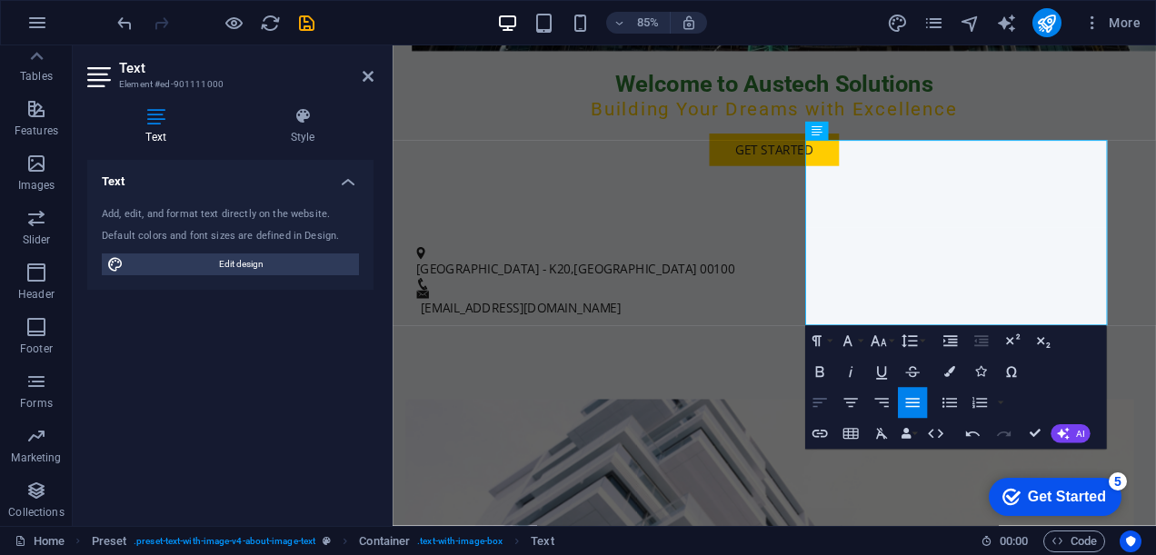
click at [821, 405] on icon "button" at bounding box center [820, 404] width 18 height 18
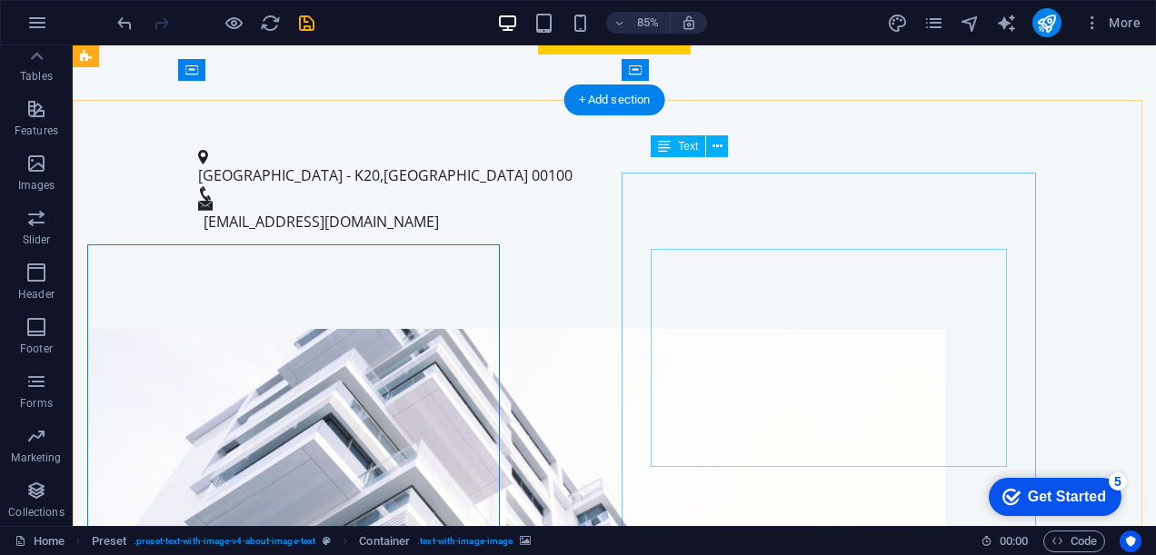
scroll to position [605, 0]
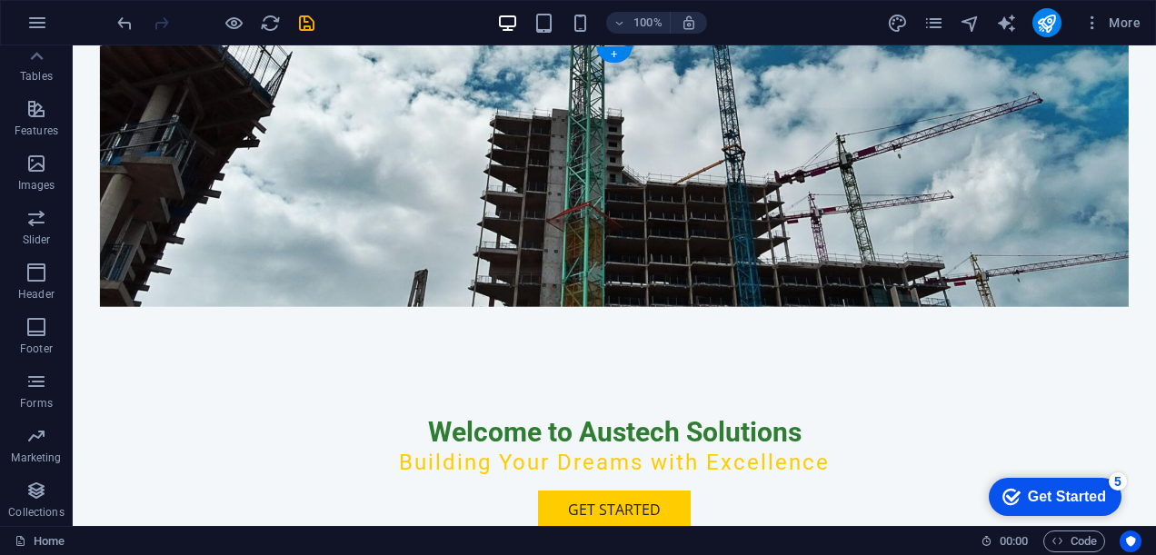
scroll to position [0, 0]
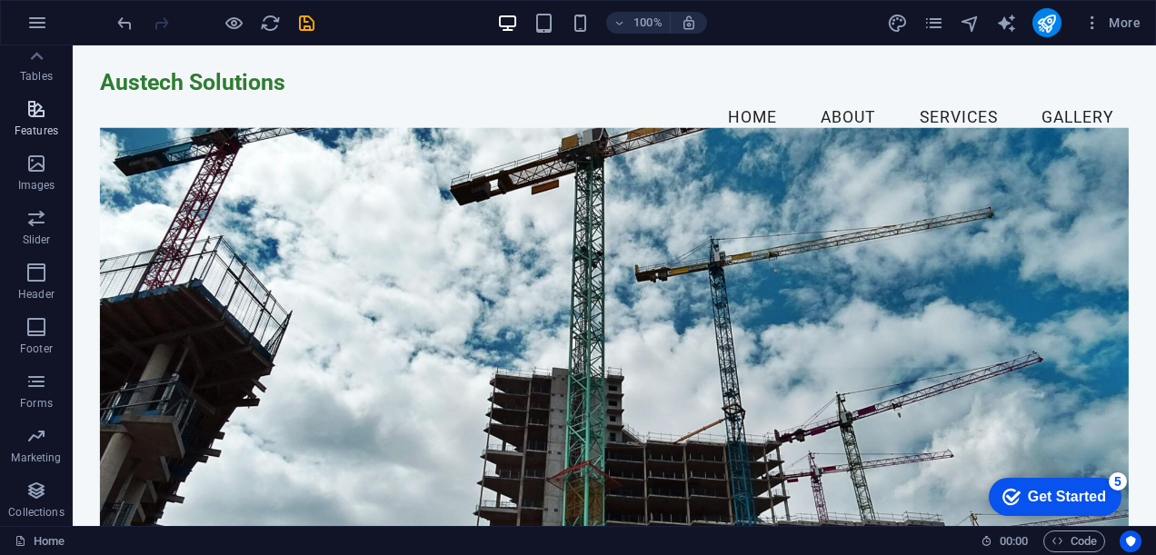
click at [35, 115] on icon "button" at bounding box center [36, 109] width 22 height 22
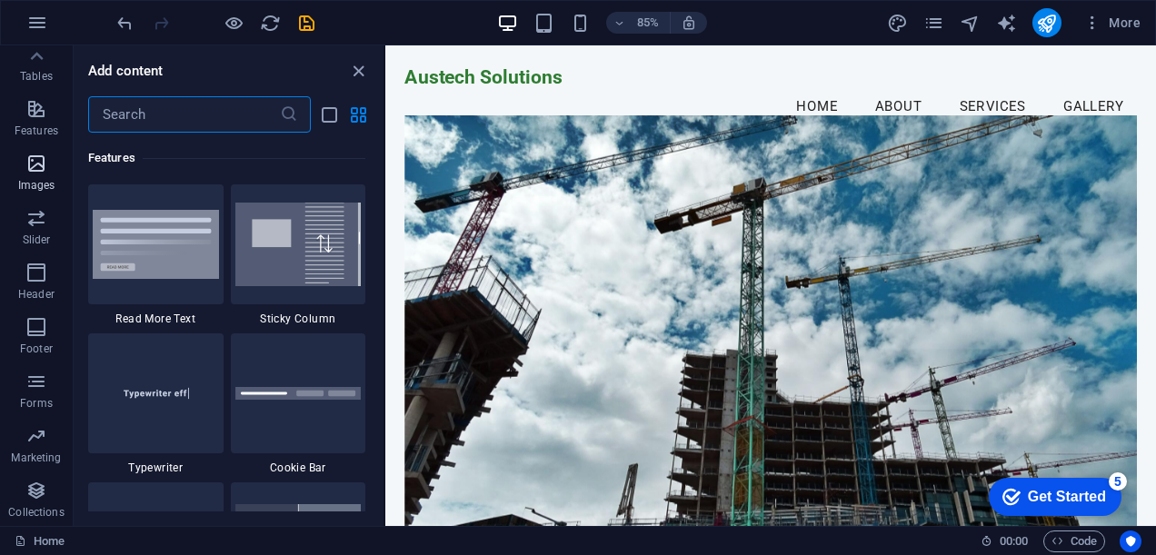
click at [35, 162] on icon "button" at bounding box center [36, 164] width 22 height 22
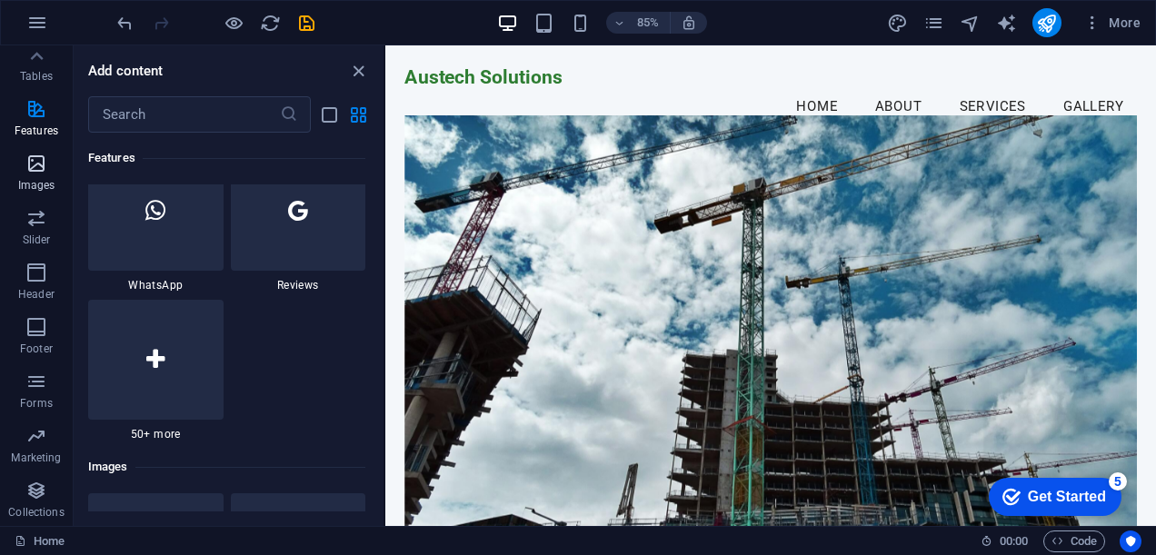
scroll to position [9219, 0]
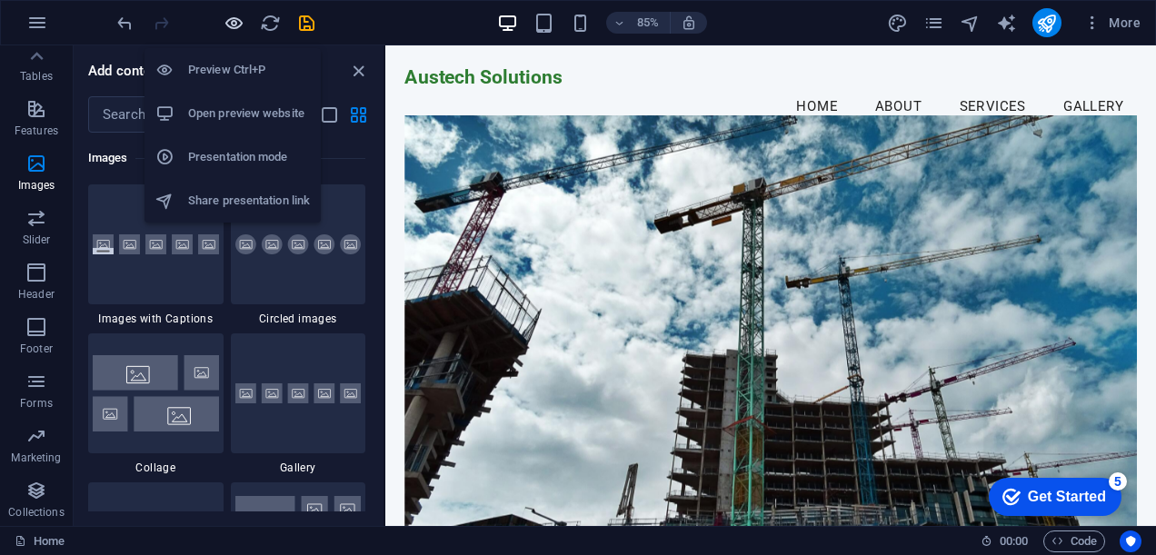
click at [235, 18] on icon "button" at bounding box center [234, 23] width 21 height 21
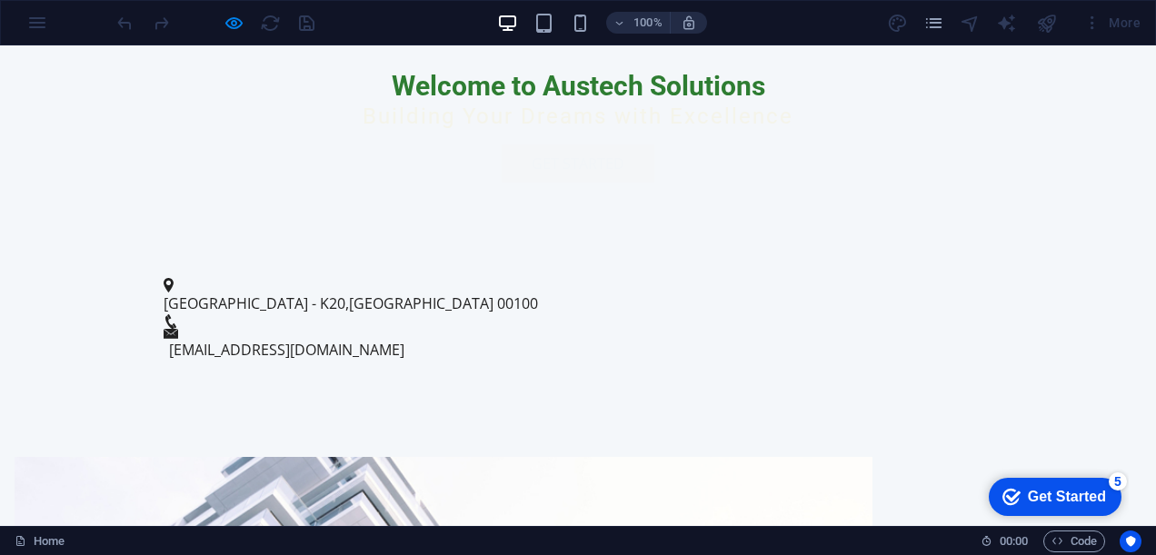
scroll to position [909, 0]
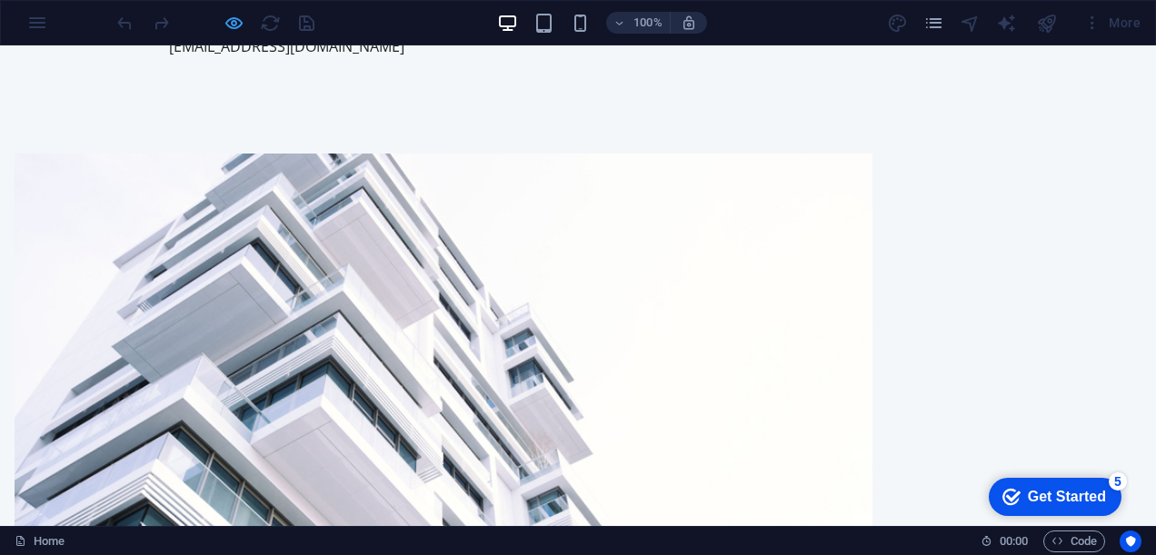
click at [228, 21] on icon "button" at bounding box center [234, 23] width 21 height 21
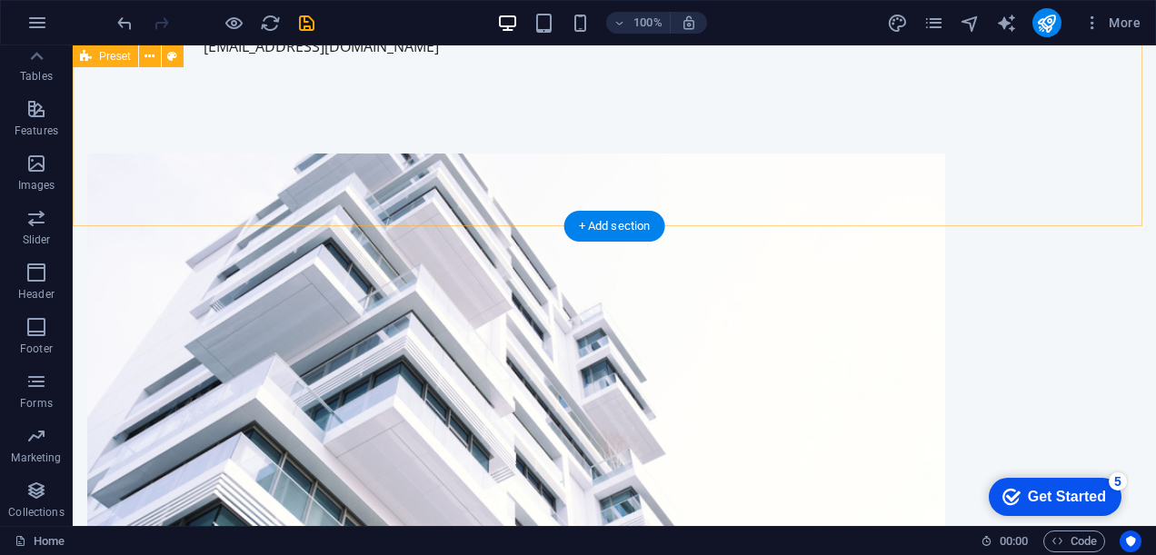
scroll to position [0, 0]
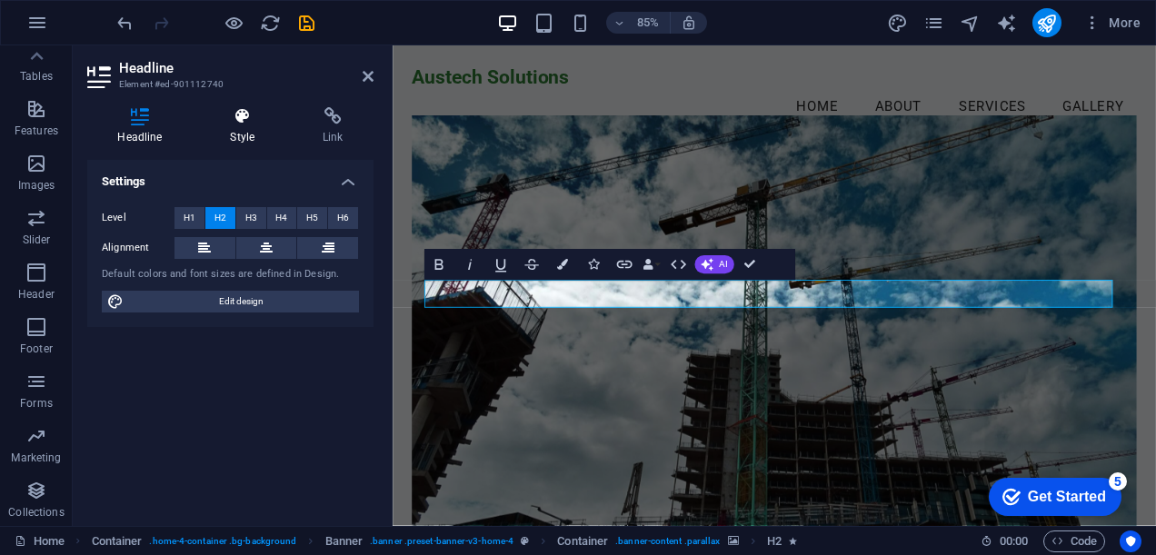
click at [242, 136] on h4 "Style" at bounding box center [246, 126] width 93 height 38
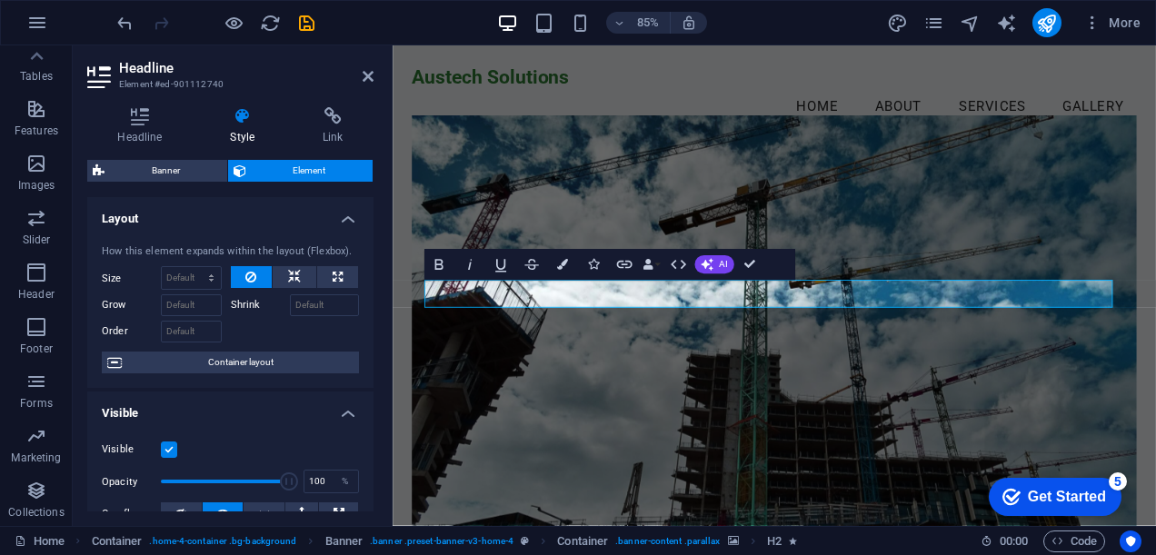
click at [242, 136] on h4 "Style" at bounding box center [246, 126] width 93 height 38
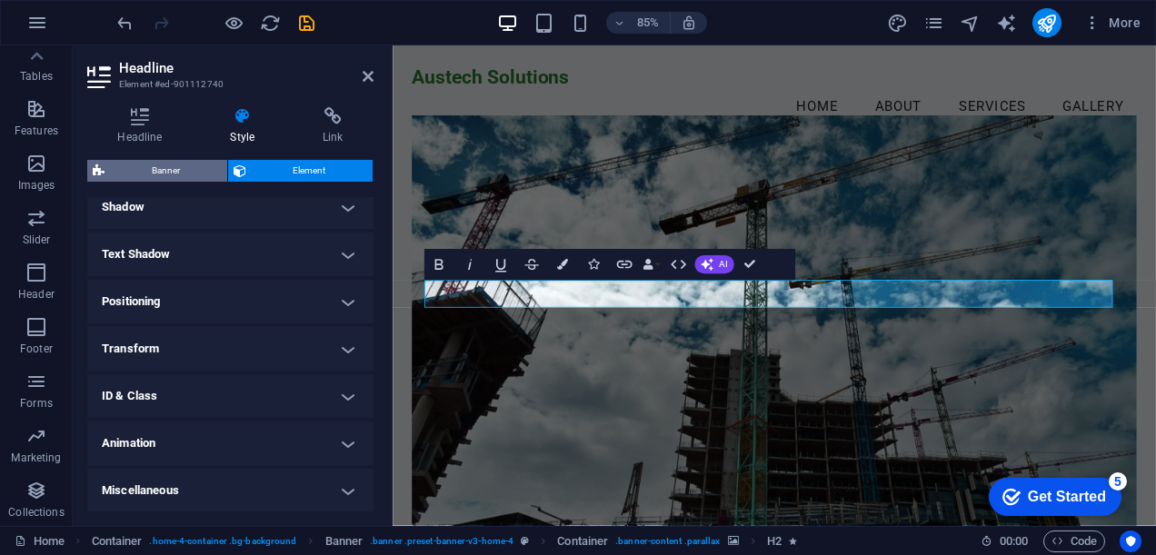
scroll to position [149, 0]
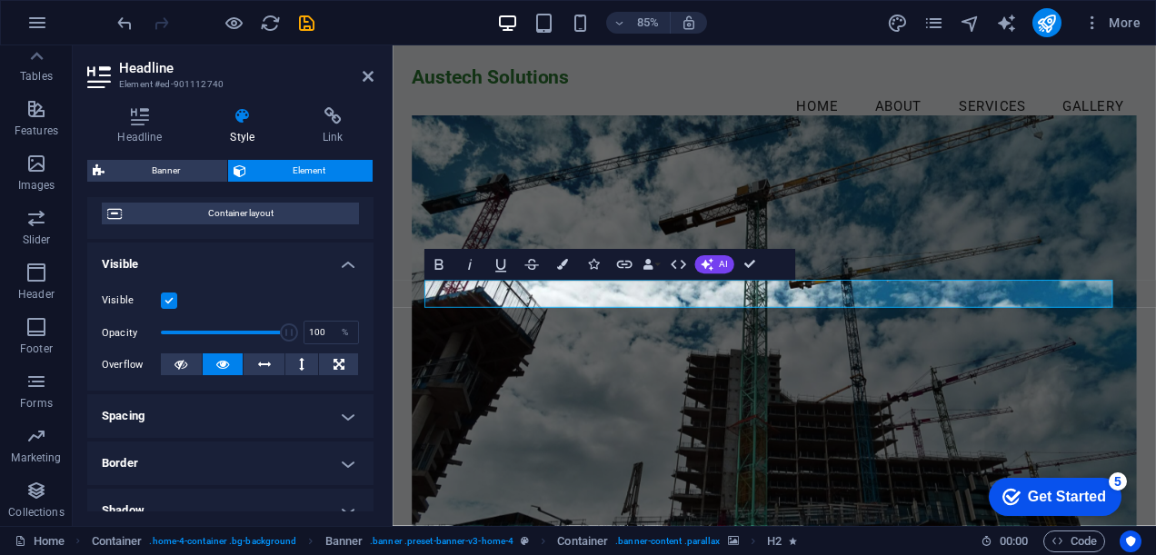
click at [249, 75] on h2 "Headline" at bounding box center [246, 68] width 255 height 16
click at [368, 80] on icon at bounding box center [368, 76] width 11 height 15
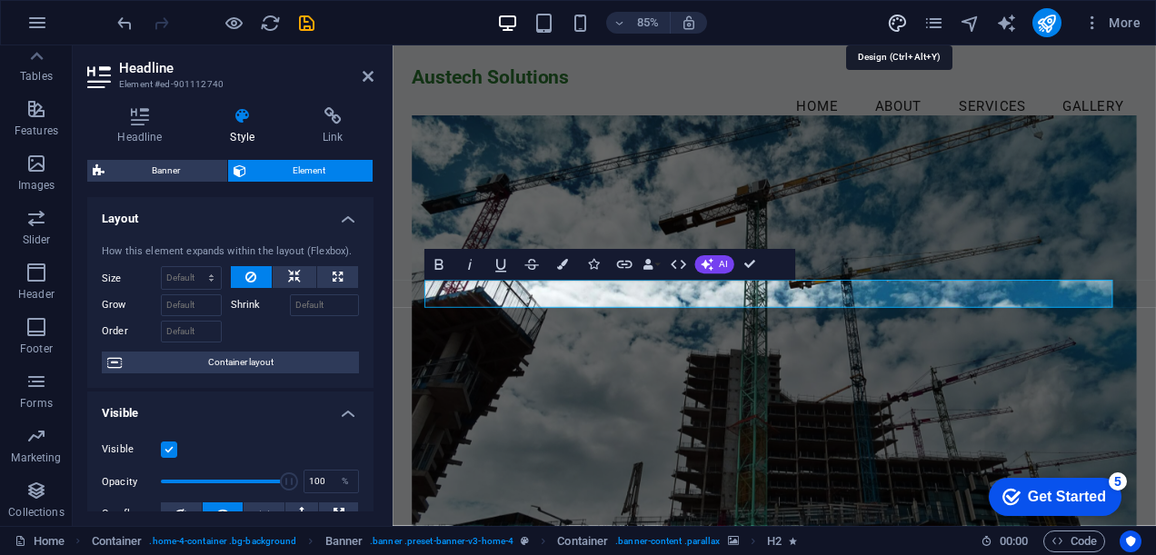
click at [899, 23] on icon "design" at bounding box center [897, 23] width 21 height 21
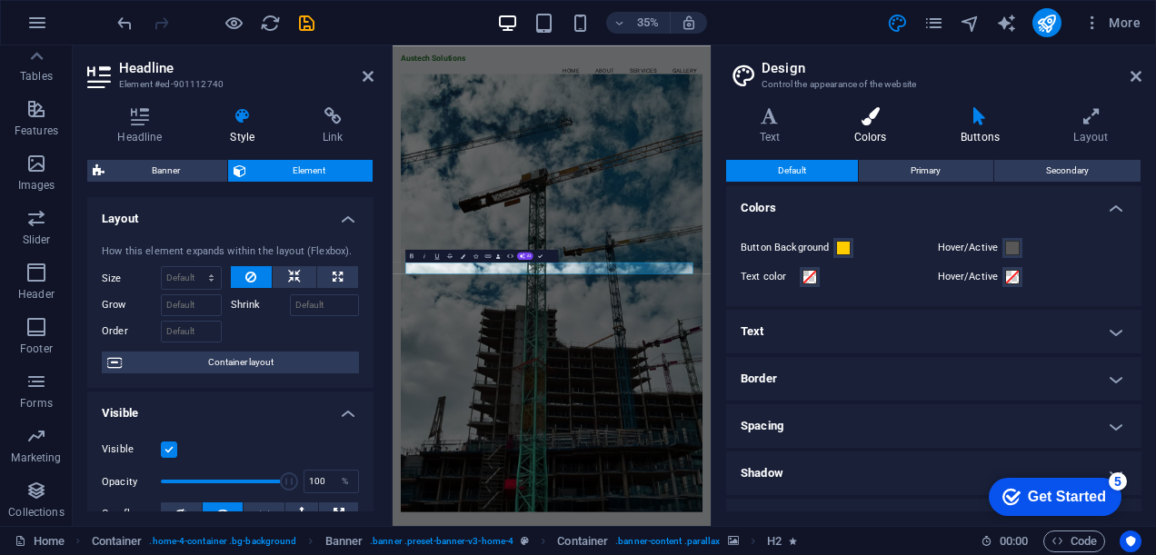
click at [864, 138] on h4 "Colors" at bounding box center [874, 126] width 106 height 38
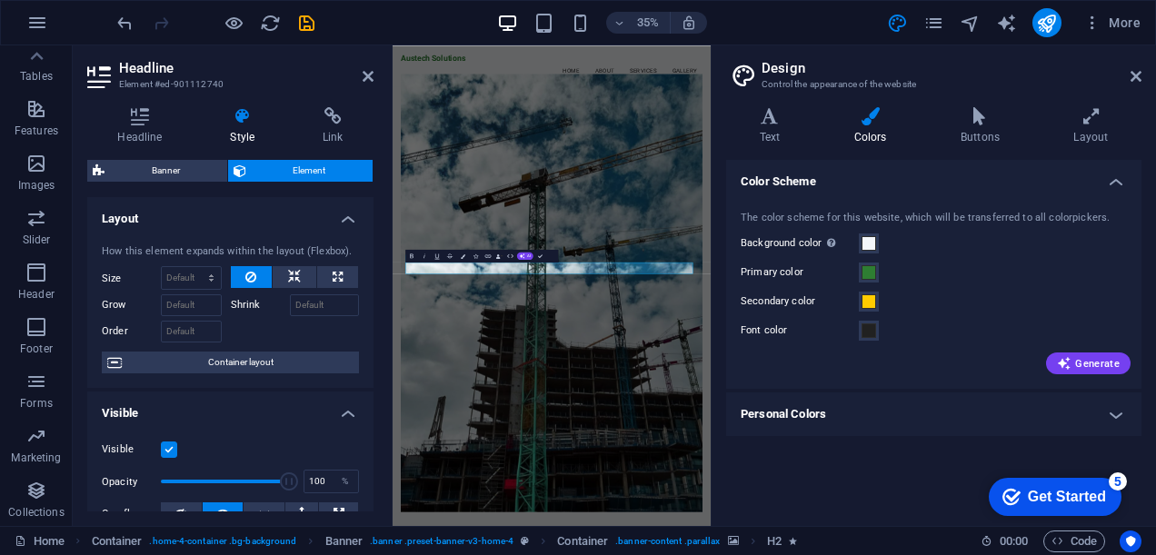
click at [1106, 413] on h4 "Personal Colors" at bounding box center [933, 415] width 415 height 44
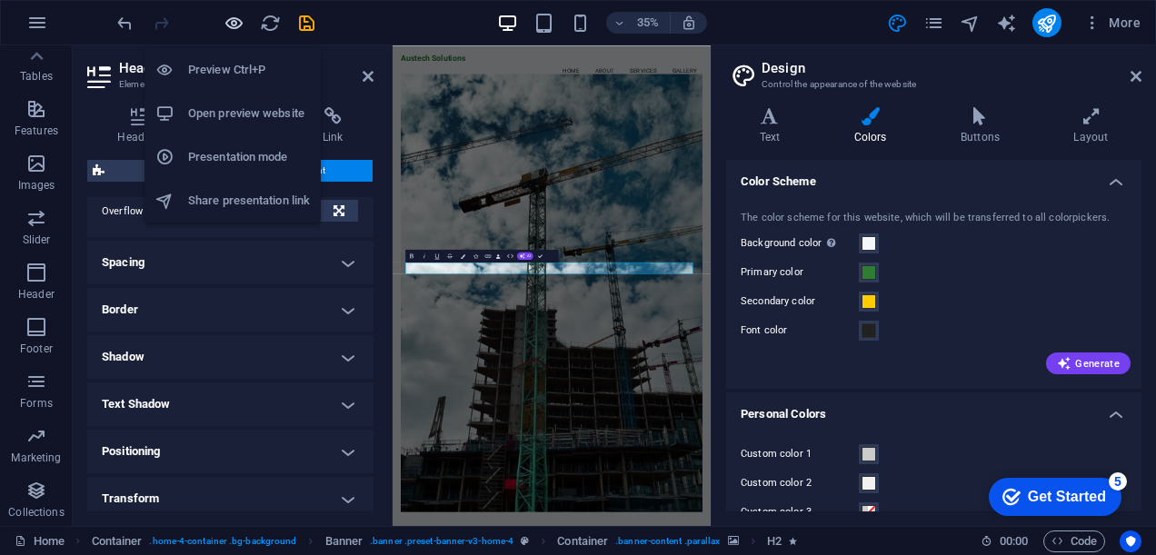
click at [227, 16] on icon "button" at bounding box center [234, 23] width 21 height 21
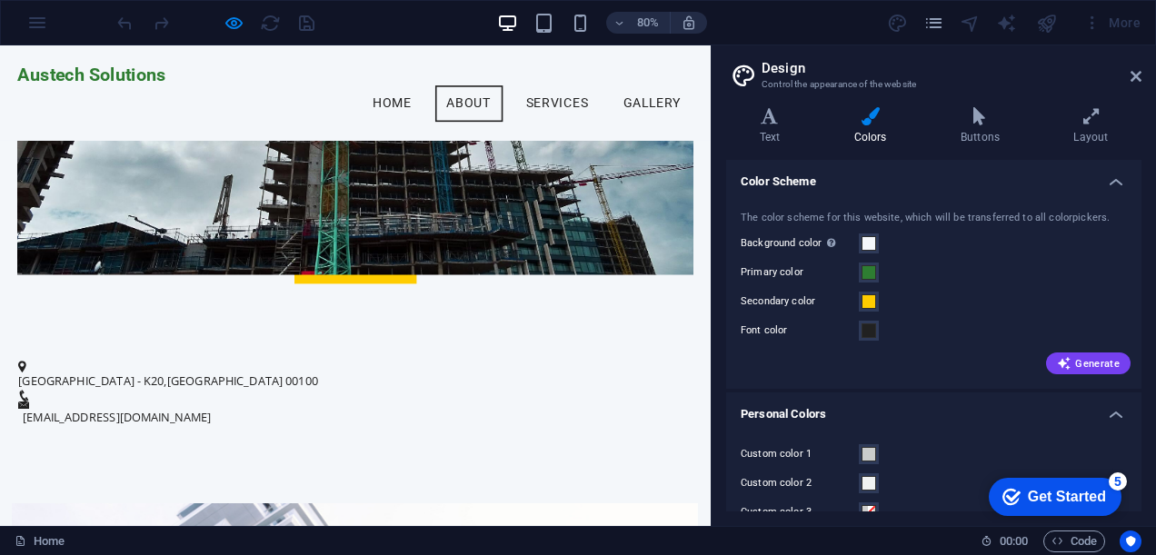
scroll to position [0, 0]
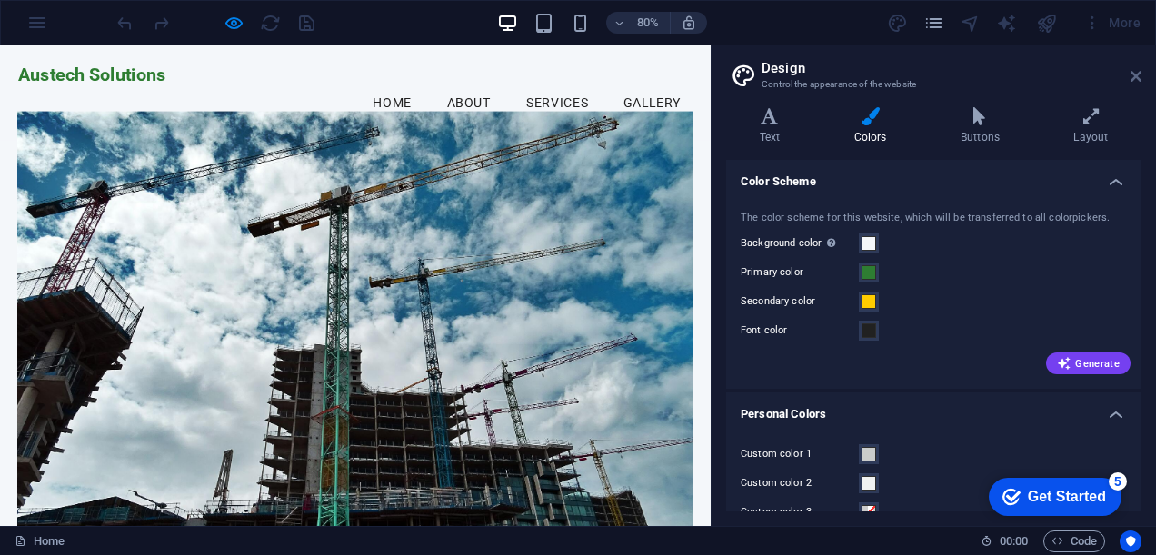
click at [1136, 76] on icon at bounding box center [1136, 76] width 11 height 15
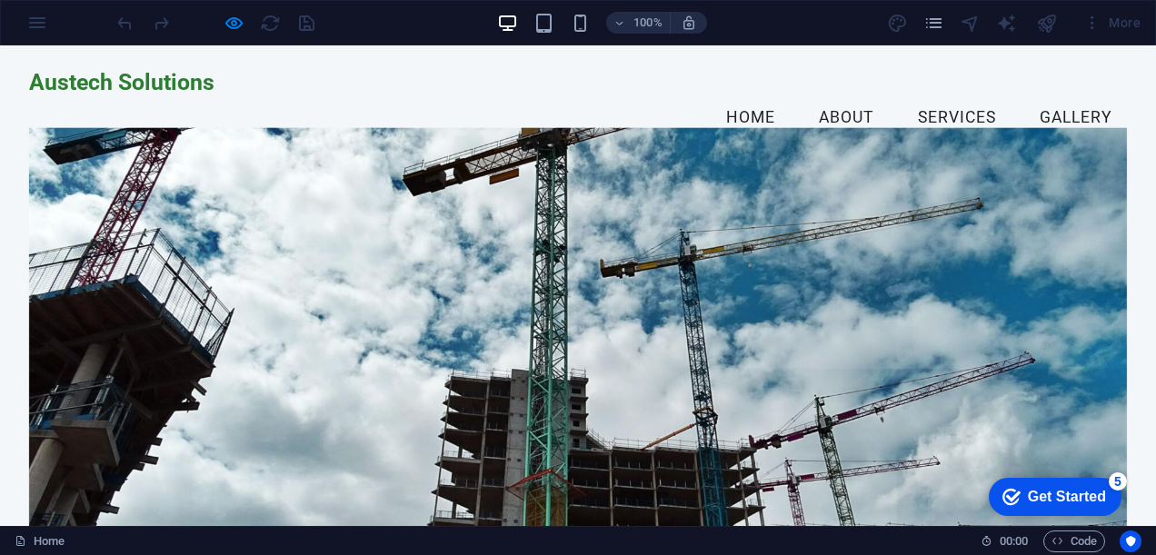
click at [827, 95] on link "About" at bounding box center [847, 117] width 85 height 45
click at [925, 95] on link "Services" at bounding box center [957, 117] width 107 height 45
click at [1075, 95] on link "Gallery" at bounding box center [1076, 117] width 102 height 45
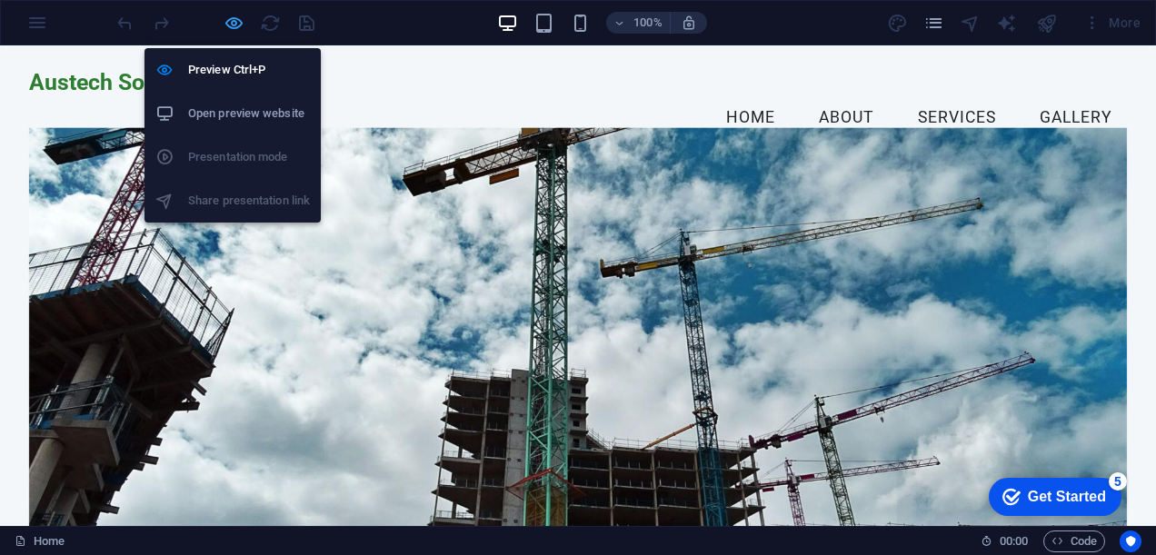
click at [235, 23] on icon "button" at bounding box center [234, 23] width 21 height 21
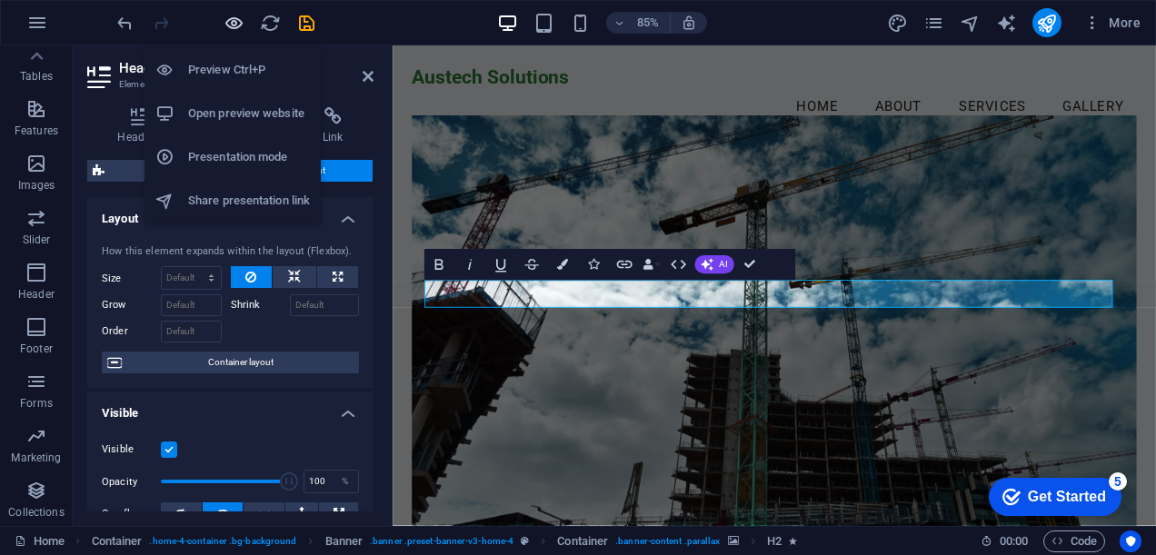
click at [232, 20] on icon "button" at bounding box center [234, 23] width 21 height 21
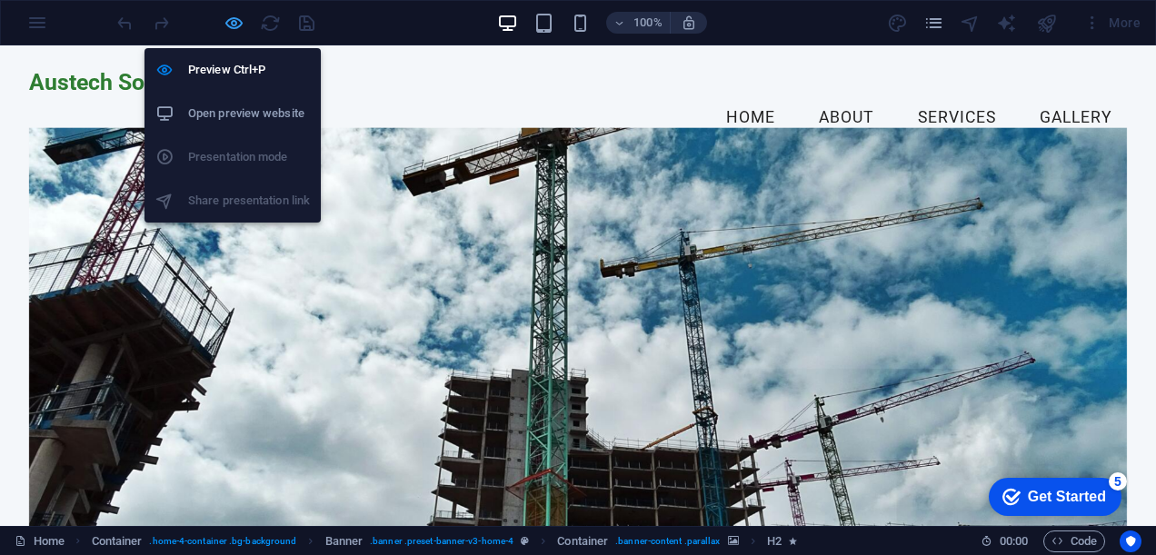
click at [232, 25] on icon "button" at bounding box center [234, 23] width 21 height 21
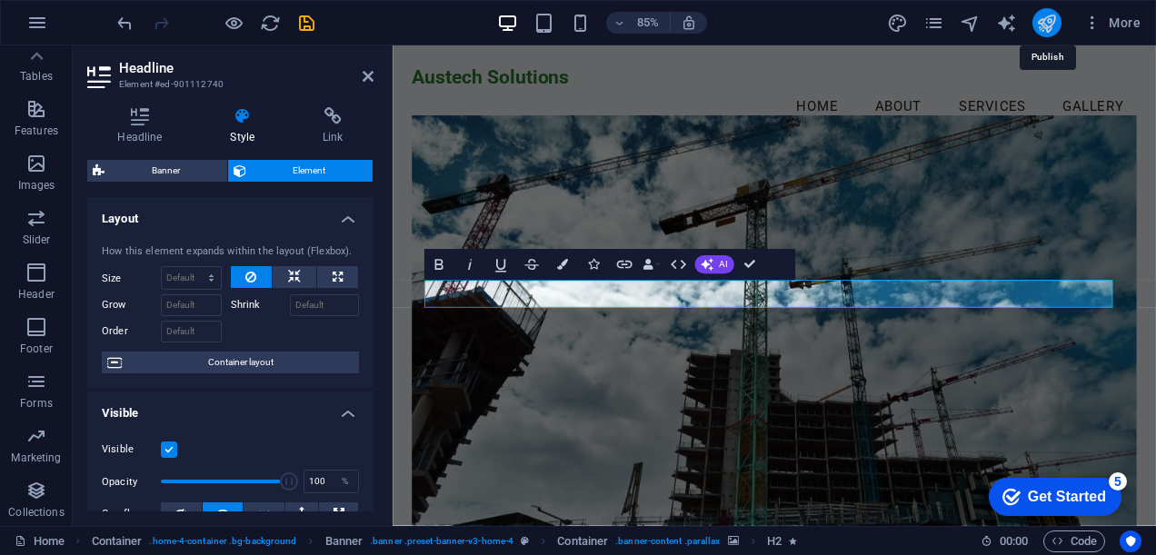
click at [1040, 24] on icon "publish" at bounding box center [1046, 23] width 21 height 21
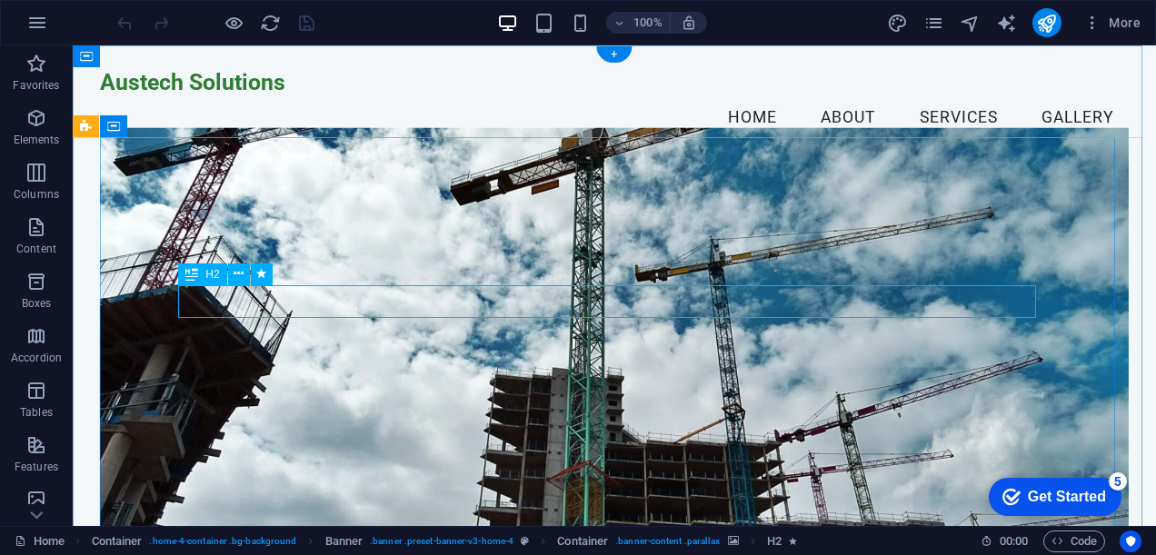
click at [238, 275] on icon at bounding box center [239, 274] width 10 height 19
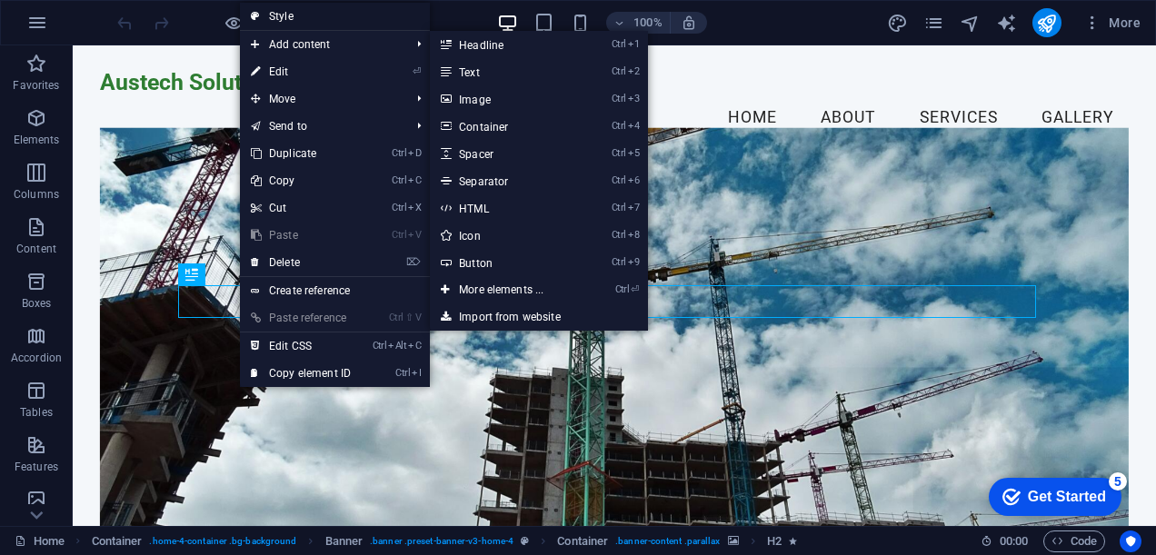
click at [298, 13] on link "Style" at bounding box center [335, 16] width 190 height 27
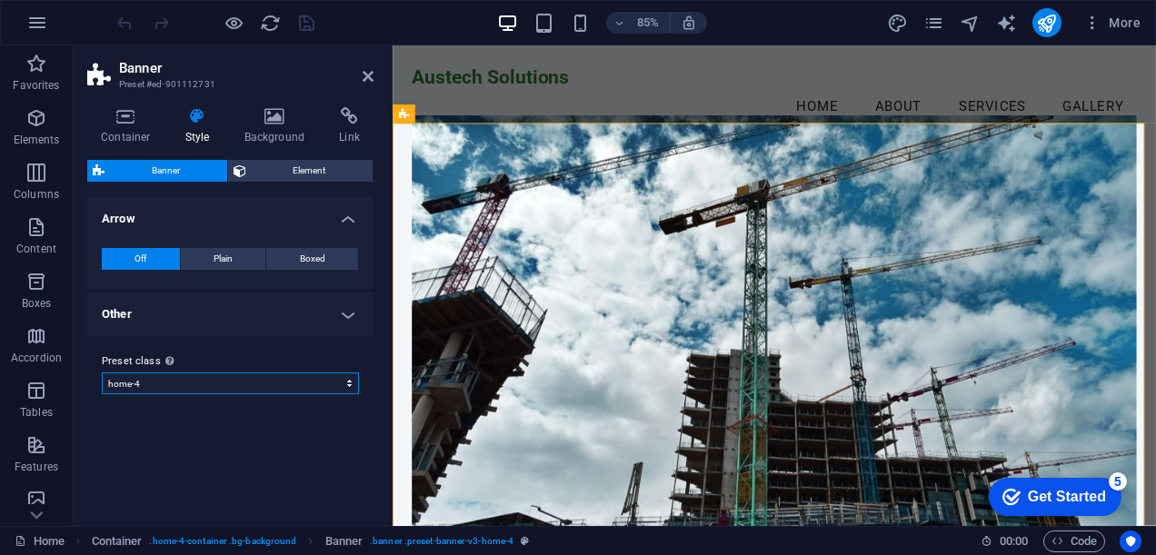
click at [209, 380] on select "default home-hero-logo-nav-h1-slogan home-hero-logo-nav-h1 home-logo-nav-h1-ima…" at bounding box center [230, 384] width 257 height 22
click at [102, 373] on select "default home-hero-logo-nav-h1-slogan home-hero-logo-nav-h1 home-logo-nav-h1-ima…" at bounding box center [230, 384] width 257 height 22
click at [164, 387] on select "default home-hero-logo-nav-h1-slogan home-hero-logo-nav-h1 home-logo-nav-h1-ima…" at bounding box center [230, 384] width 257 height 22
click at [102, 373] on select "default home-hero-logo-nav-h1-slogan home-hero-logo-nav-h1 home-logo-nav-h1-ima…" at bounding box center [230, 384] width 257 height 22
select select "preset-banner-v3-home-4"
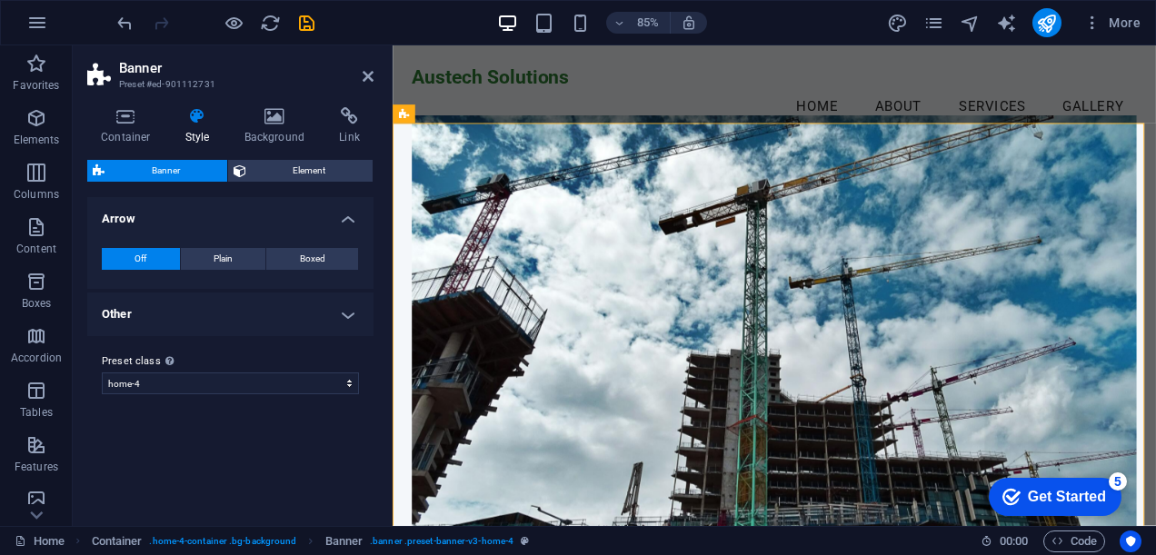
click at [355, 320] on h4 "Other" at bounding box center [230, 315] width 286 height 44
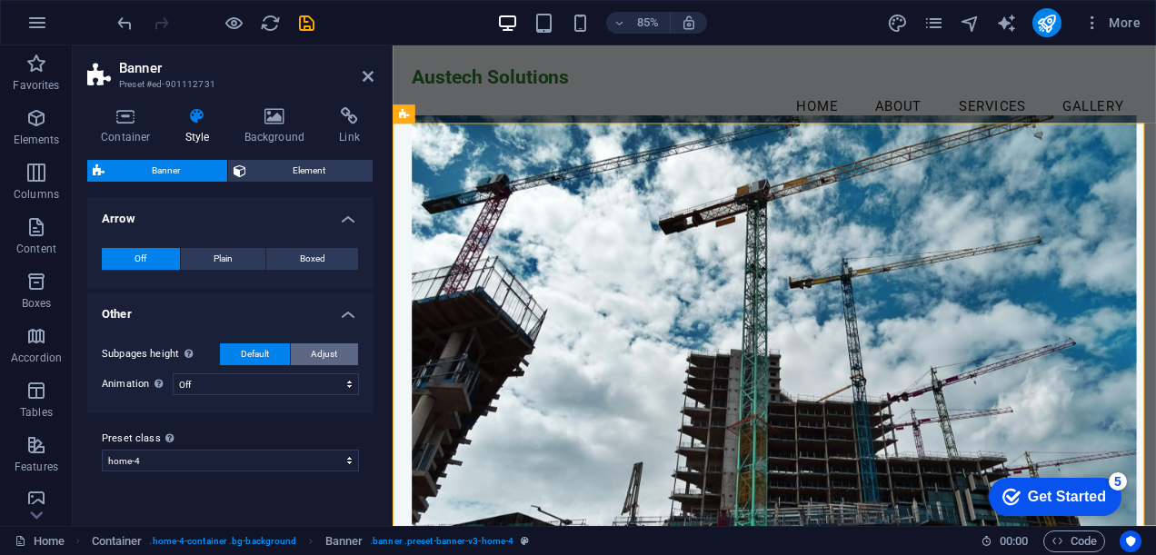
click at [338, 355] on button "Adjust" at bounding box center [325, 355] width 68 height 22
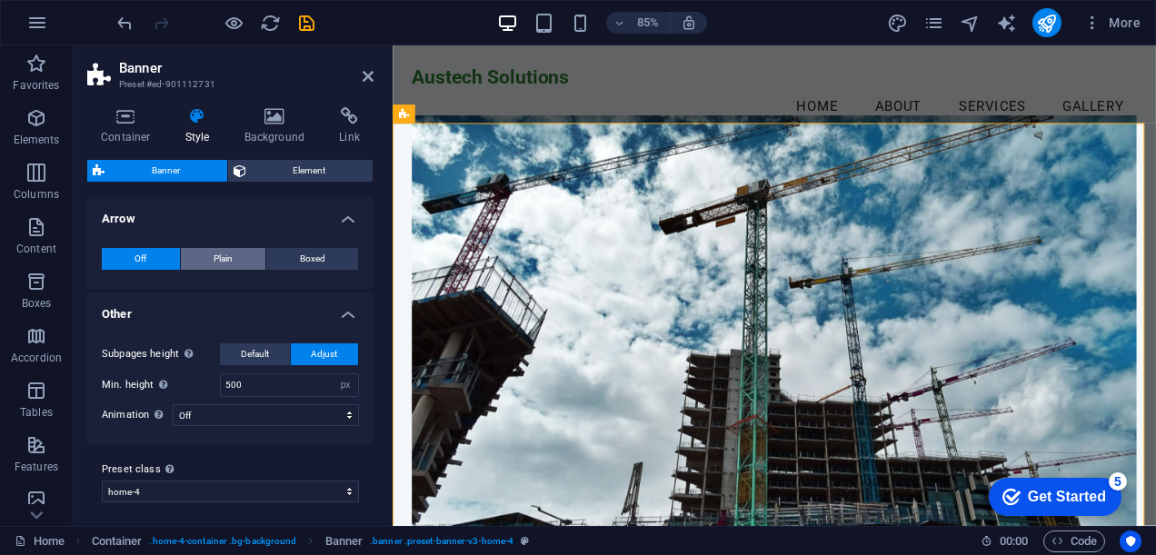
click at [246, 261] on button "Plain" at bounding box center [223, 259] width 85 height 22
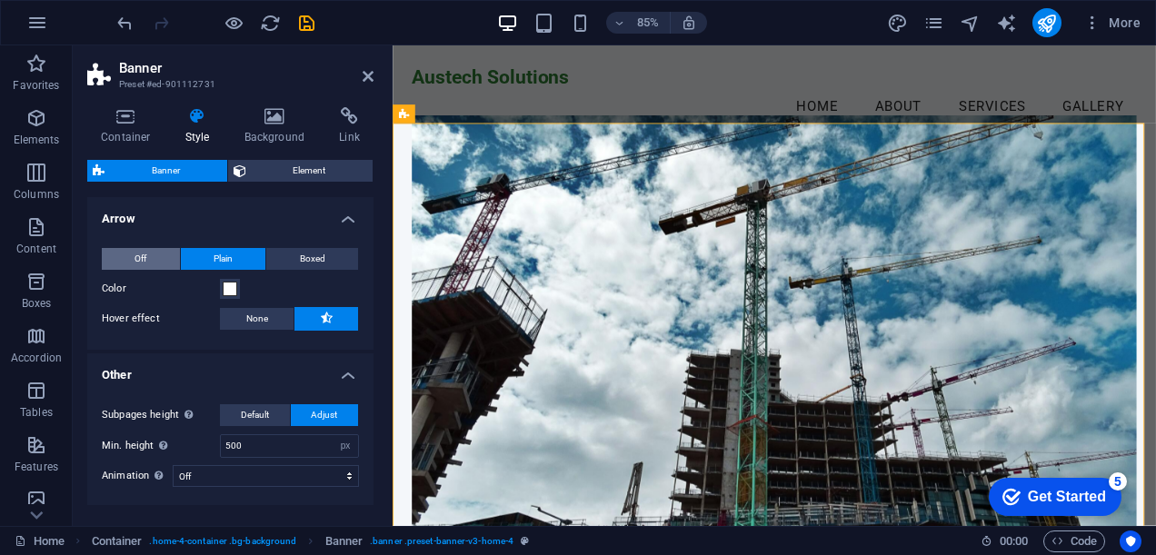
click at [117, 258] on button "Off" at bounding box center [141, 259] width 78 height 22
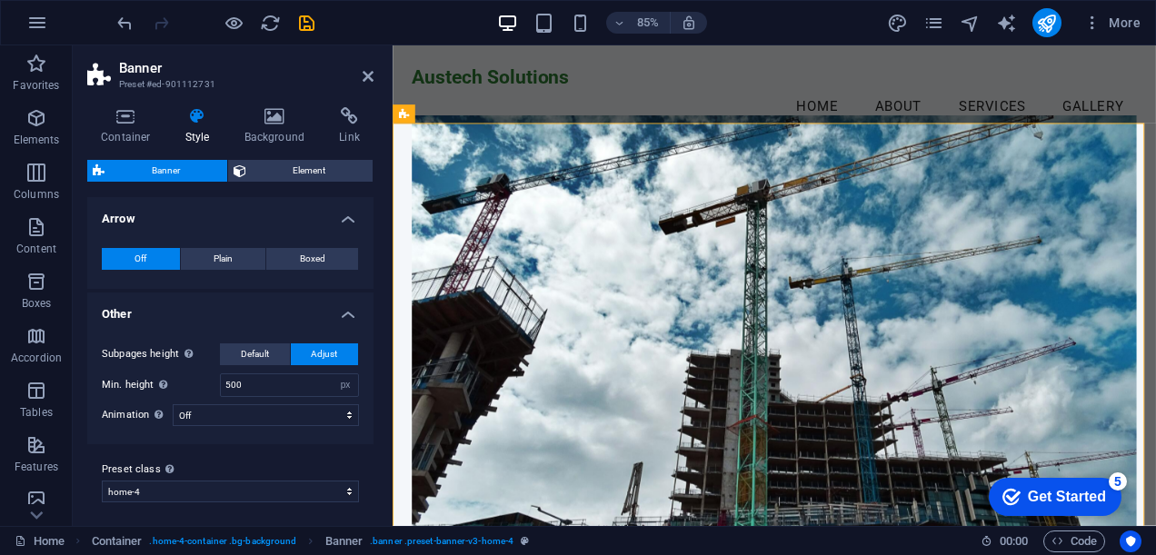
click at [197, 116] on icon at bounding box center [198, 116] width 52 height 18
click at [280, 113] on icon at bounding box center [275, 116] width 88 height 18
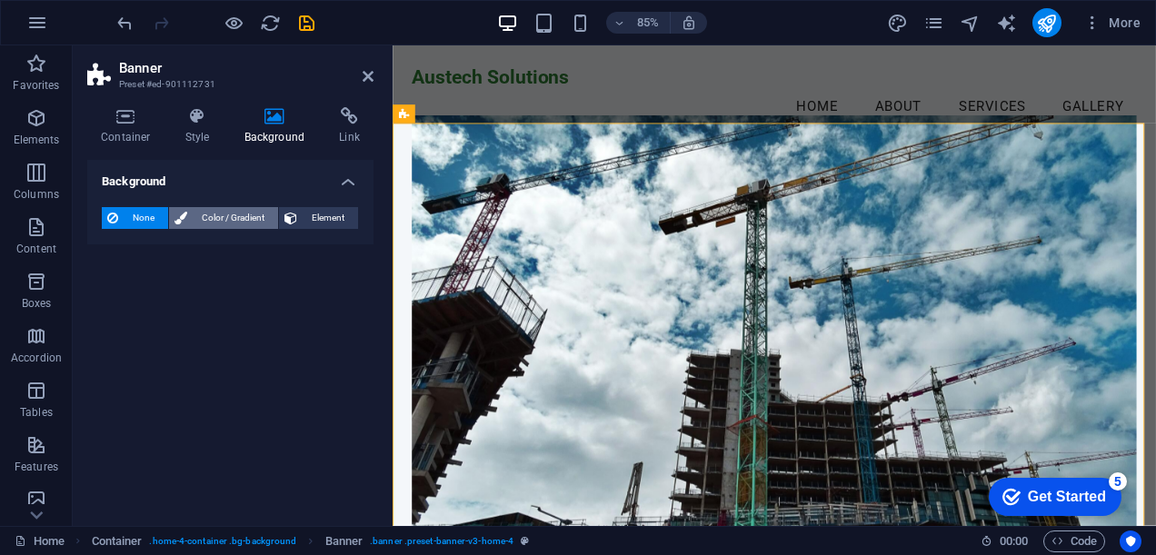
click at [243, 222] on span "Color / Gradient" at bounding box center [233, 218] width 80 height 22
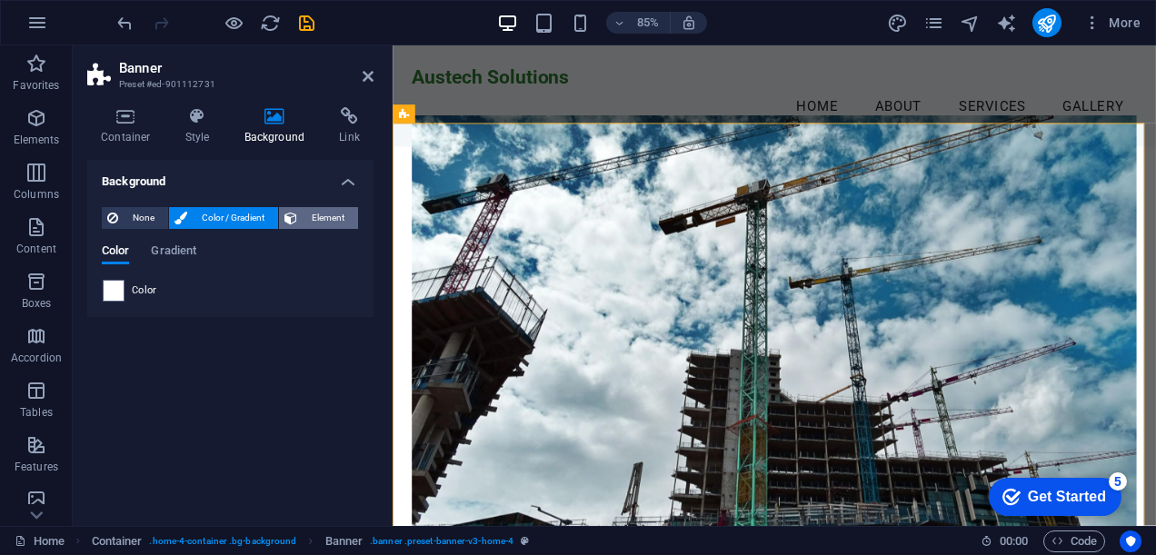
click at [320, 216] on span "Element" at bounding box center [328, 218] width 50 height 22
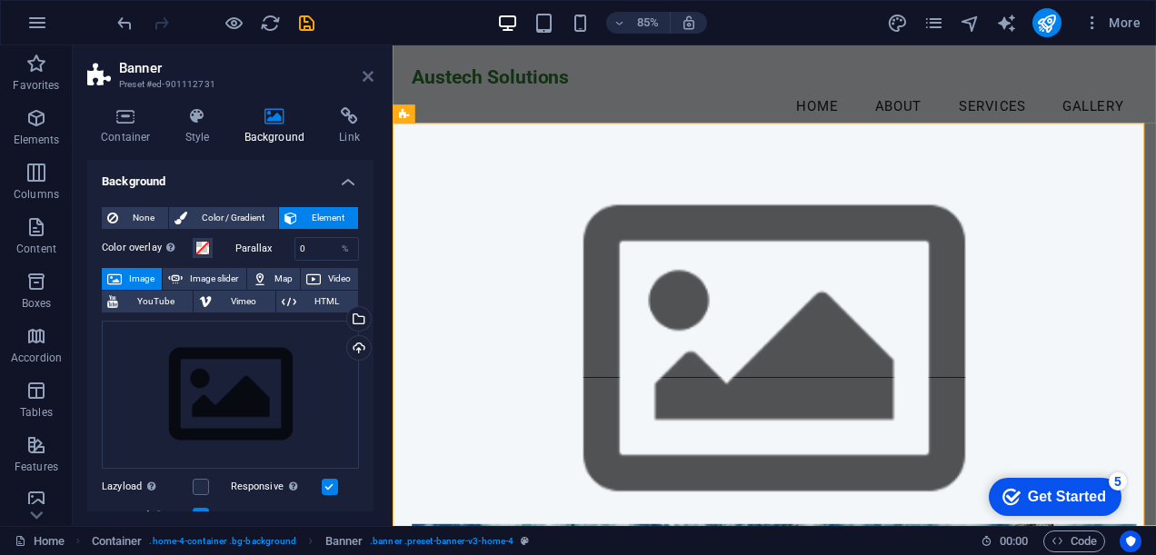
click at [364, 76] on icon at bounding box center [368, 76] width 11 height 15
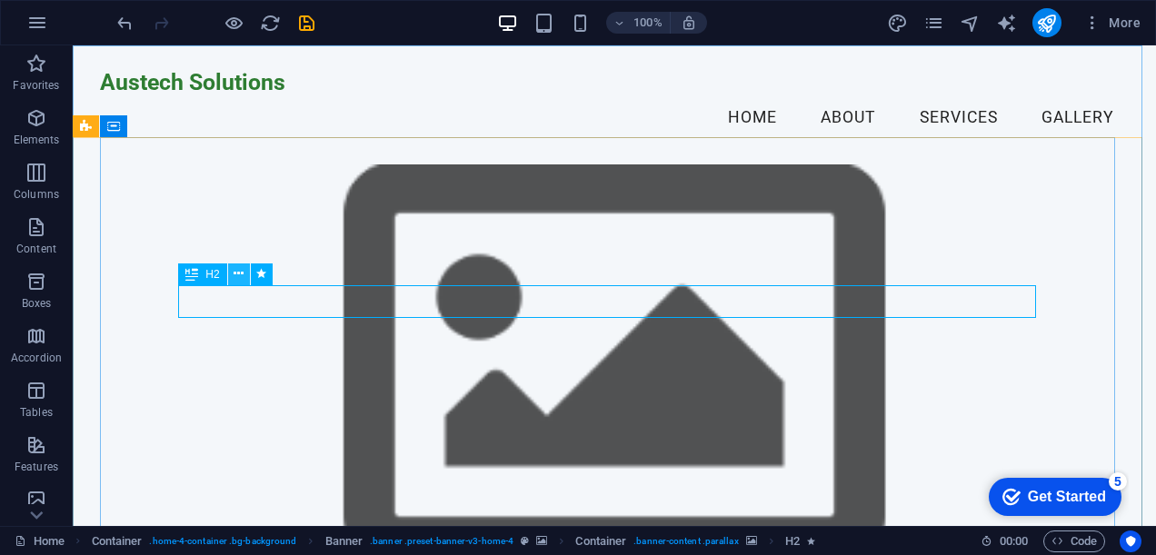
click at [233, 280] on button at bounding box center [239, 275] width 22 height 22
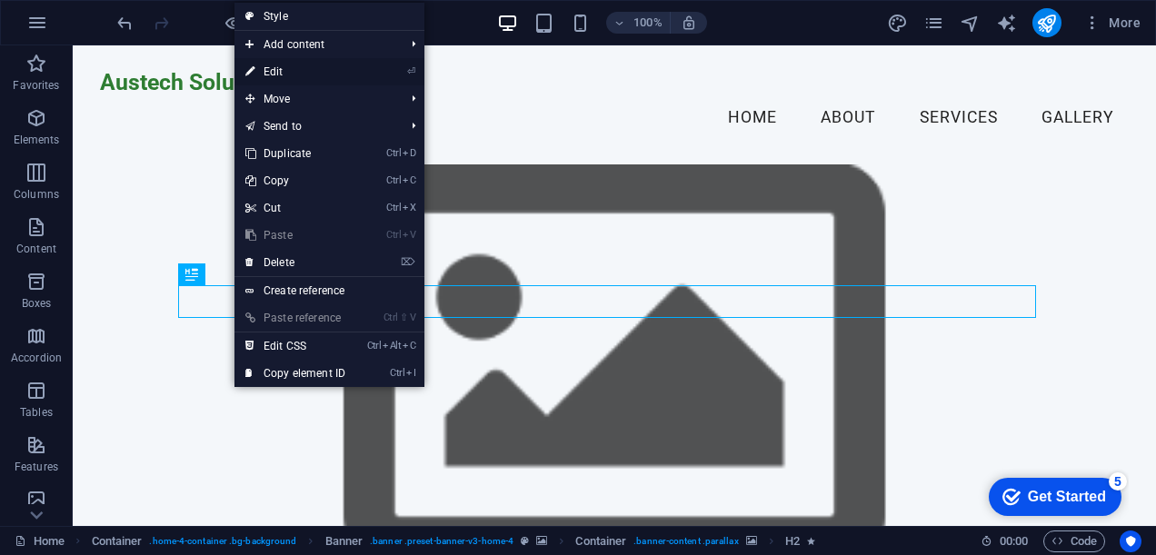
click at [290, 72] on link "⏎ Edit" at bounding box center [296, 71] width 122 height 27
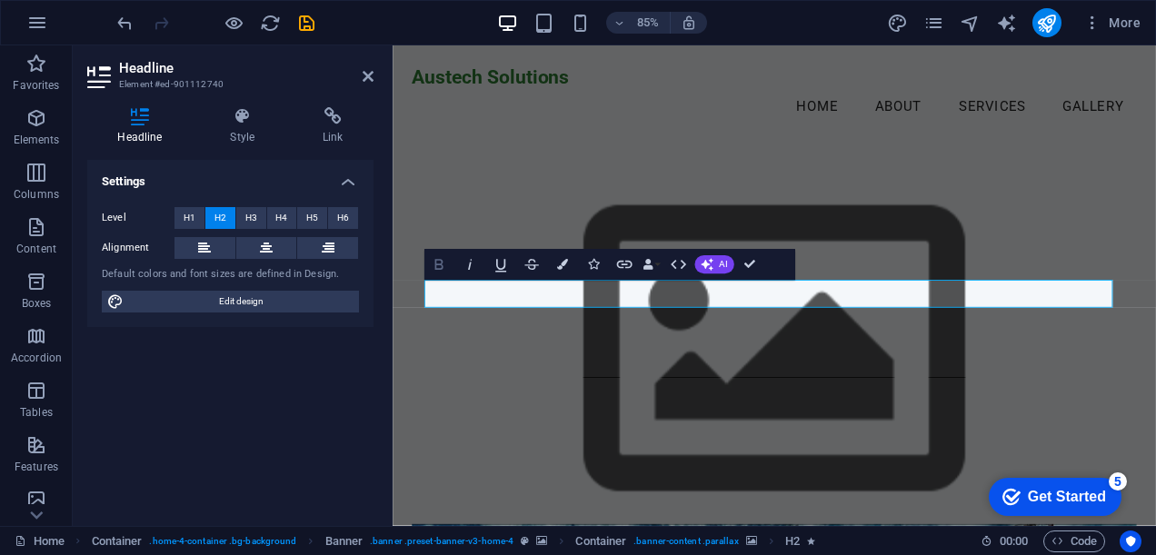
click at [442, 265] on icon "button" at bounding box center [439, 264] width 8 height 11
click at [563, 259] on icon "button" at bounding box center [562, 264] width 11 height 11
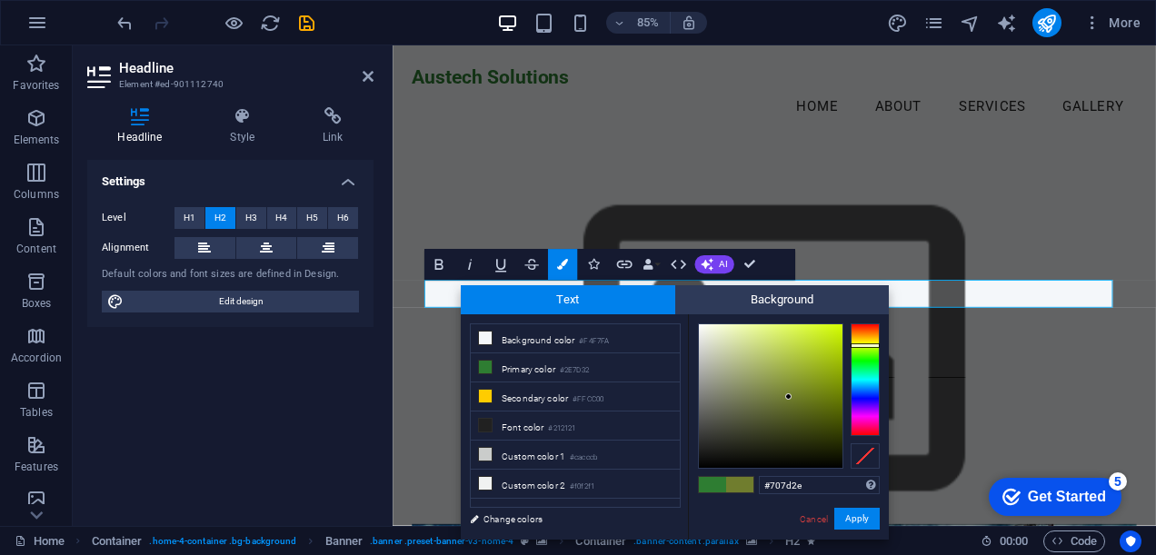
drag, startPoint x: 864, startPoint y: 359, endPoint x: 868, endPoint y: 345, distance: 14.4
click at [868, 345] on div at bounding box center [865, 346] width 29 height 5
type input "#95ad1d"
drag, startPoint x: 787, startPoint y: 393, endPoint x: 818, endPoint y: 370, distance: 38.4
click at [818, 370] on div at bounding box center [818, 369] width 6 height 6
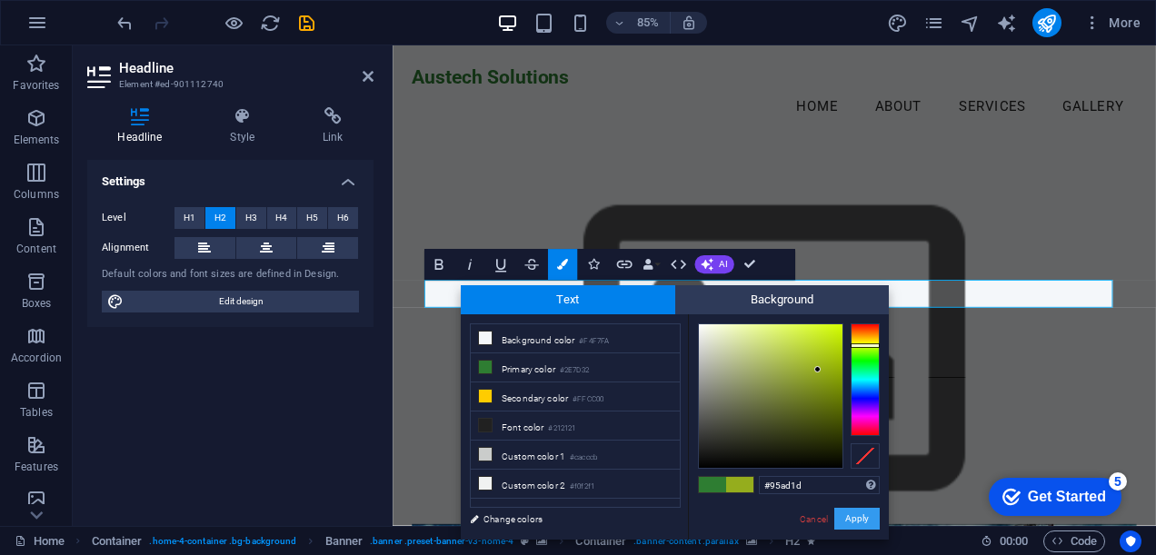
click at [856, 516] on button "Apply" at bounding box center [857, 519] width 45 height 22
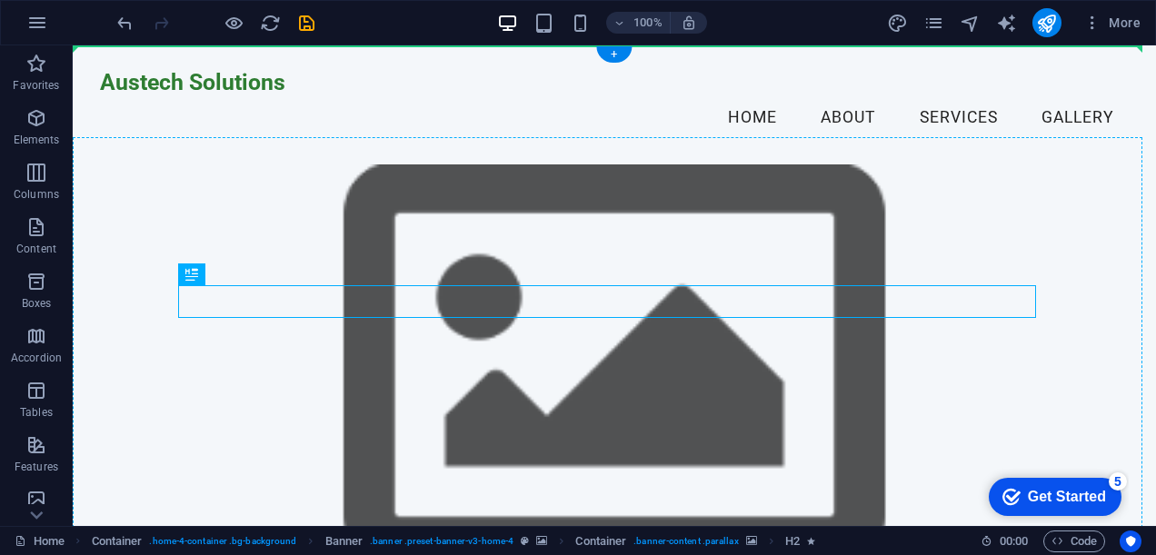
drag, startPoint x: 616, startPoint y: 302, endPoint x: 606, endPoint y: 207, distance: 95.1
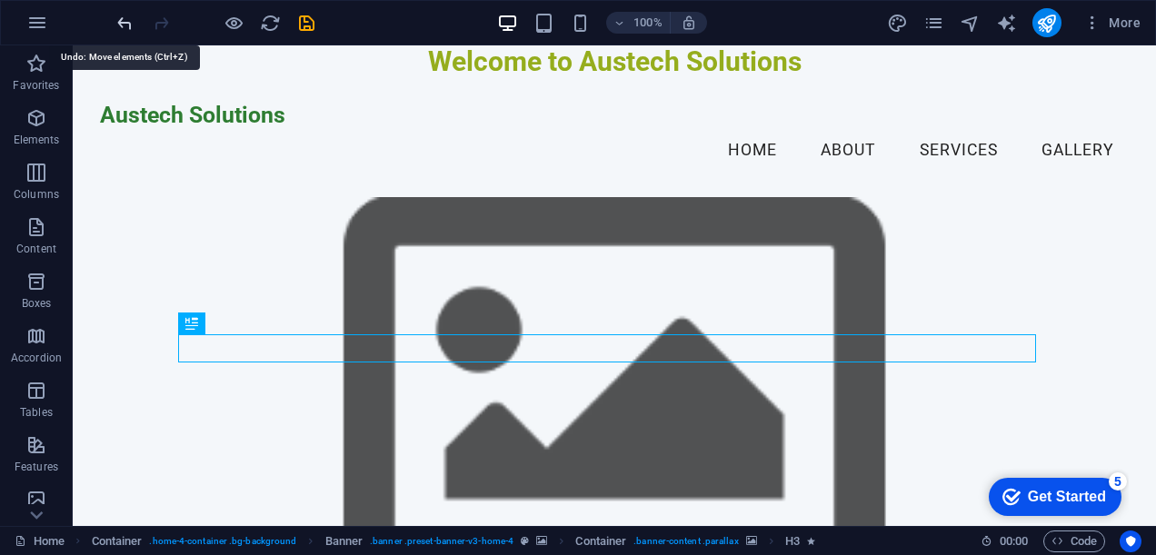
click at [120, 27] on icon "undo" at bounding box center [125, 23] width 21 height 21
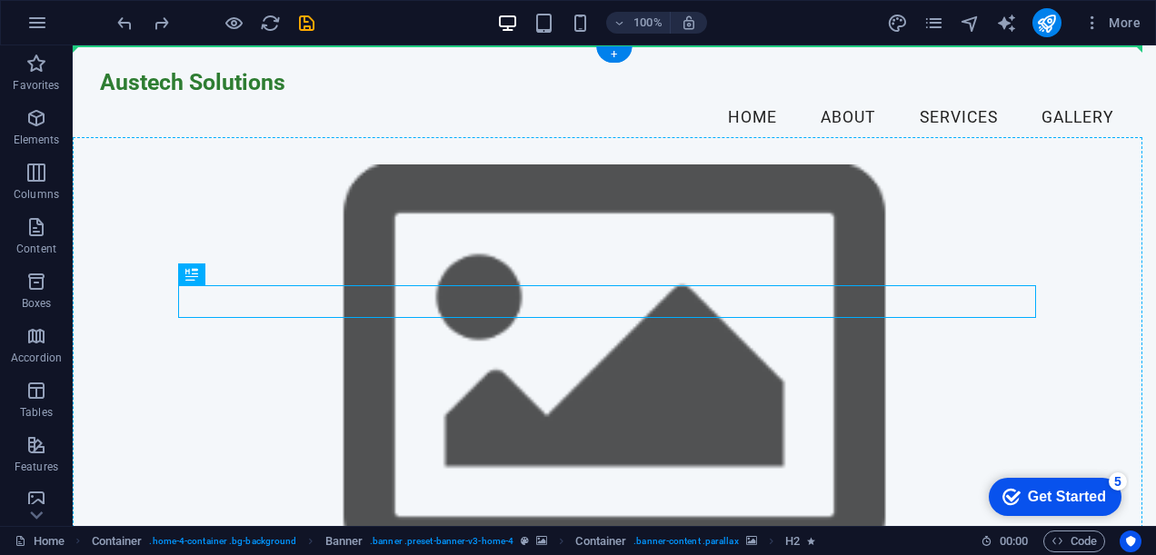
drag, startPoint x: 498, startPoint y: 296, endPoint x: 469, endPoint y: 254, distance: 51.7
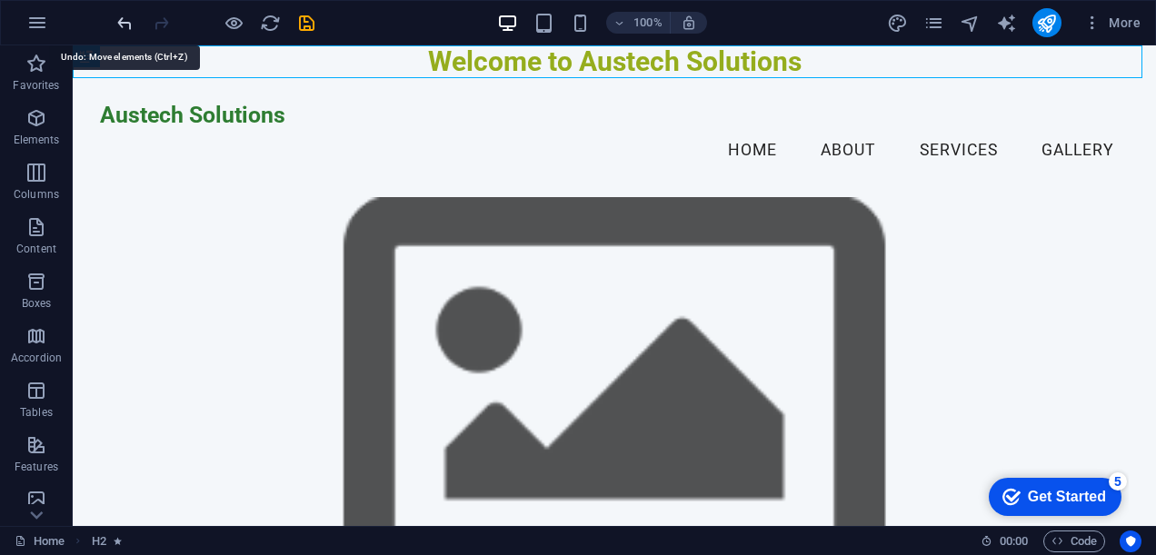
click at [121, 24] on icon "undo" at bounding box center [125, 23] width 21 height 21
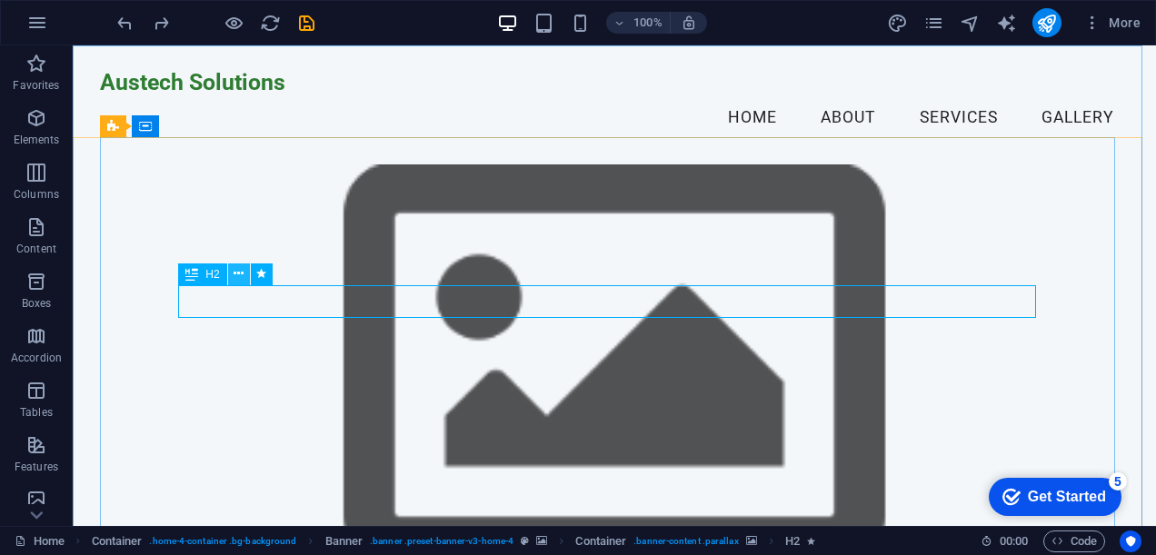
click at [240, 275] on icon at bounding box center [239, 274] width 10 height 19
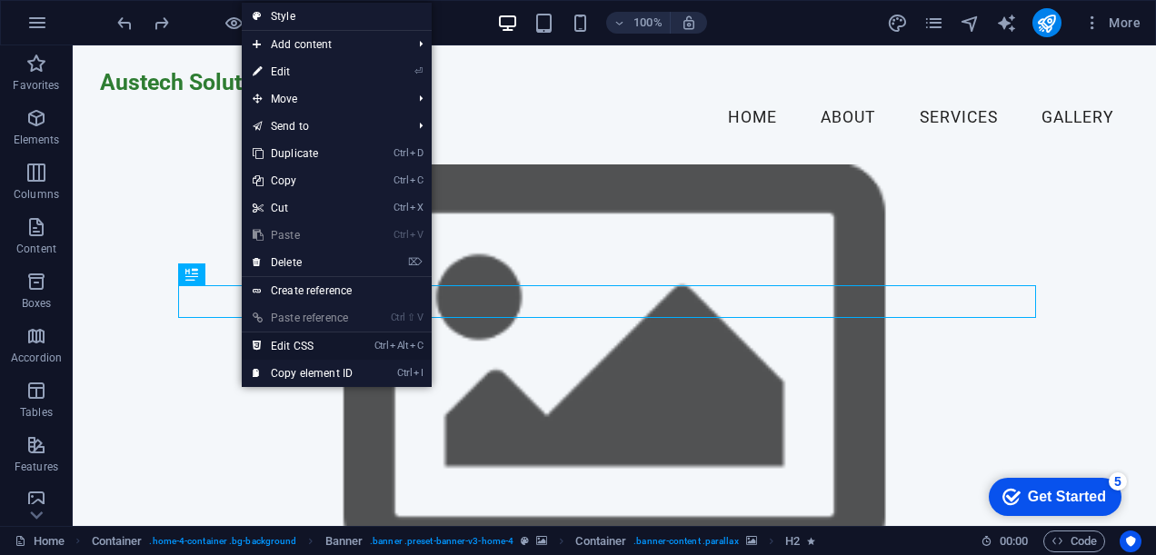
click at [325, 343] on link "Ctrl Alt C Edit CSS" at bounding box center [303, 346] width 122 height 27
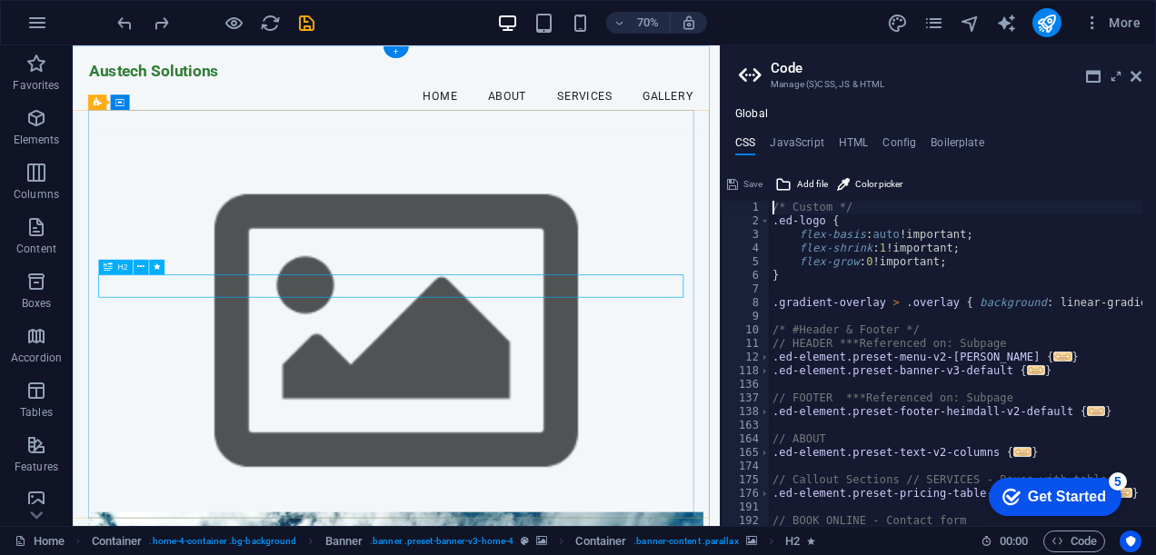
click at [1135, 80] on icon at bounding box center [1136, 76] width 11 height 15
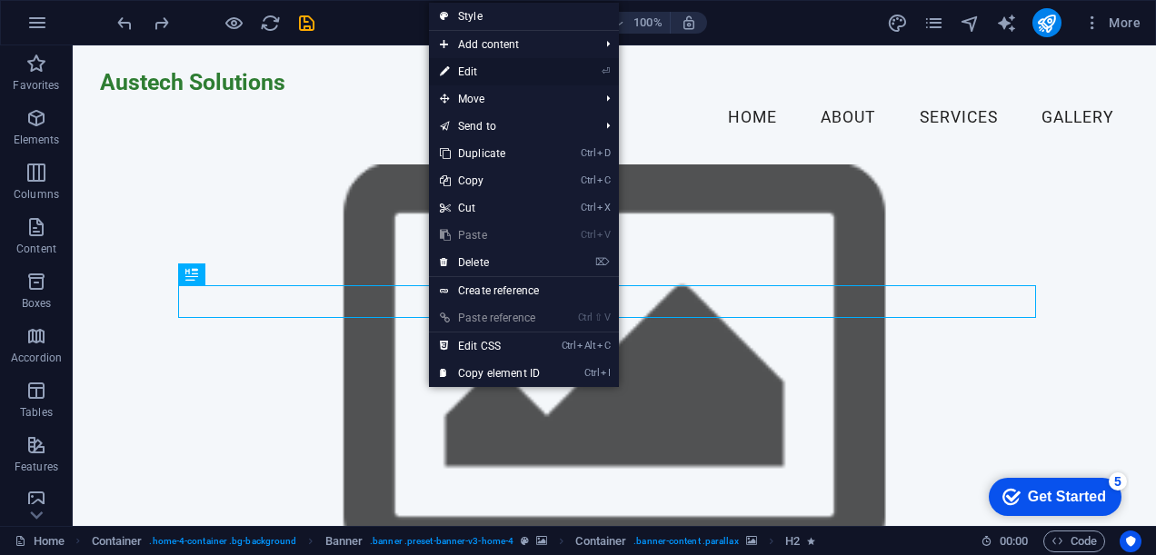
click at [477, 72] on link "⏎ Edit" at bounding box center [490, 71] width 122 height 27
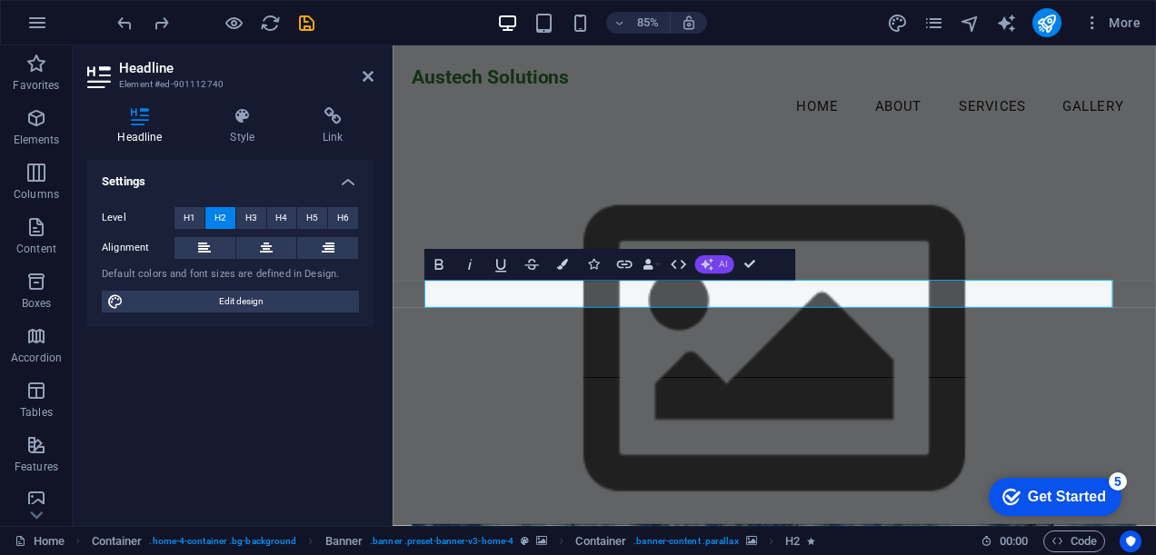
click at [722, 265] on span "AI" at bounding box center [723, 264] width 8 height 9
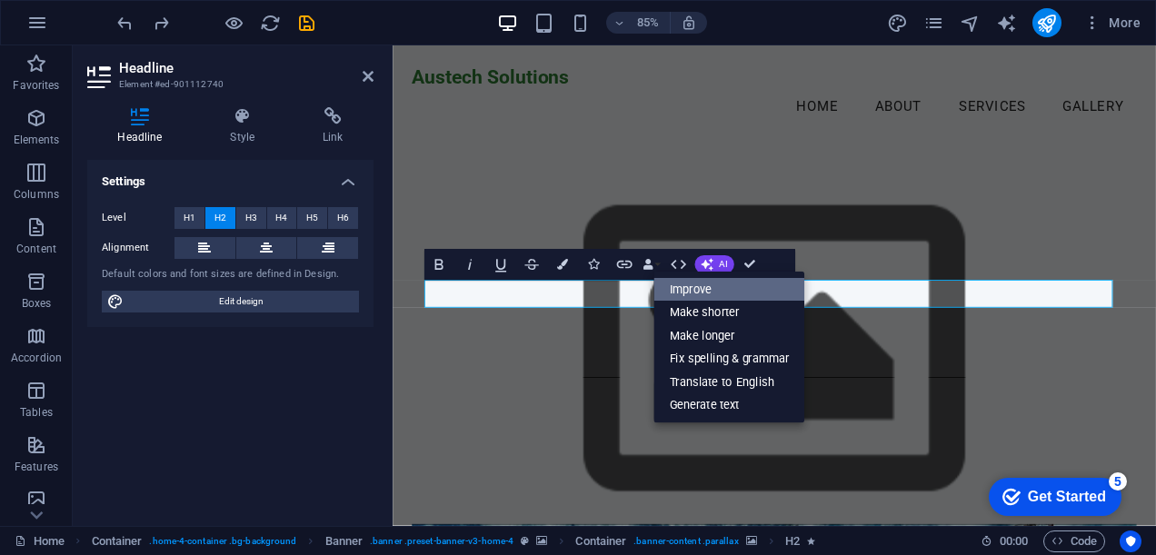
click at [705, 286] on link "Improve" at bounding box center [729, 290] width 151 height 24
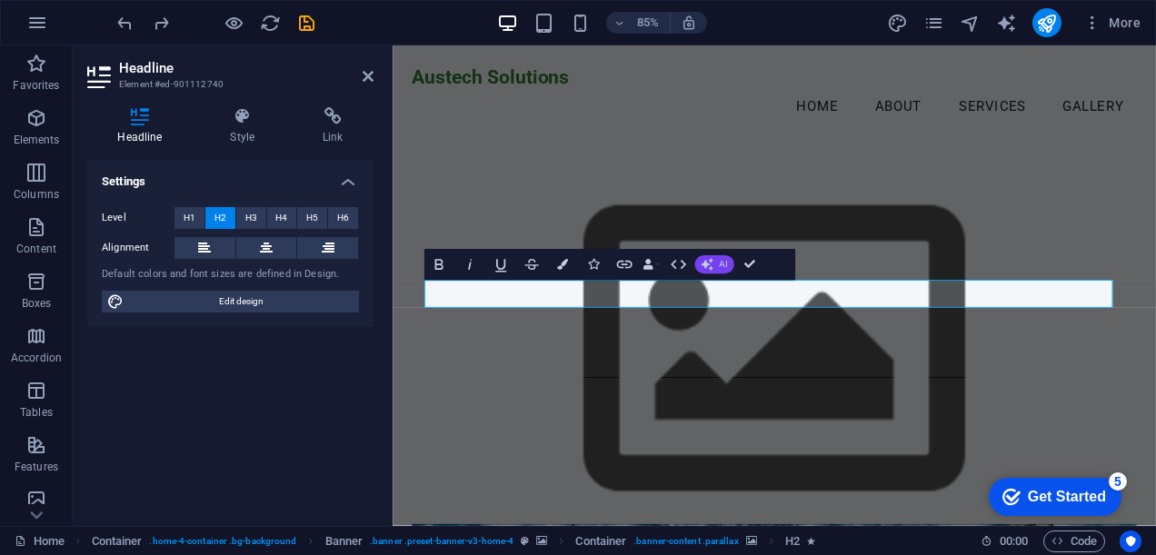
click at [713, 271] on button "AI" at bounding box center [714, 264] width 39 height 18
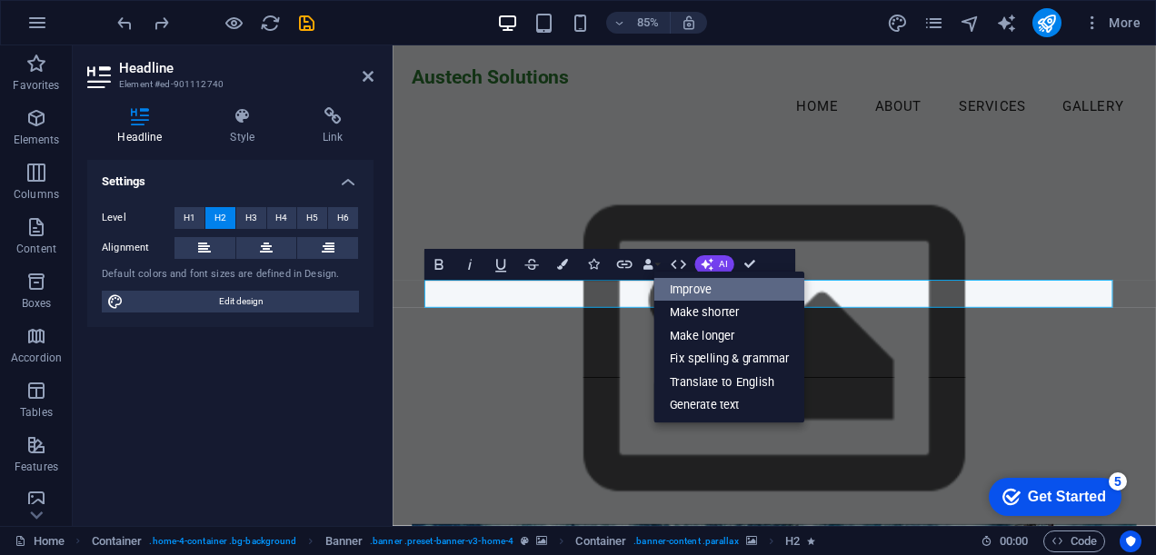
click at [705, 285] on link "Improve" at bounding box center [729, 290] width 151 height 24
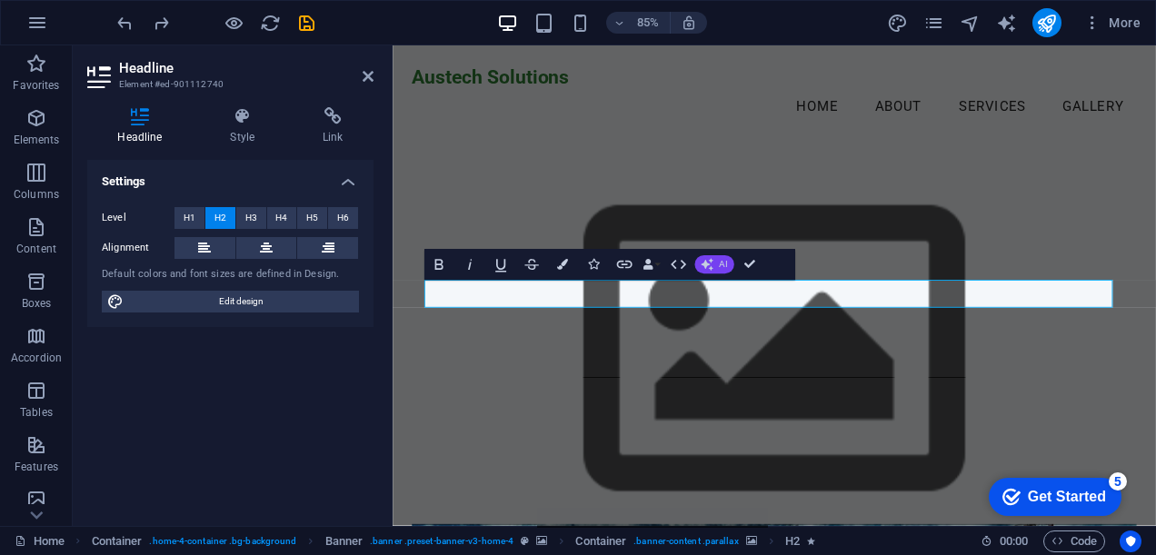
click at [709, 268] on icon "button" at bounding box center [707, 264] width 13 height 13
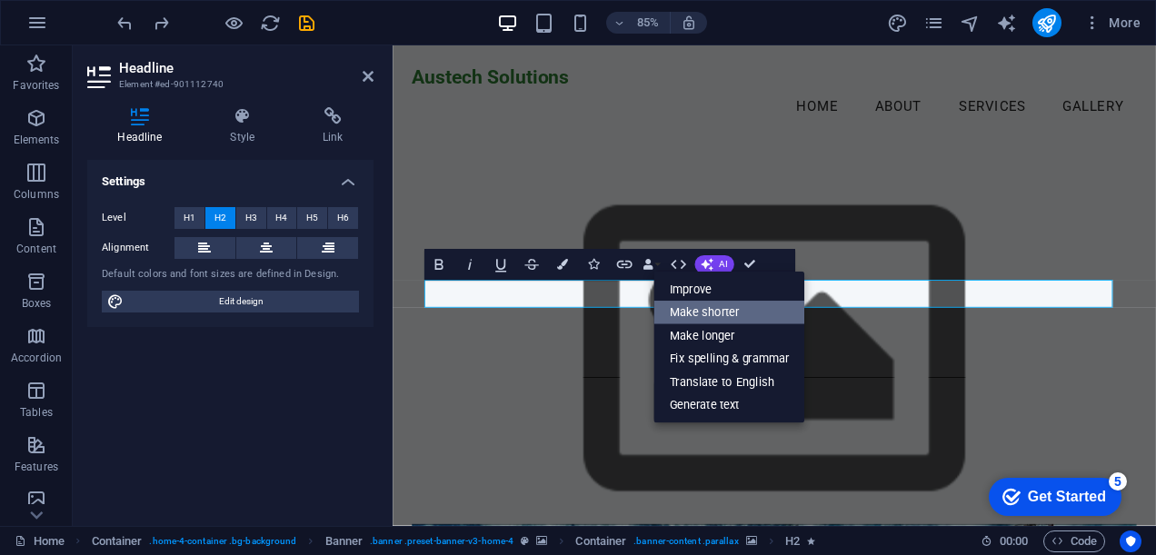
click at [713, 310] on link "Make shorter" at bounding box center [729, 314] width 151 height 24
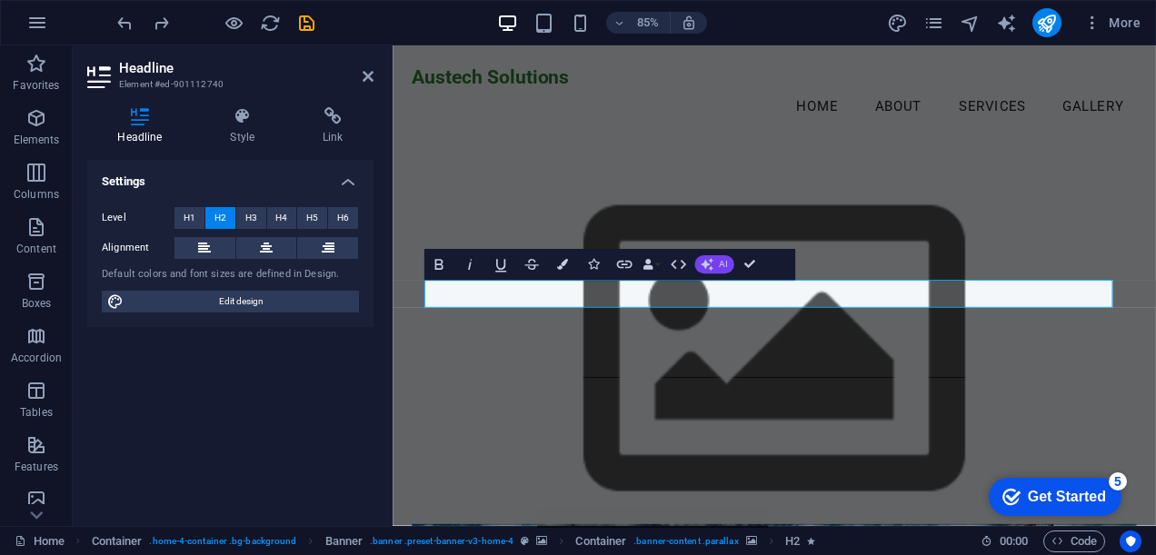
click at [712, 262] on icon "button" at bounding box center [707, 265] width 14 height 14
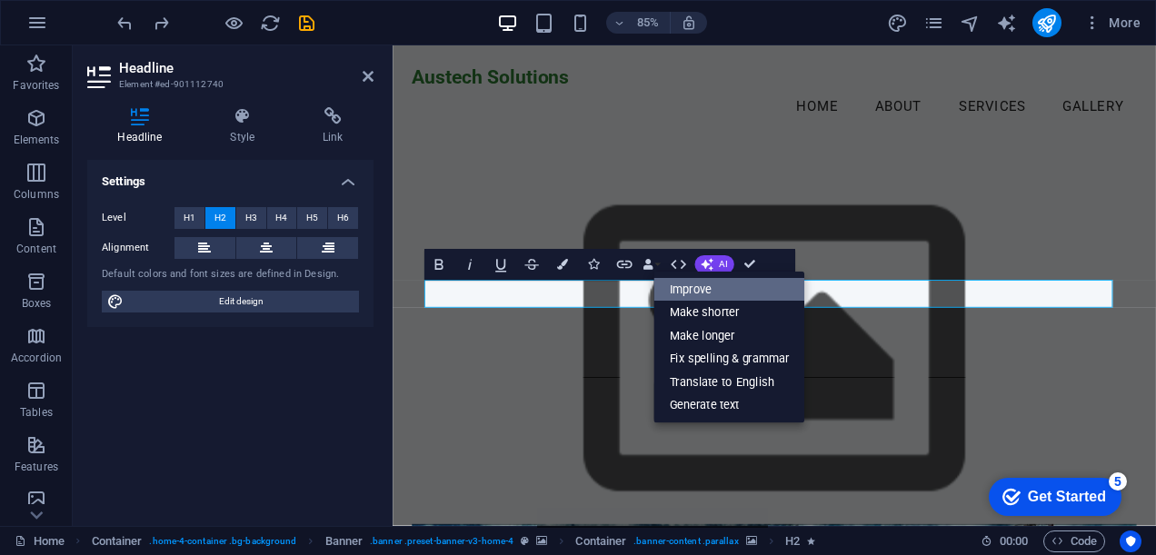
click at [711, 282] on link "Improve" at bounding box center [729, 290] width 151 height 24
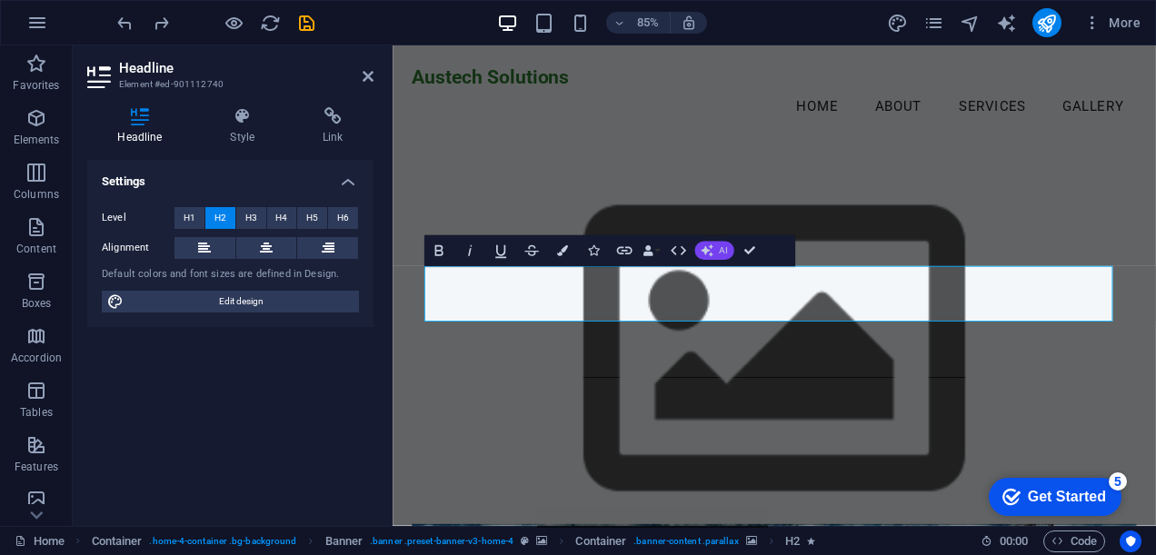
click at [705, 247] on icon "button" at bounding box center [707, 251] width 13 height 13
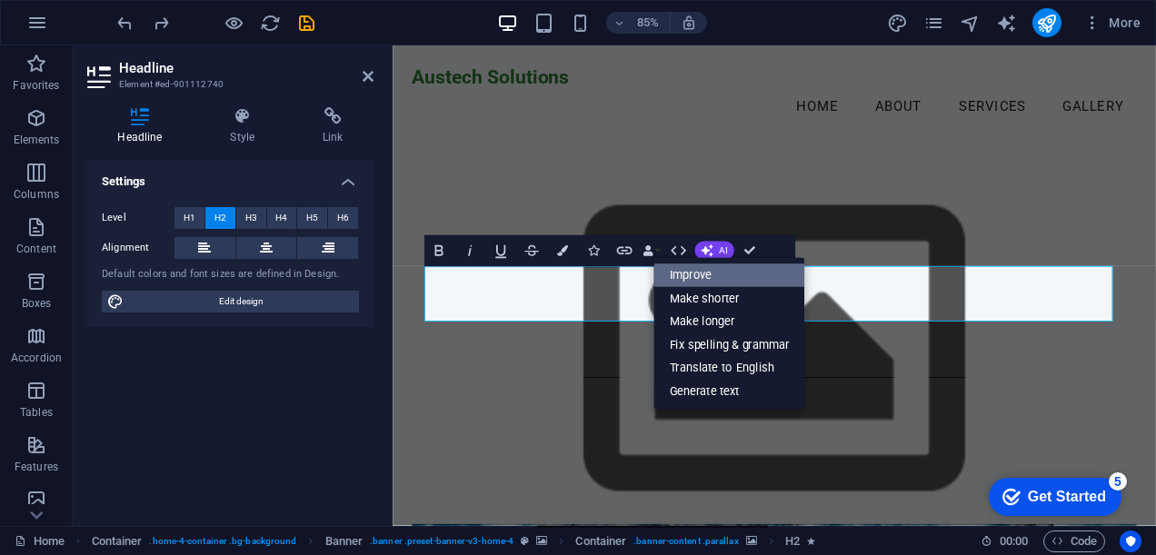
click at [705, 282] on link "Improve" at bounding box center [729, 277] width 151 height 24
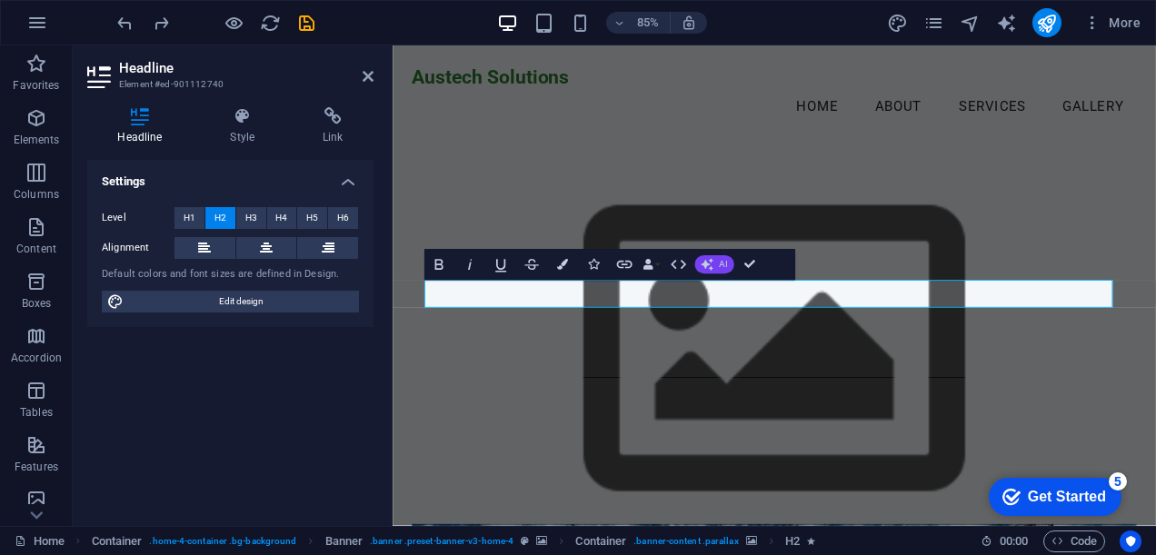
click at [709, 264] on icon "button" at bounding box center [707, 264] width 13 height 13
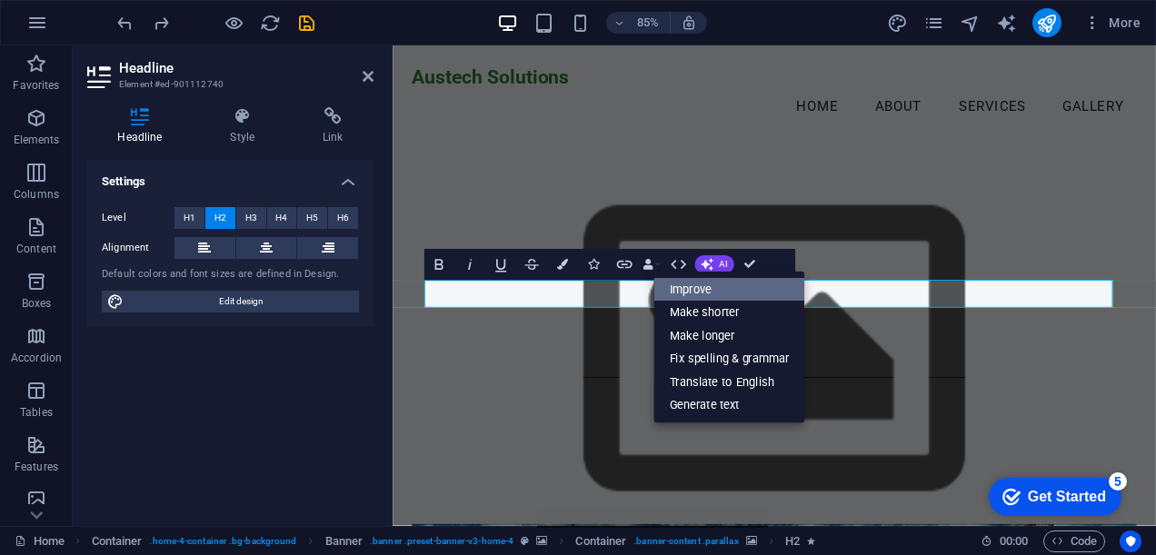
click at [704, 294] on link "Improve" at bounding box center [729, 290] width 151 height 24
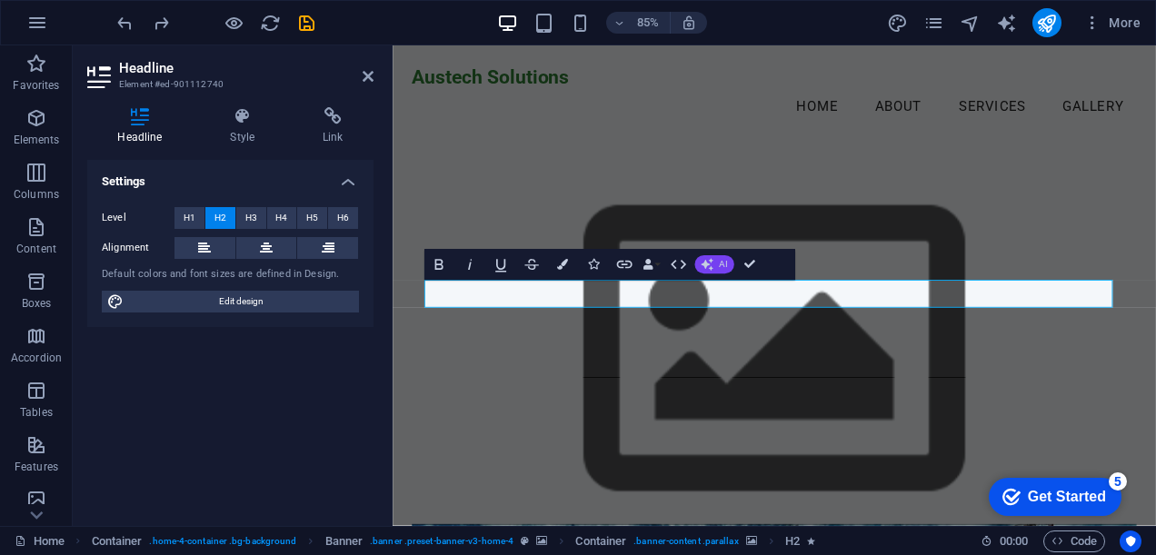
click at [719, 269] on span "AI" at bounding box center [723, 264] width 8 height 9
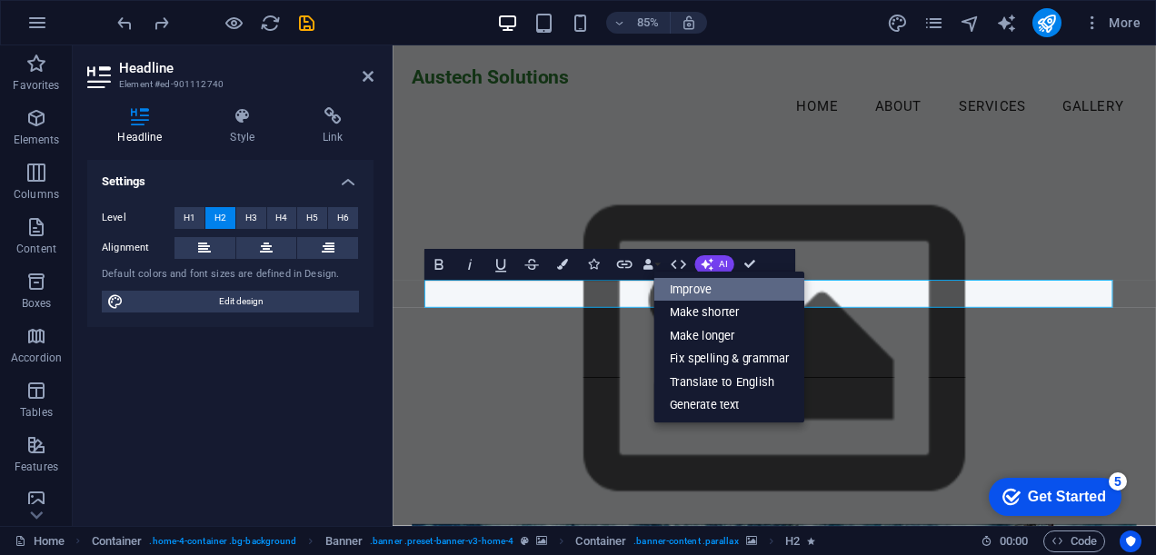
click at [706, 289] on link "Improve" at bounding box center [729, 290] width 151 height 24
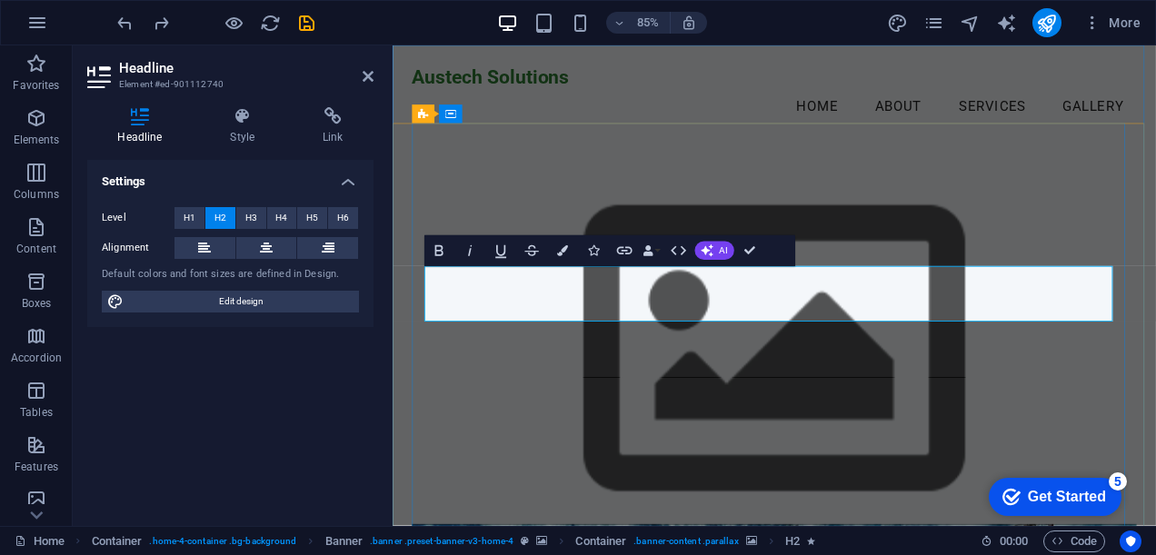
drag, startPoint x: 926, startPoint y: 355, endPoint x: 862, endPoint y: 325, distance: 71.6
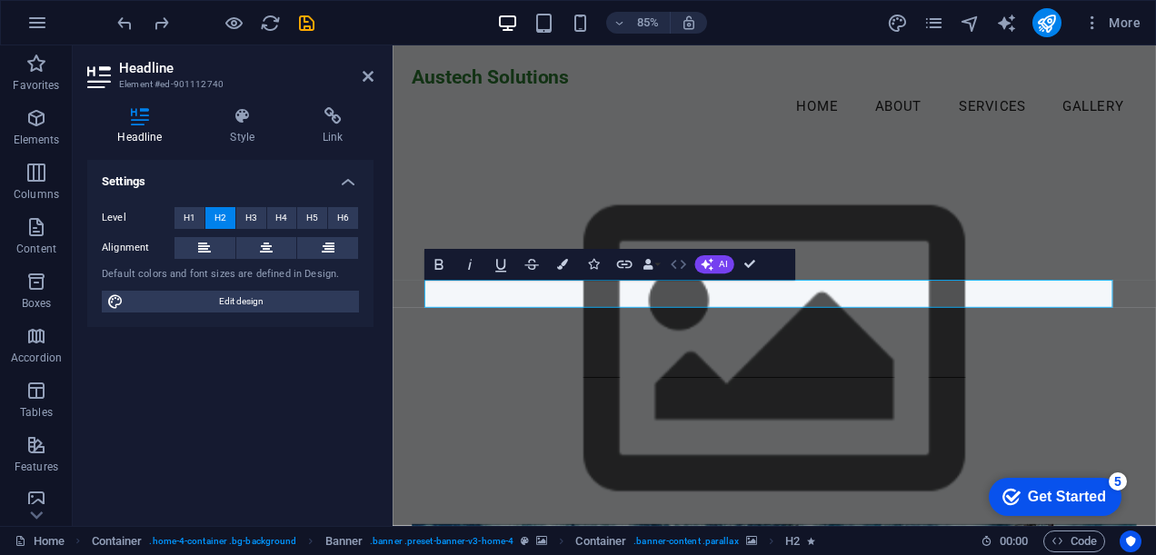
click at [683, 261] on icon "button" at bounding box center [678, 264] width 18 height 18
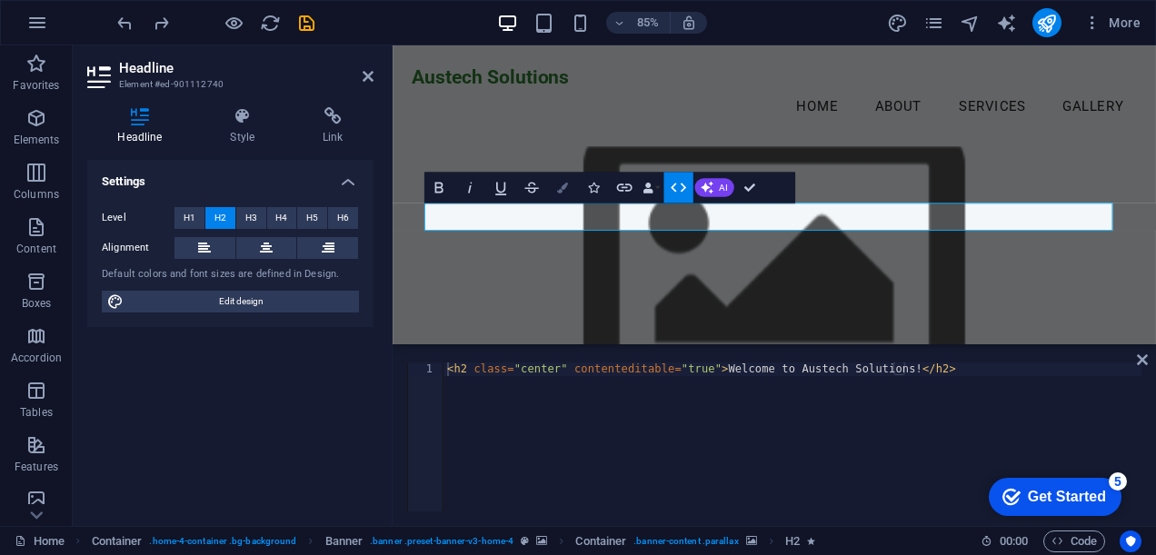
click at [555, 185] on button "Colors" at bounding box center [562, 187] width 29 height 31
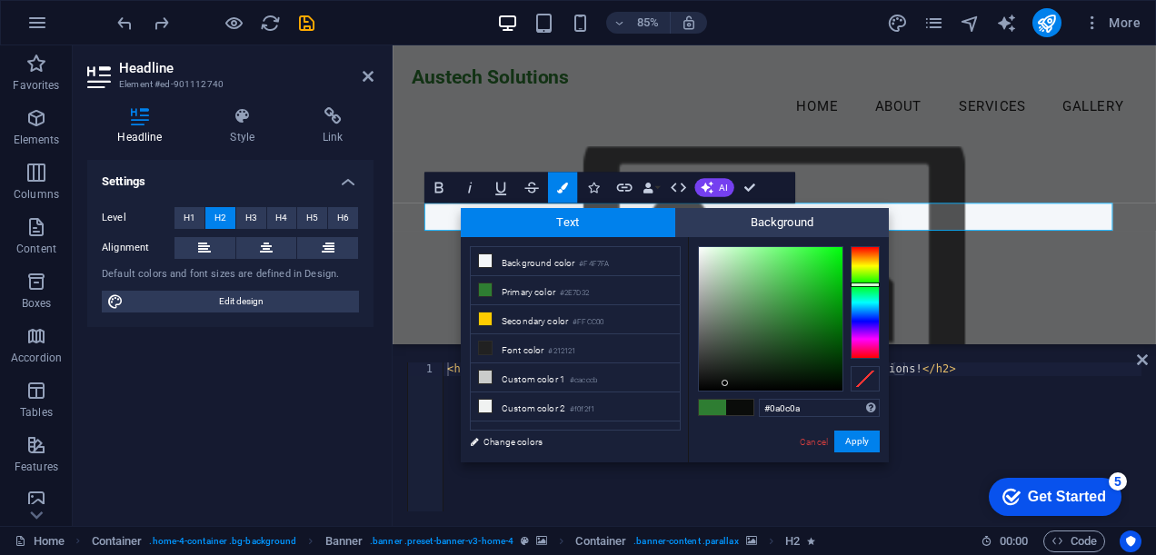
type input "#070908"
drag, startPoint x: 787, startPoint y: 318, endPoint x: 725, endPoint y: 385, distance: 91.4
click at [725, 385] on div at bounding box center [725, 385] width 6 height 6
click at [842, 437] on button "Apply" at bounding box center [857, 442] width 45 height 22
